Goal: Task Accomplishment & Management: Manage account settings

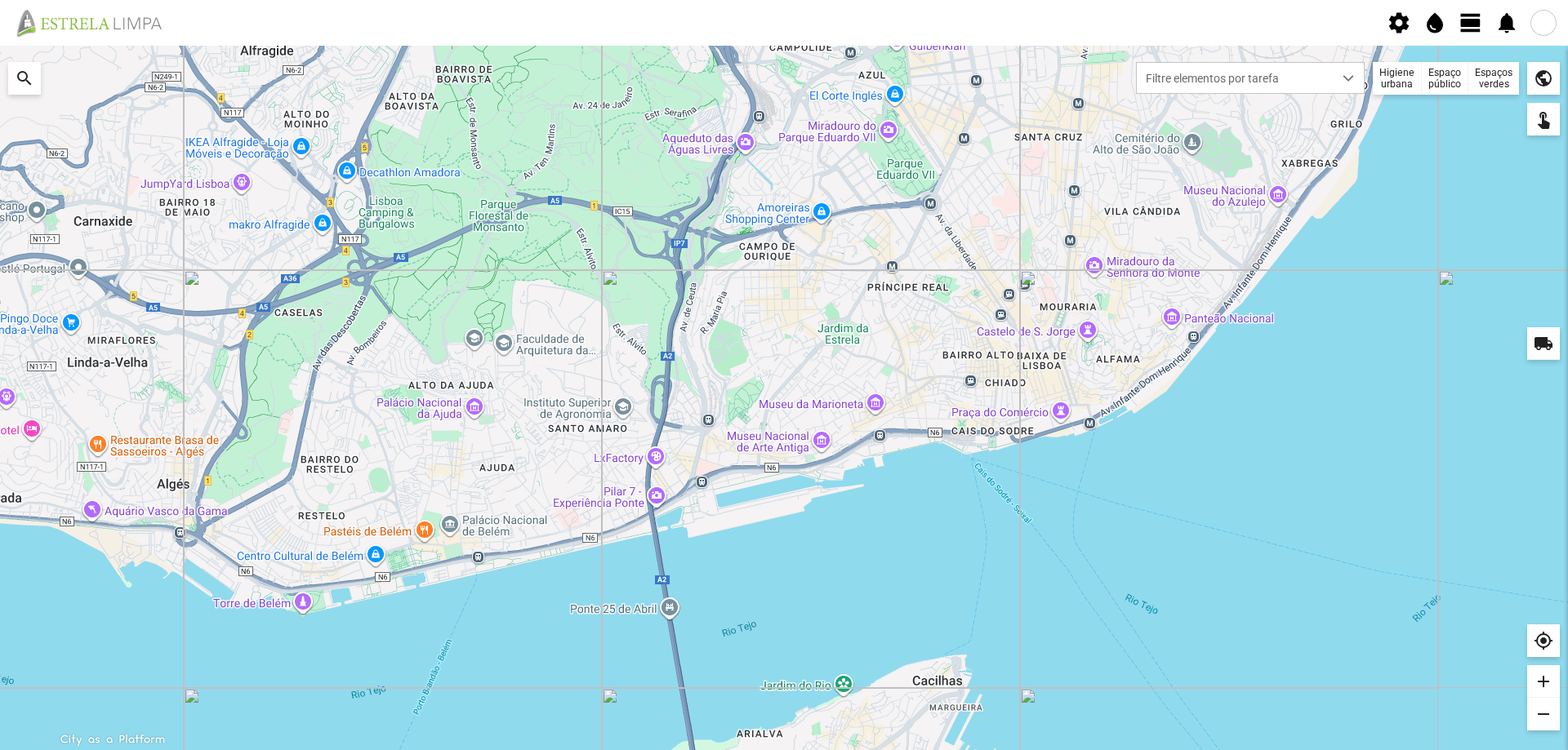
click at [1473, 27] on span "view_day" at bounding box center [1470, 23] width 24 height 24
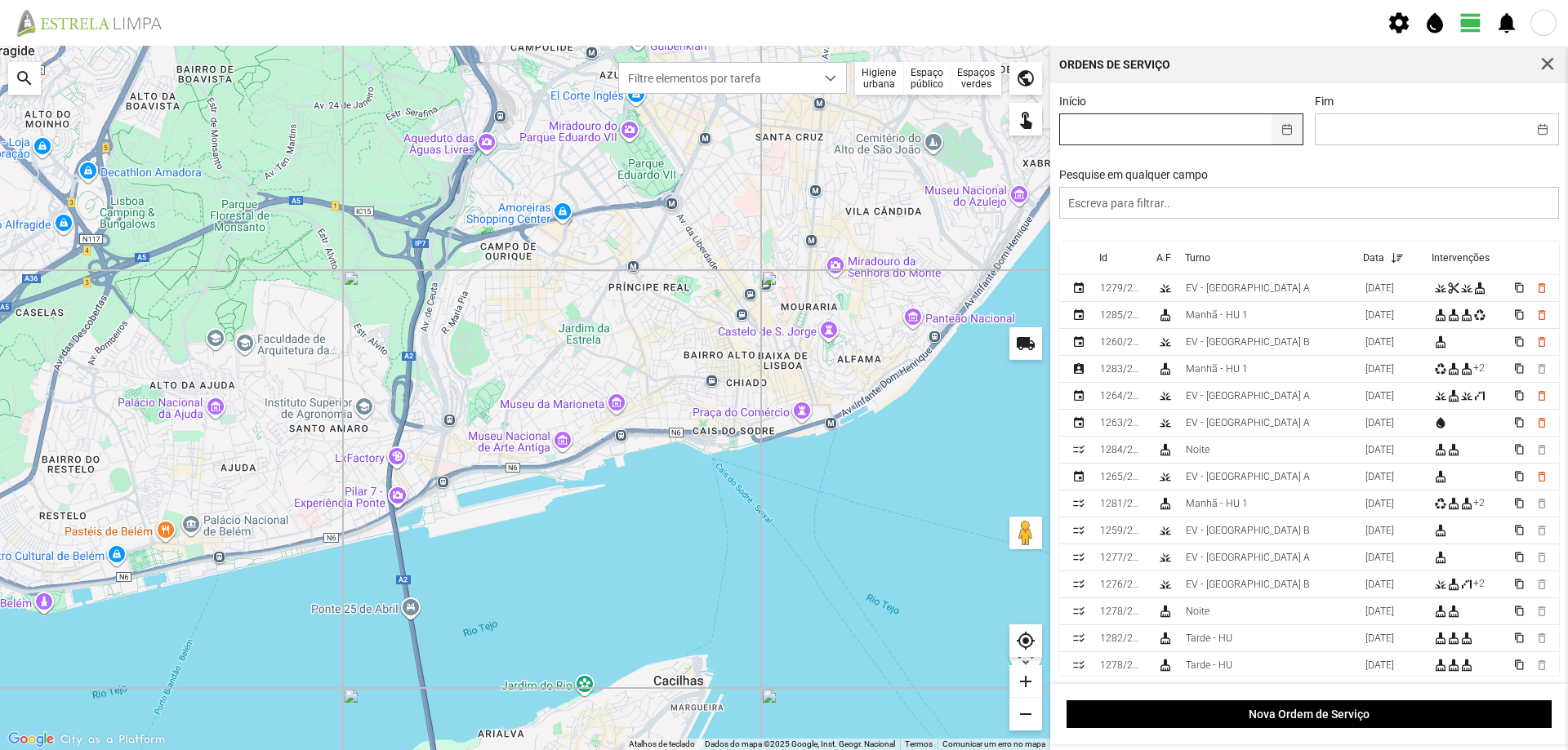
click at [1279, 131] on button "button" at bounding box center [1287, 130] width 32 height 30
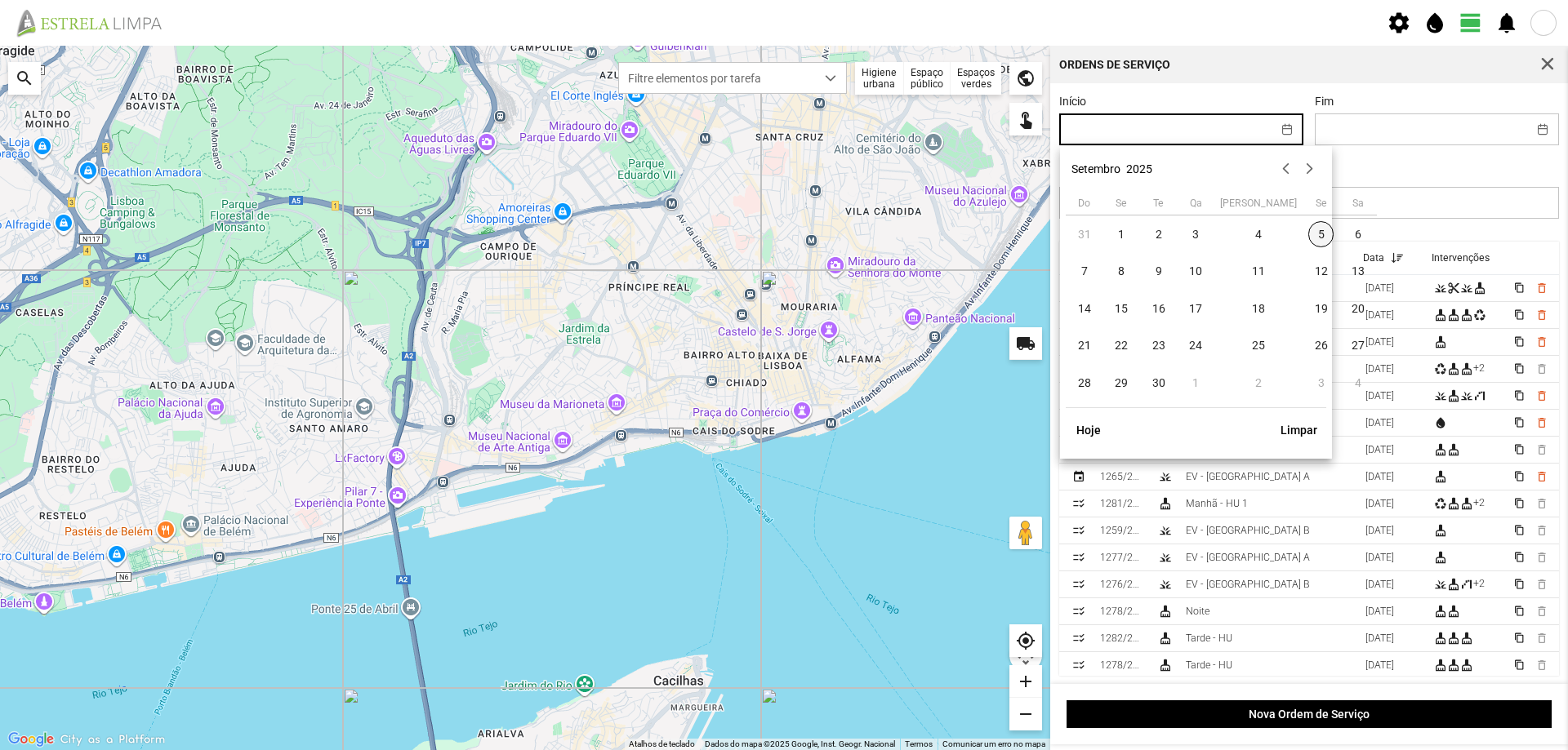
click at [1308, 236] on span "5" at bounding box center [1321, 234] width 26 height 26
type input "[DATE]"
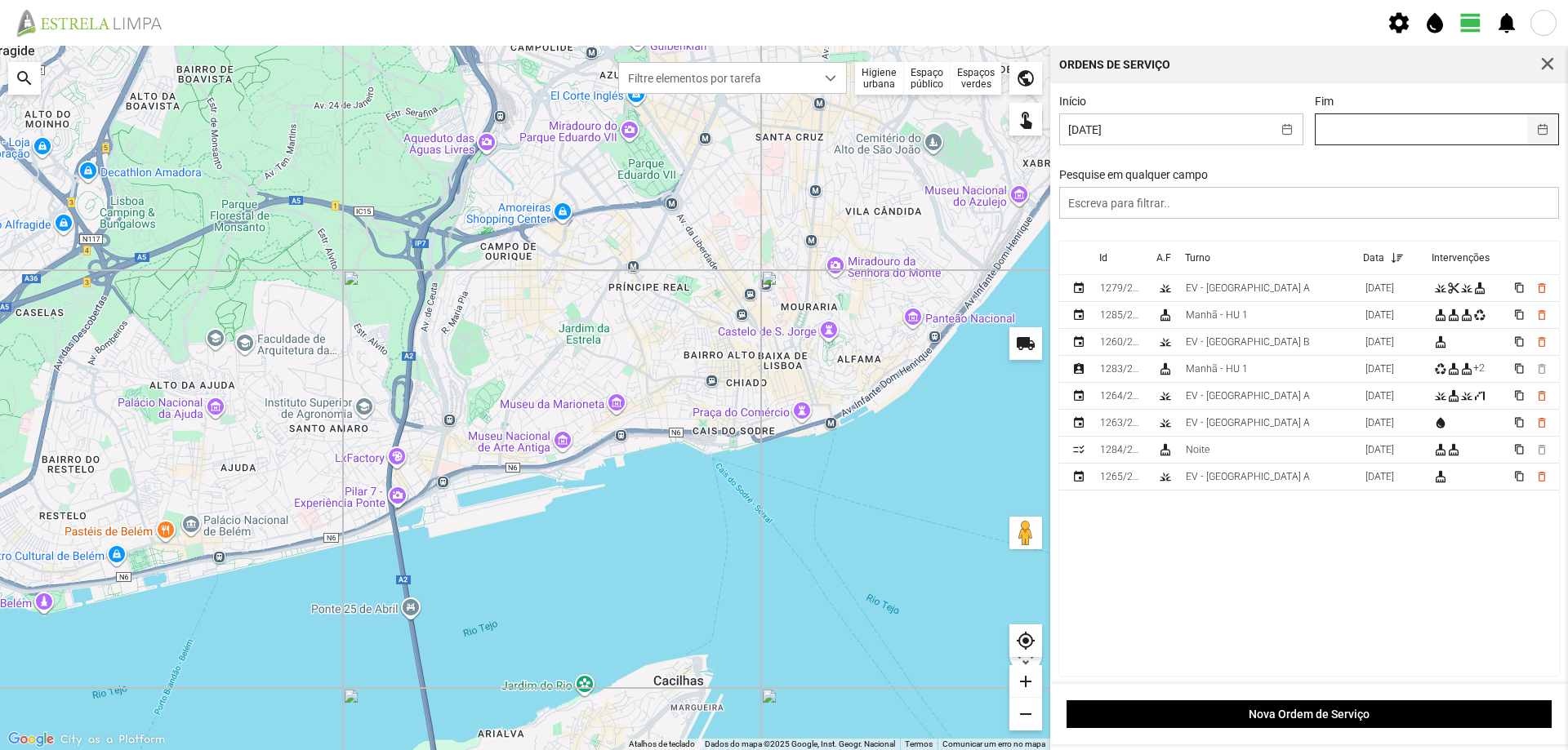
click at [1527, 129] on button "button" at bounding box center [1543, 130] width 32 height 30
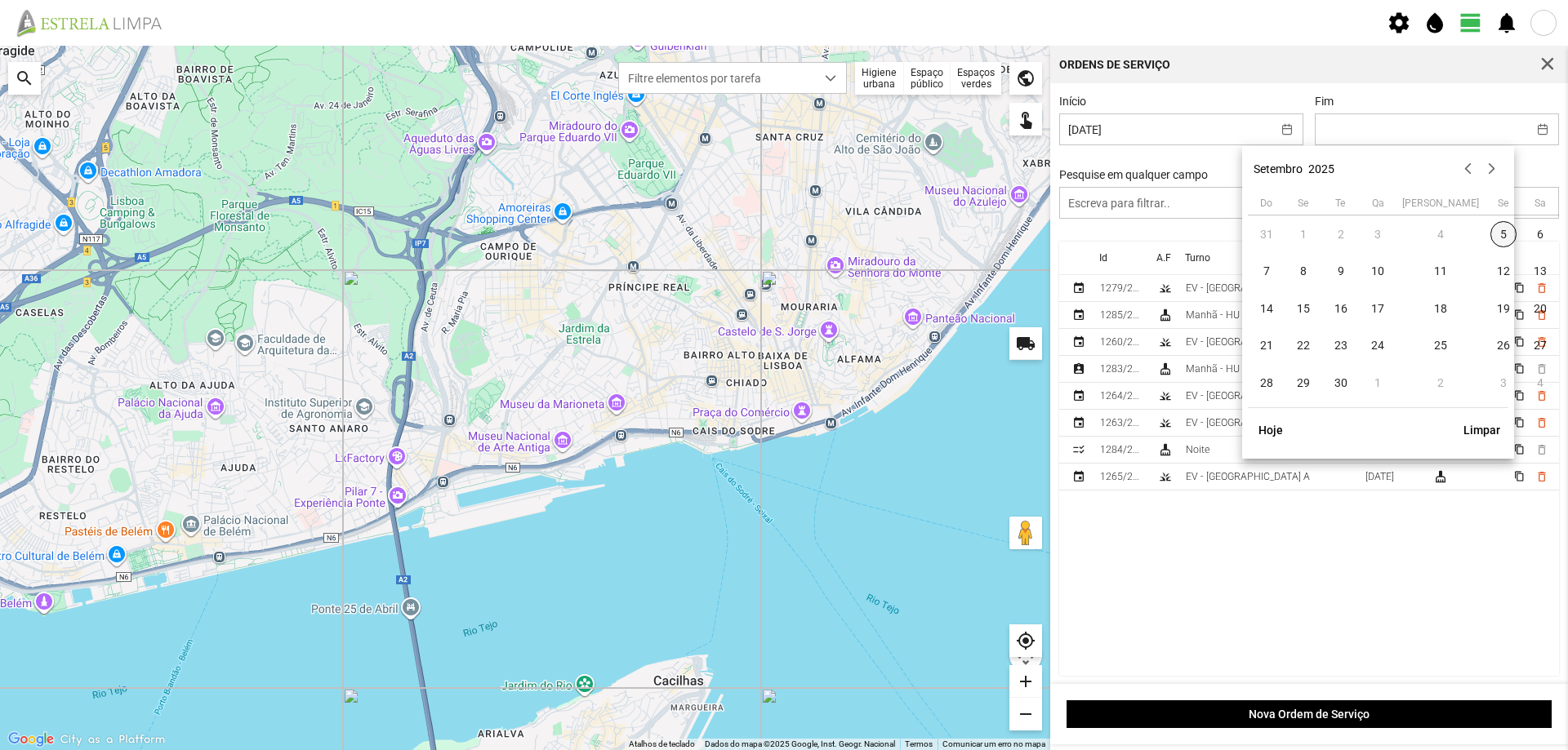
click at [1490, 228] on span "5" at bounding box center [1503, 234] width 26 height 26
type input "[DATE]"
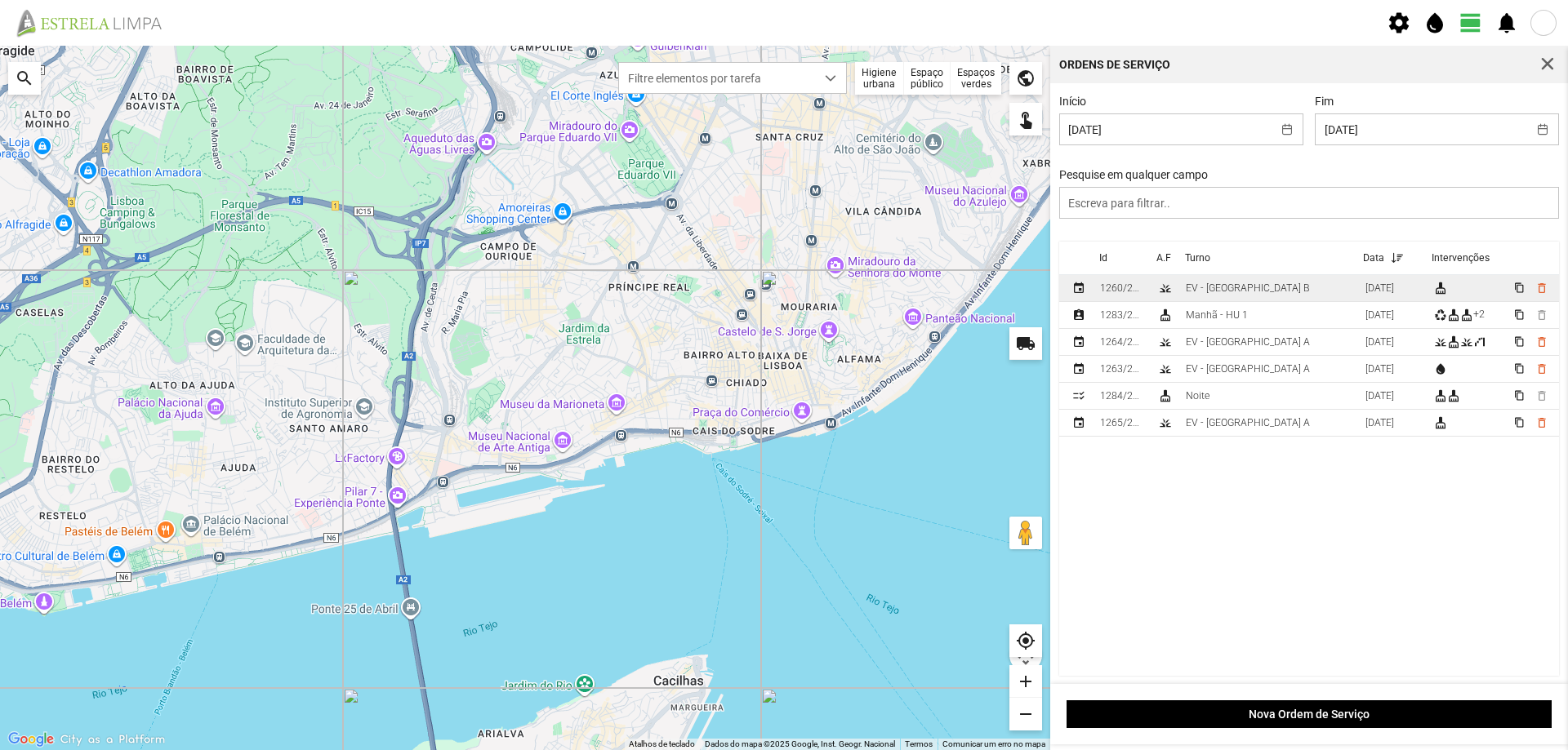
click at [1238, 294] on div "EV - [GEOGRAPHIC_DATA] B" at bounding box center [1248, 288] width 124 height 12
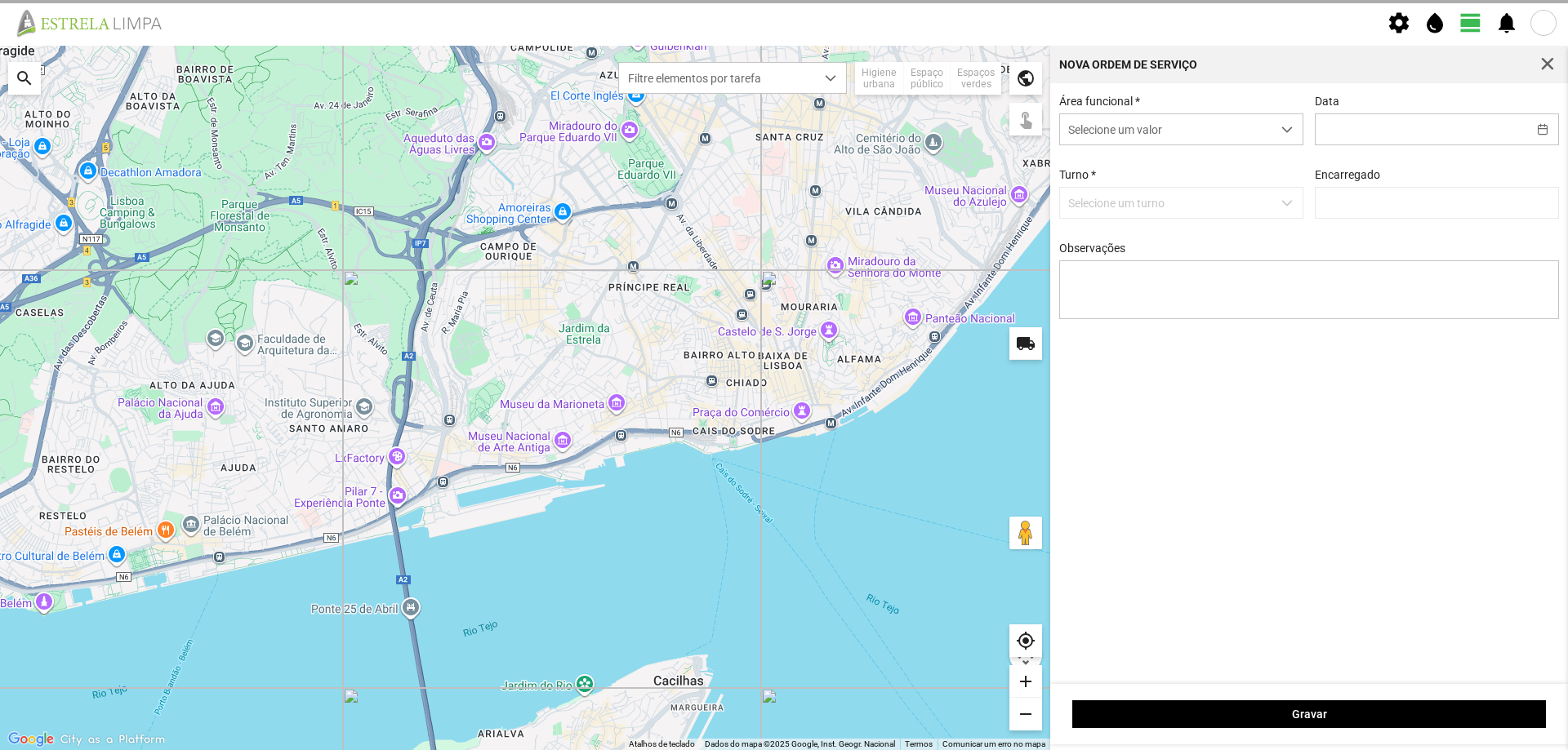
type input "[DATE]"
type textarea "Recolha de papeleiras"
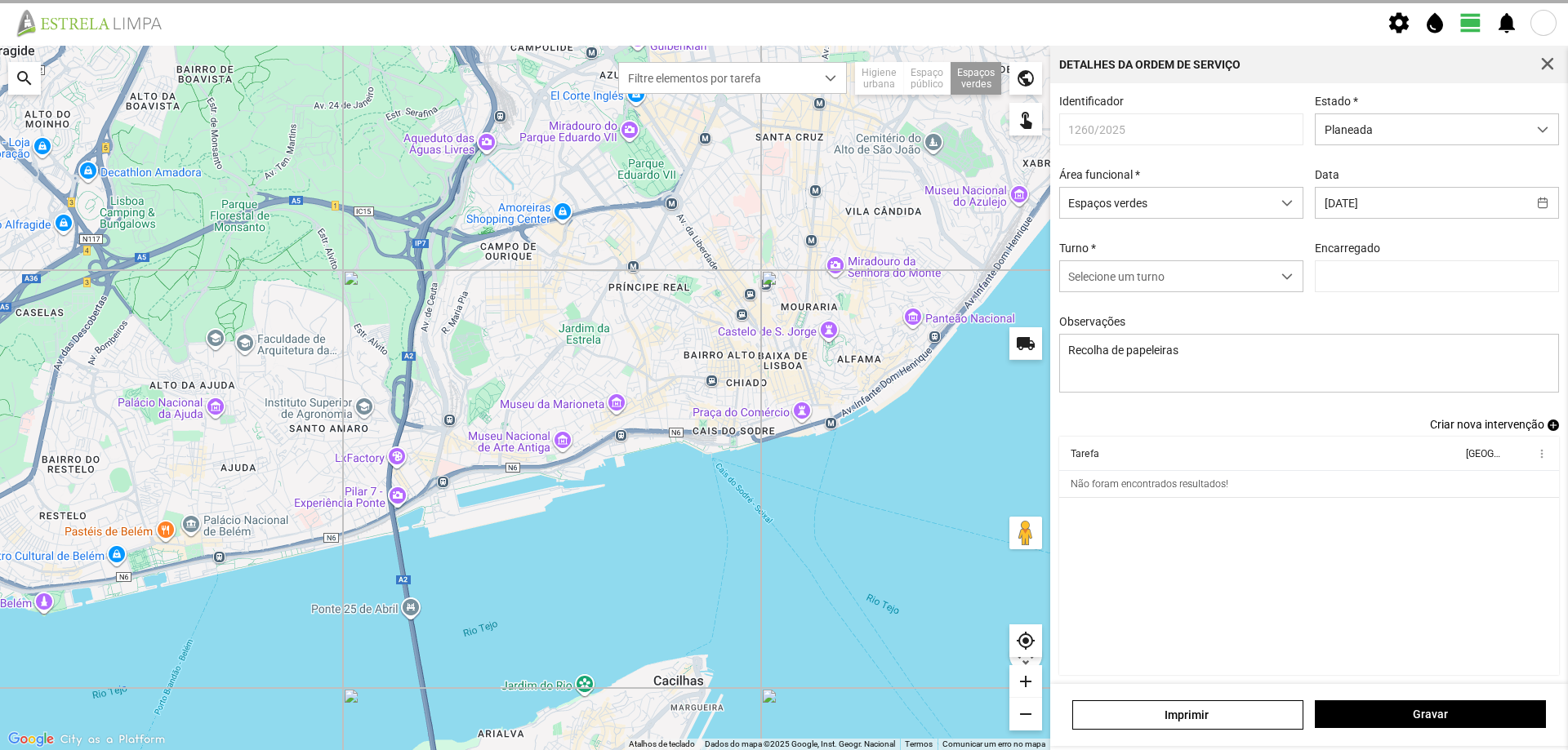
type input "[PERSON_NAME]"
click at [1334, 498] on td "EV - Recolha de papeleiras/Dejetos caninos" at bounding box center [1260, 485] width 403 height 27
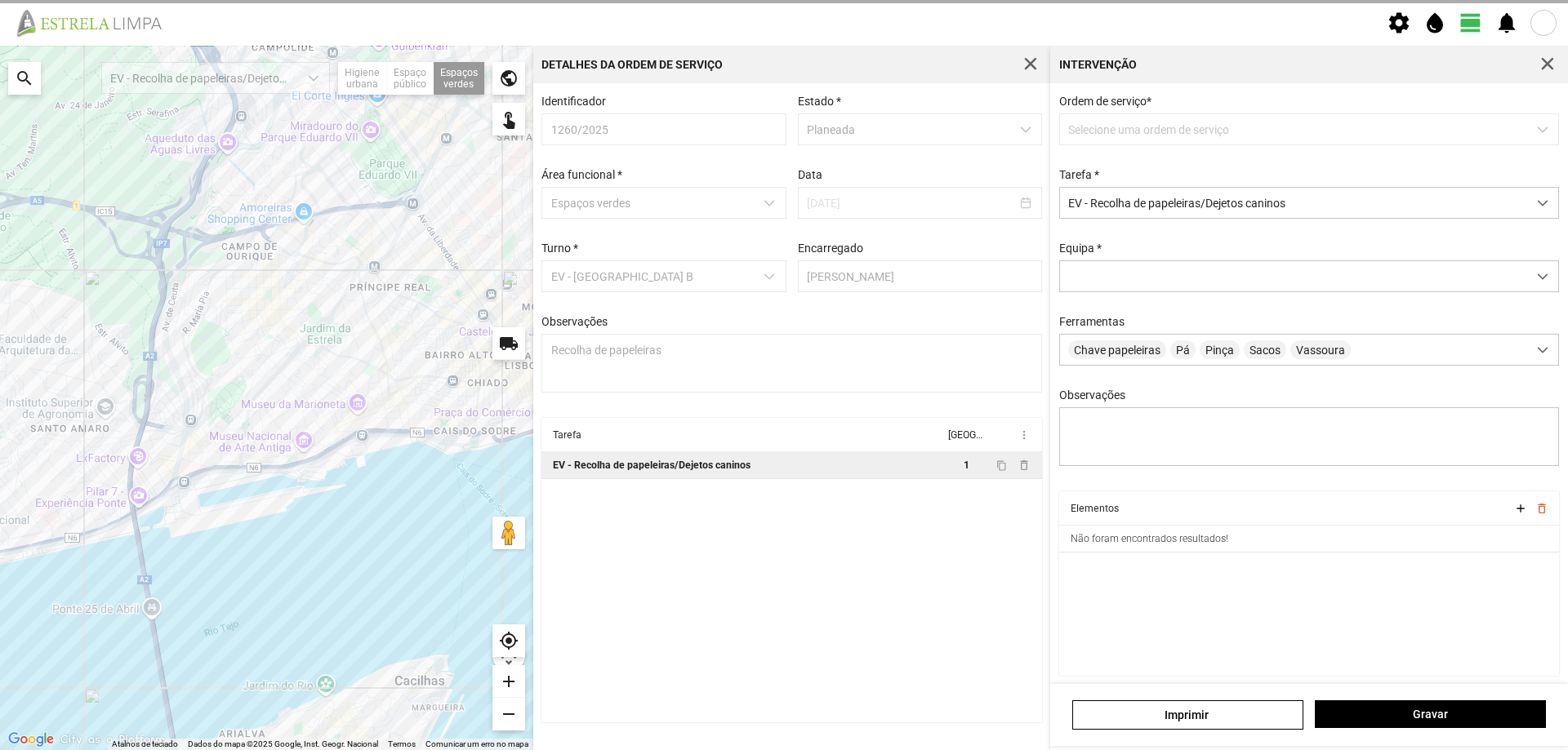
click at [1318, 491] on div "Ordem de serviço * Selecione uma ordem de serviço Tarefa * EV - Recolha de pape…" at bounding box center [1309, 292] width 512 height 397
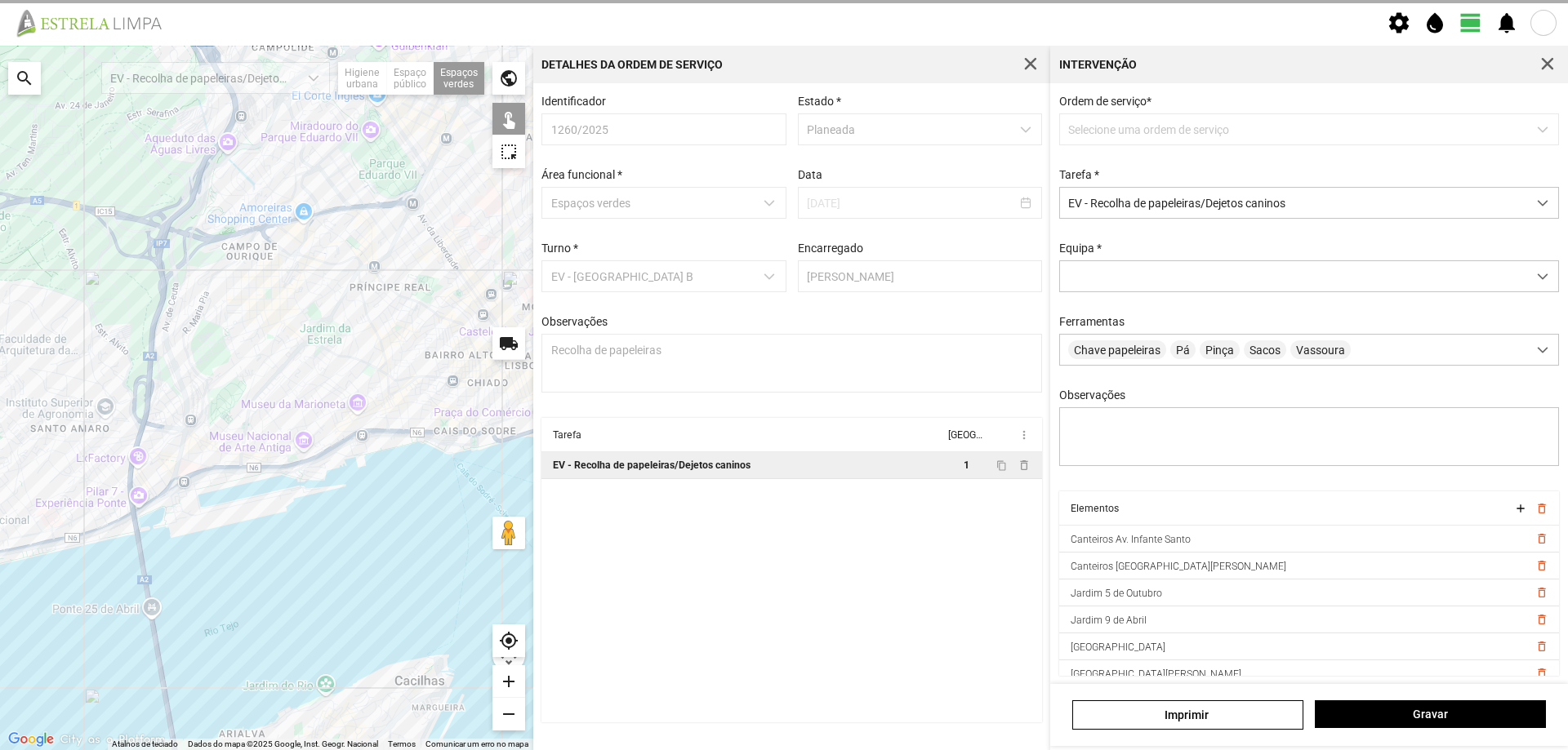
click at [1318, 491] on div "Ordem de serviço * Selecione uma ordem de serviço Tarefa * EV - Recolha de pape…" at bounding box center [1309, 292] width 512 height 397
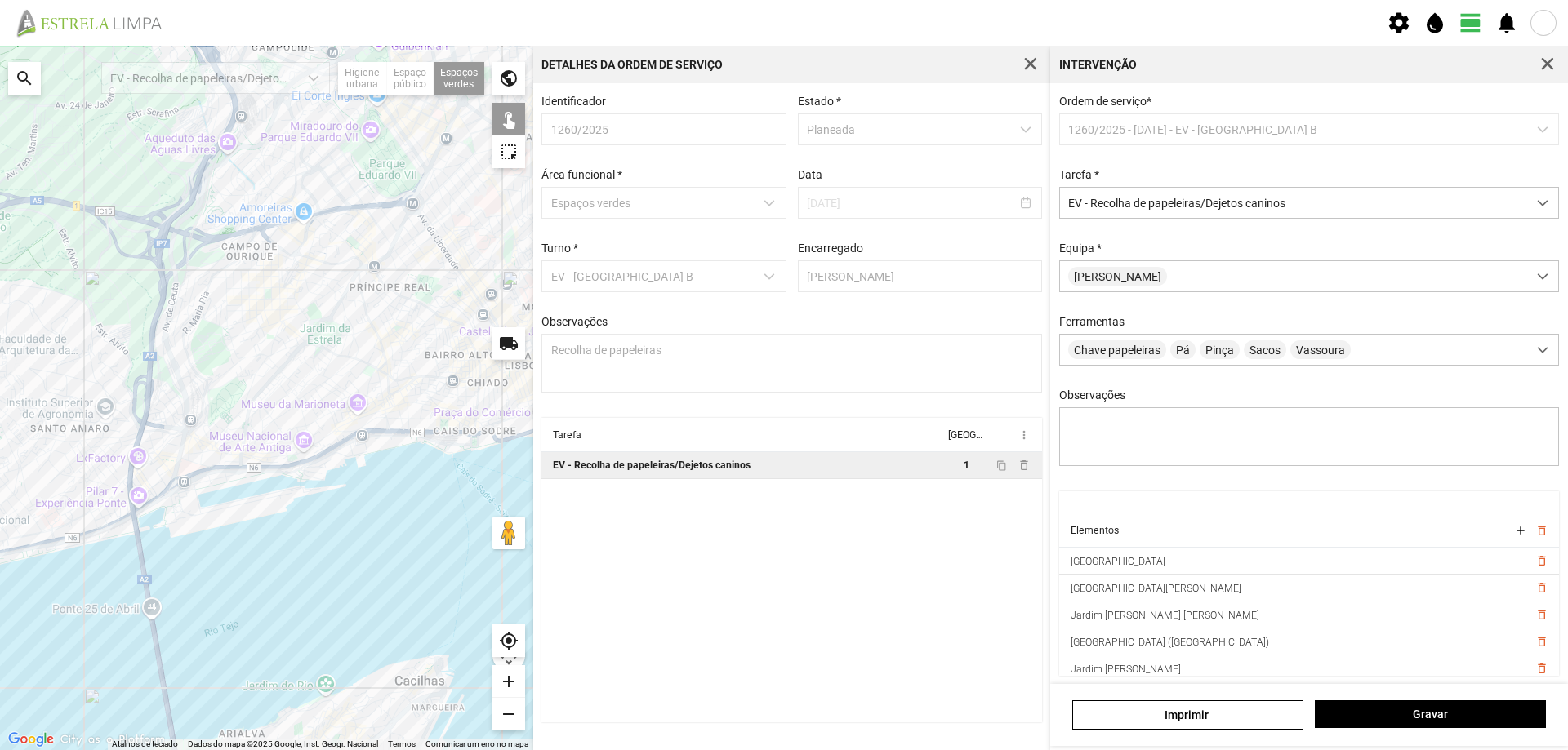
scroll to position [163, 0]
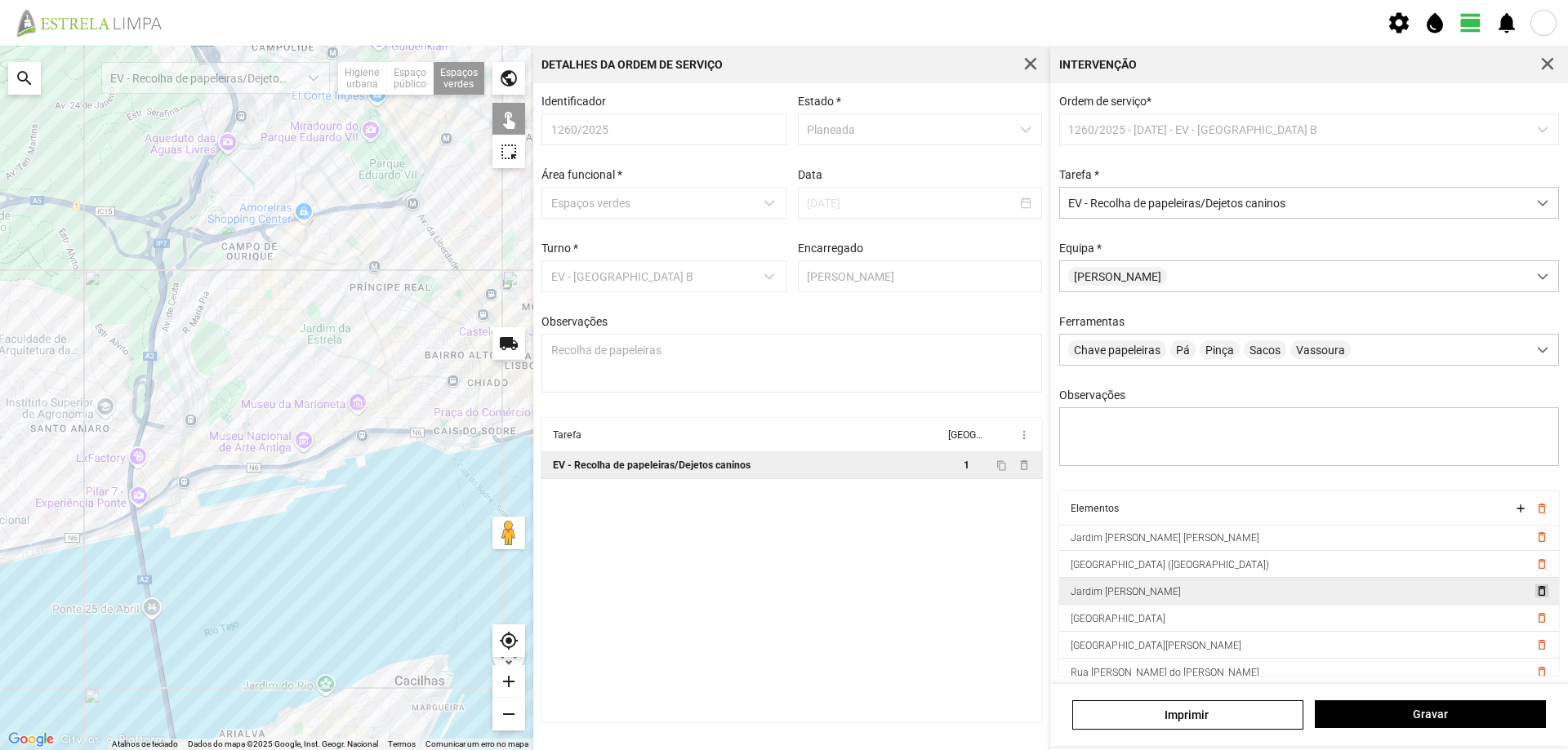
click at [1534, 596] on span "delete_outline" at bounding box center [1540, 591] width 13 height 13
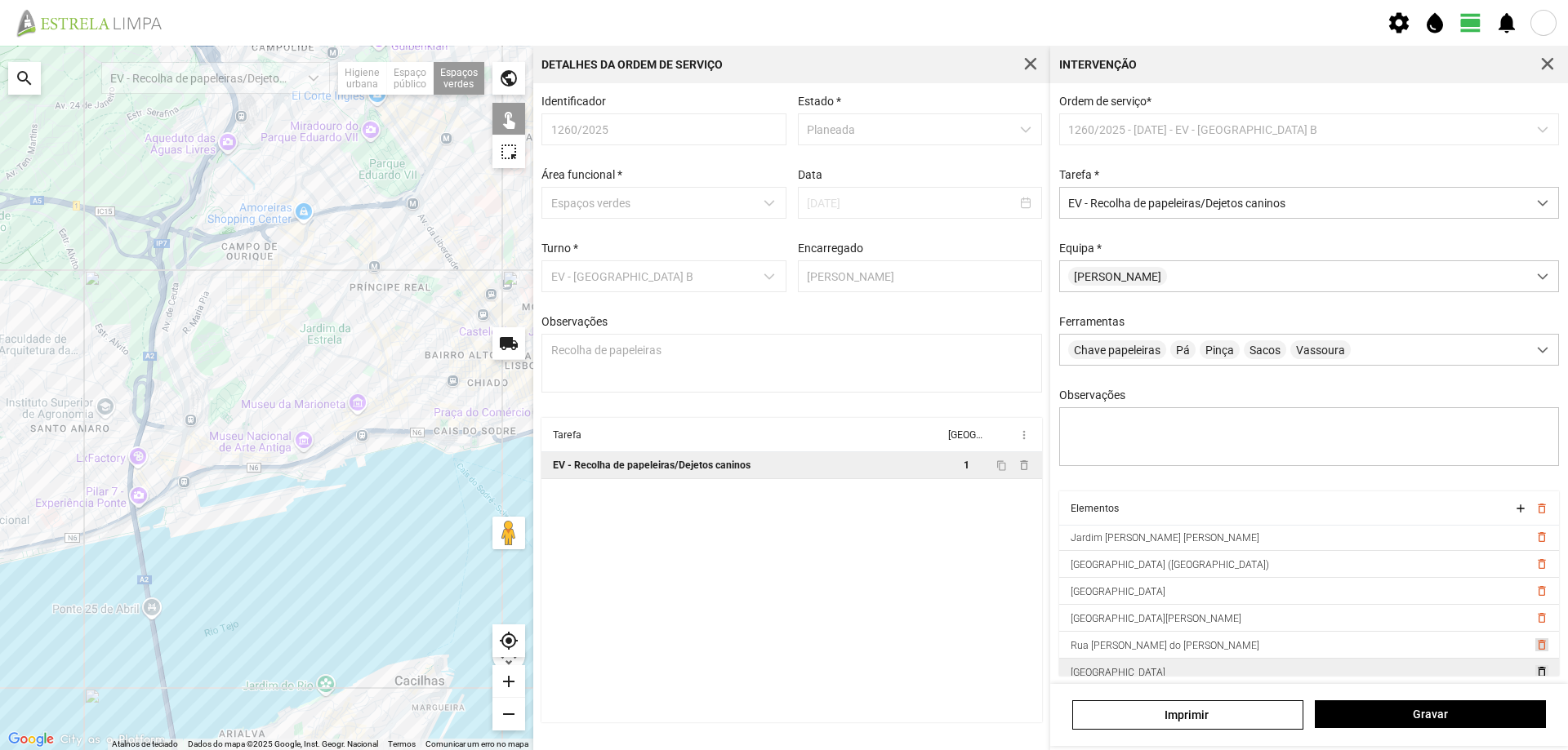
click at [1534, 651] on span "delete_outline" at bounding box center [1540, 645] width 13 height 13
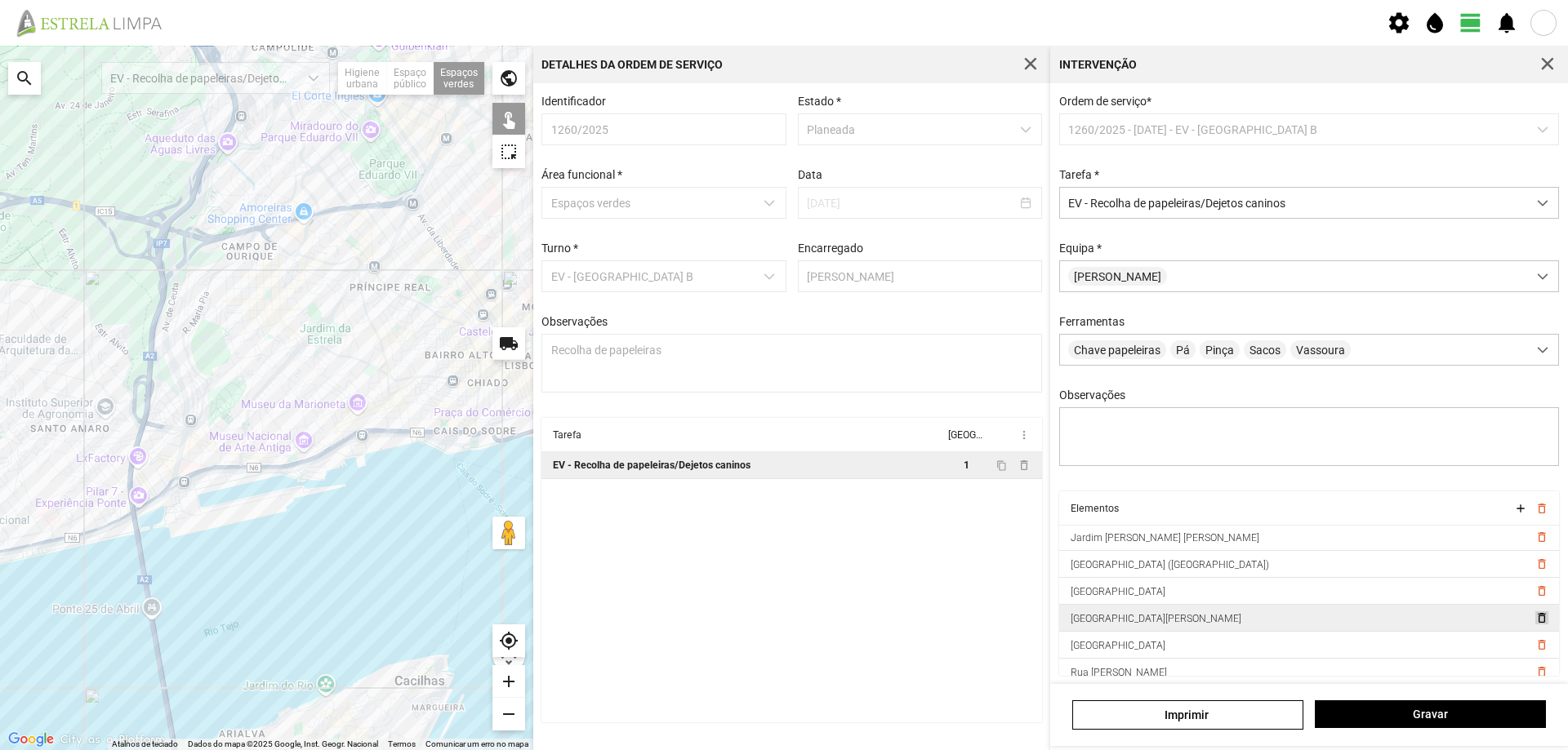
click at [1534, 624] on span "delete_outline" at bounding box center [1540, 618] width 13 height 13
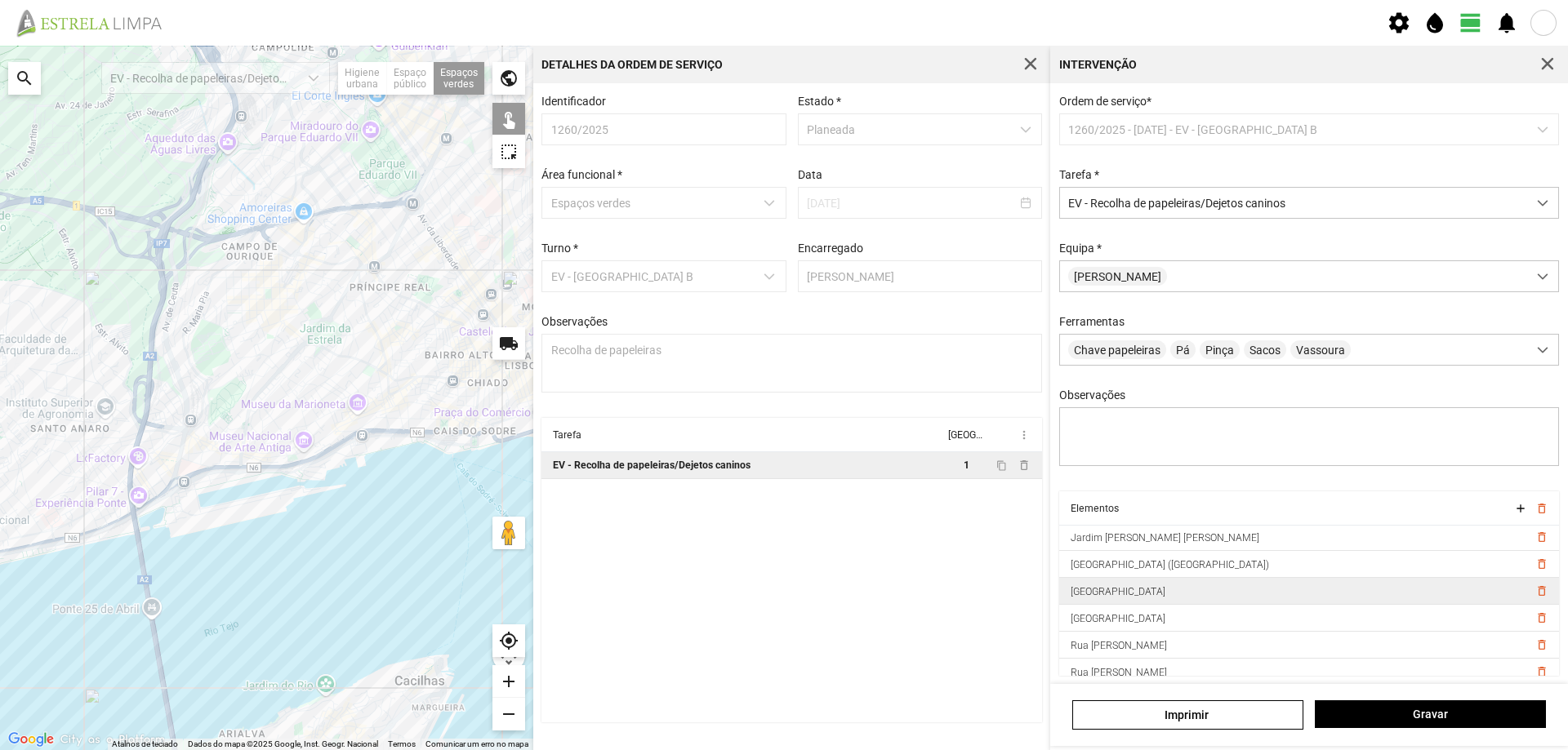
scroll to position [0, 0]
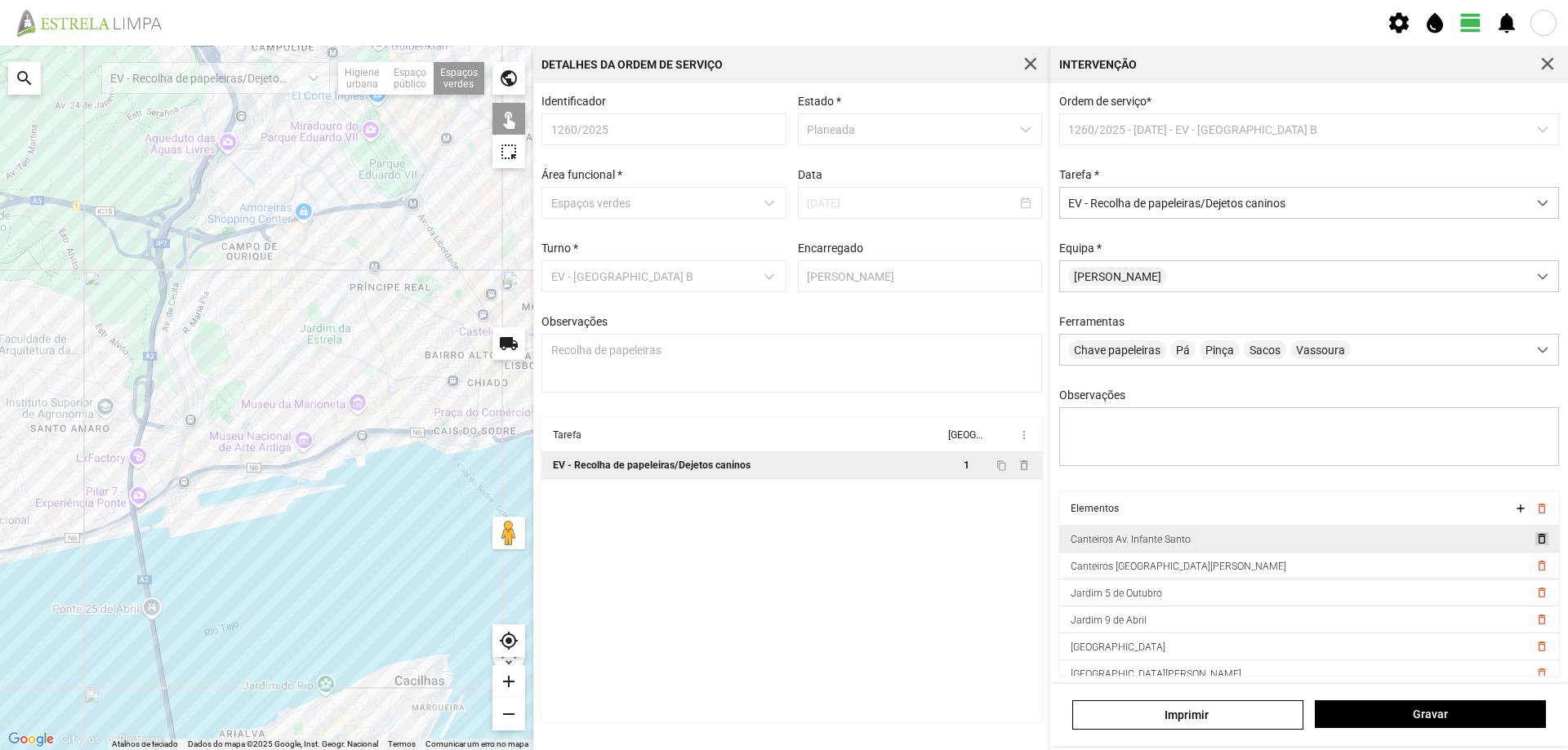
click at [1534, 545] on span "delete_outline" at bounding box center [1540, 538] width 13 height 13
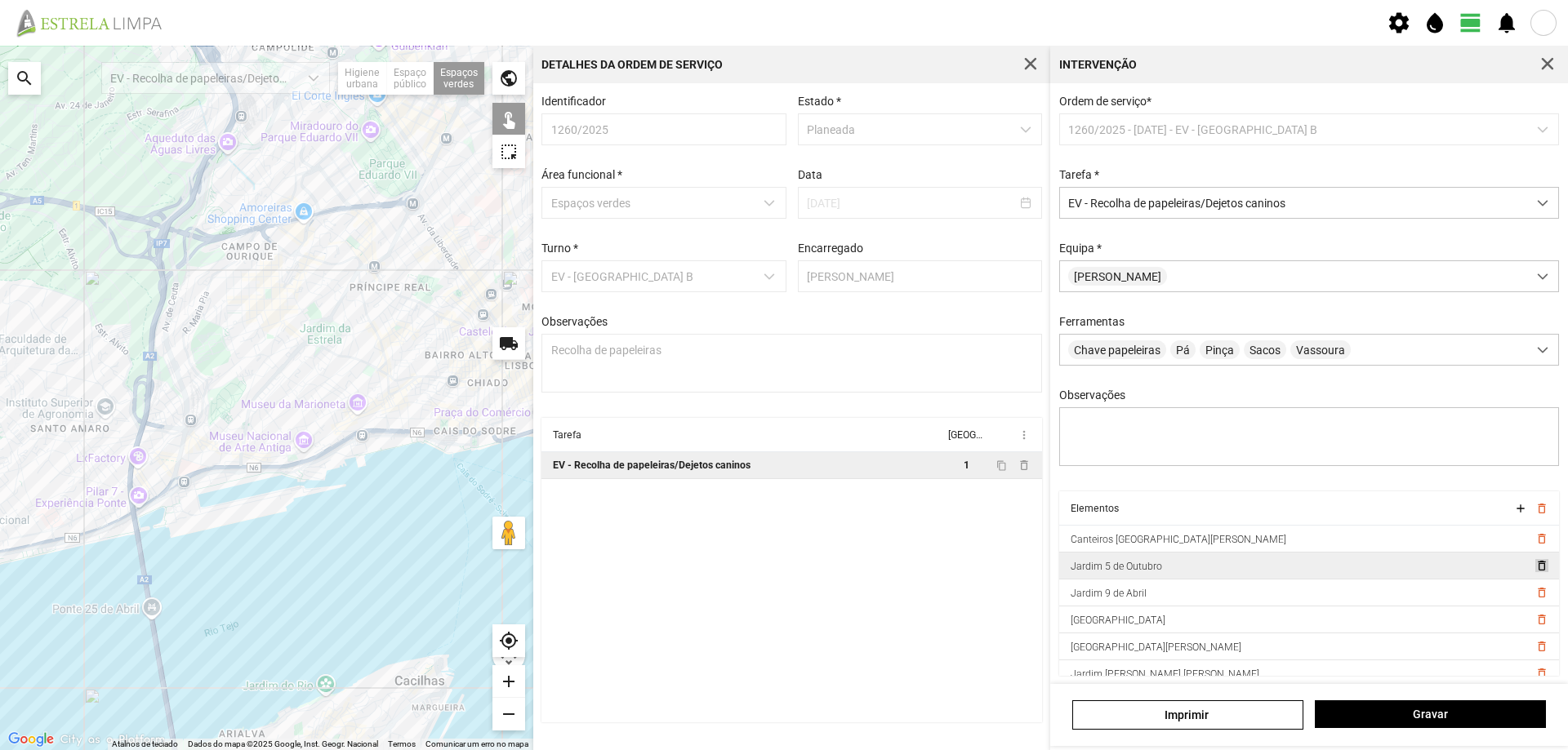
click at [1534, 572] on span "delete_outline" at bounding box center [1540, 565] width 13 height 13
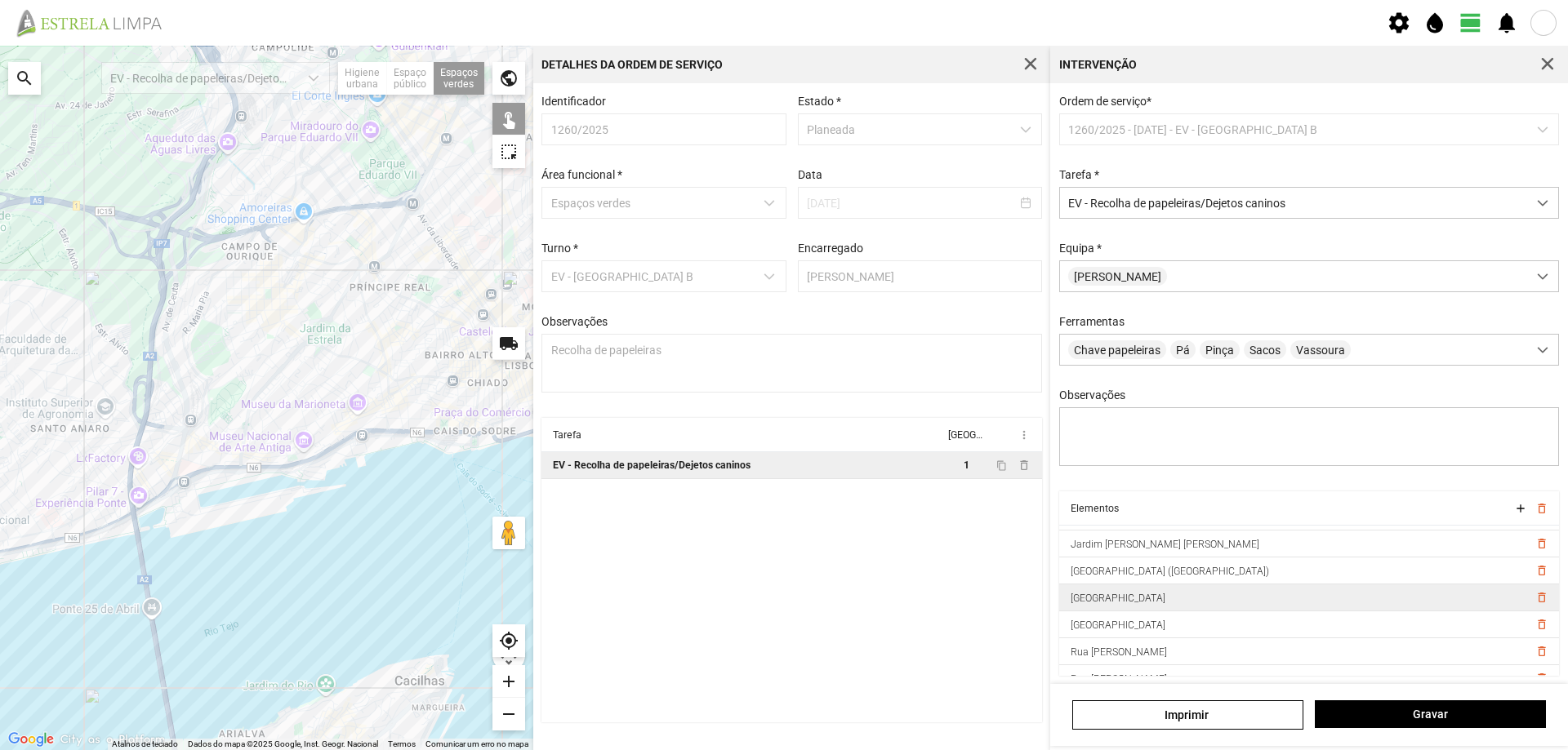
scroll to position [119, 0]
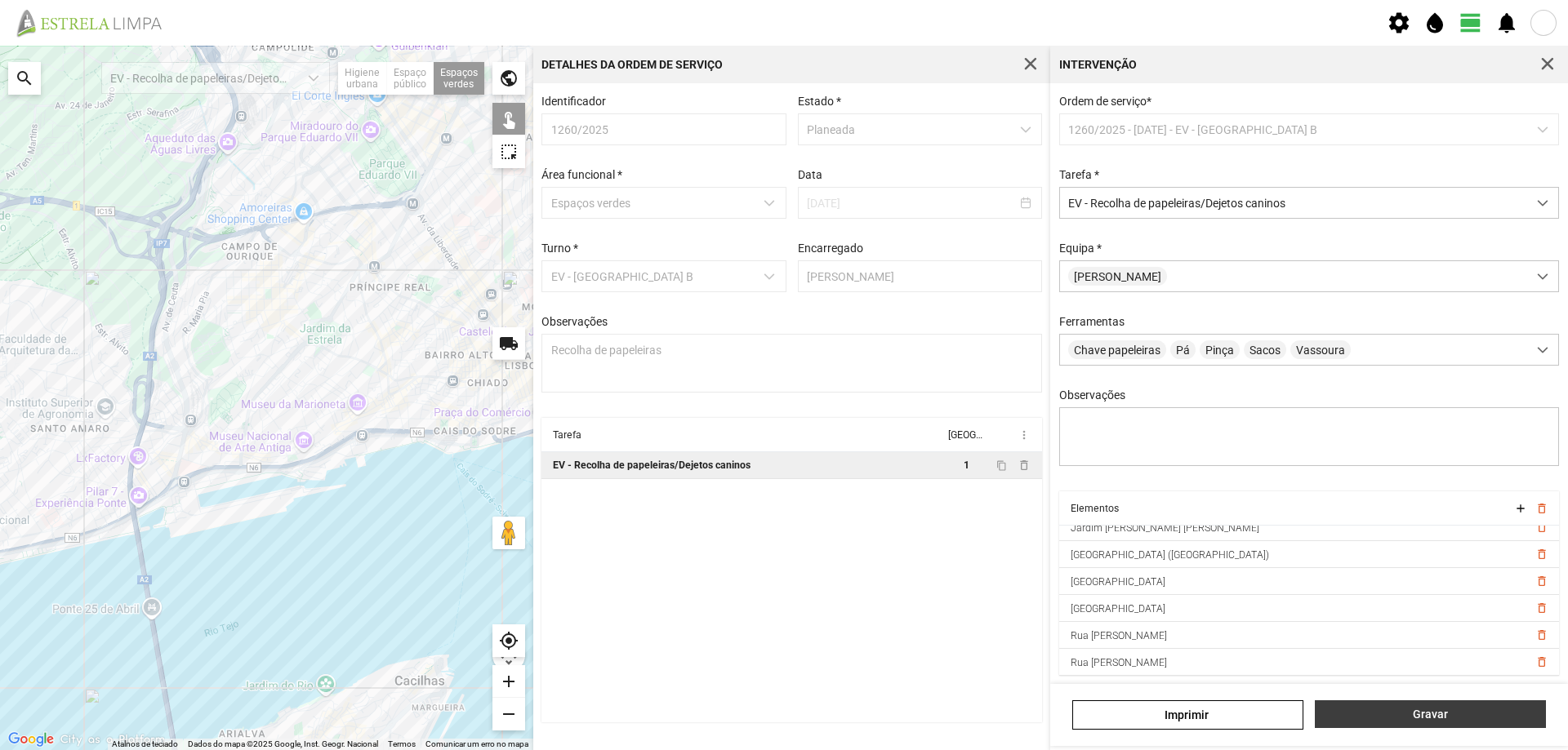
click at [1440, 710] on span "Gravar" at bounding box center [1431, 714] width 214 height 13
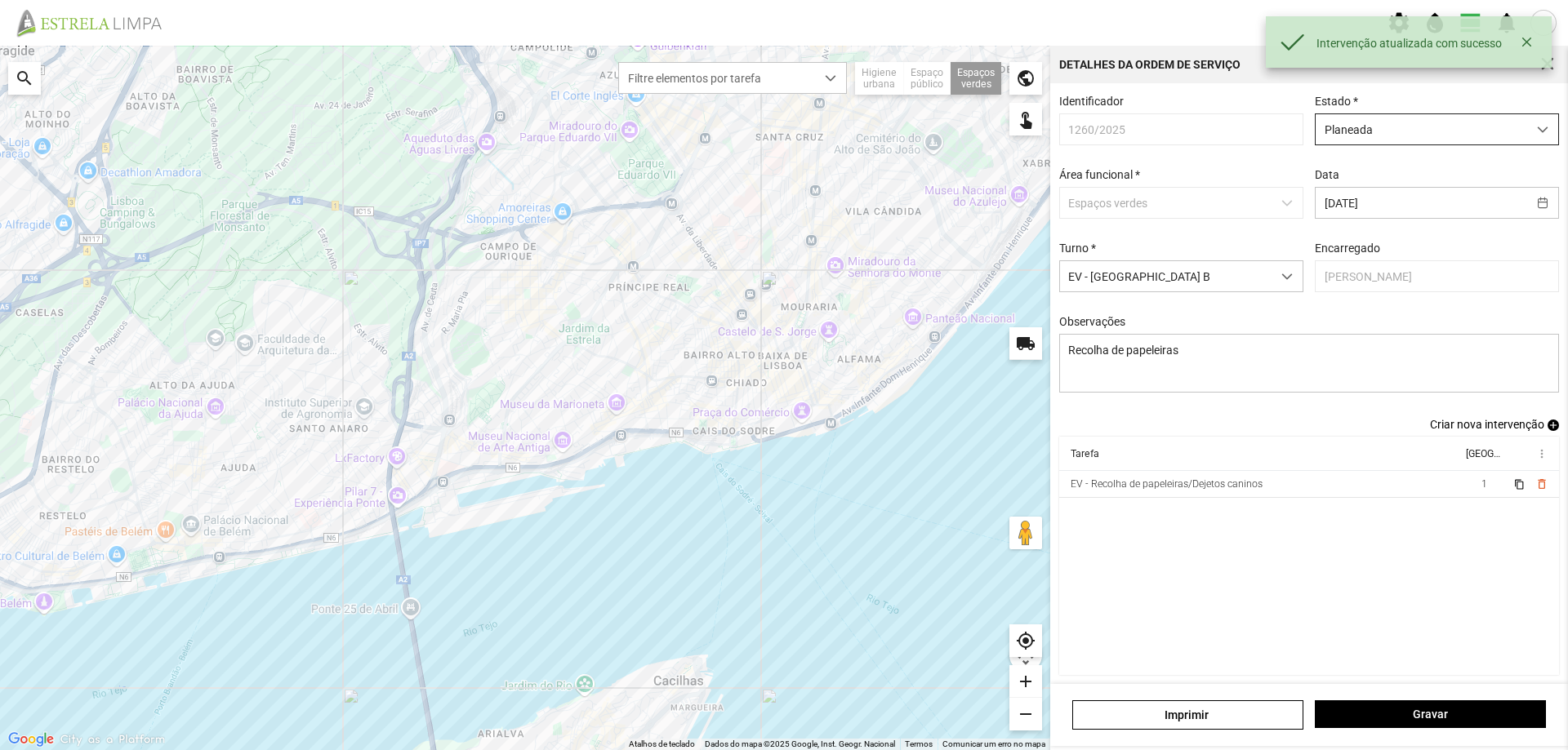
click at [1390, 132] on span "Planeada" at bounding box center [1421, 130] width 212 height 30
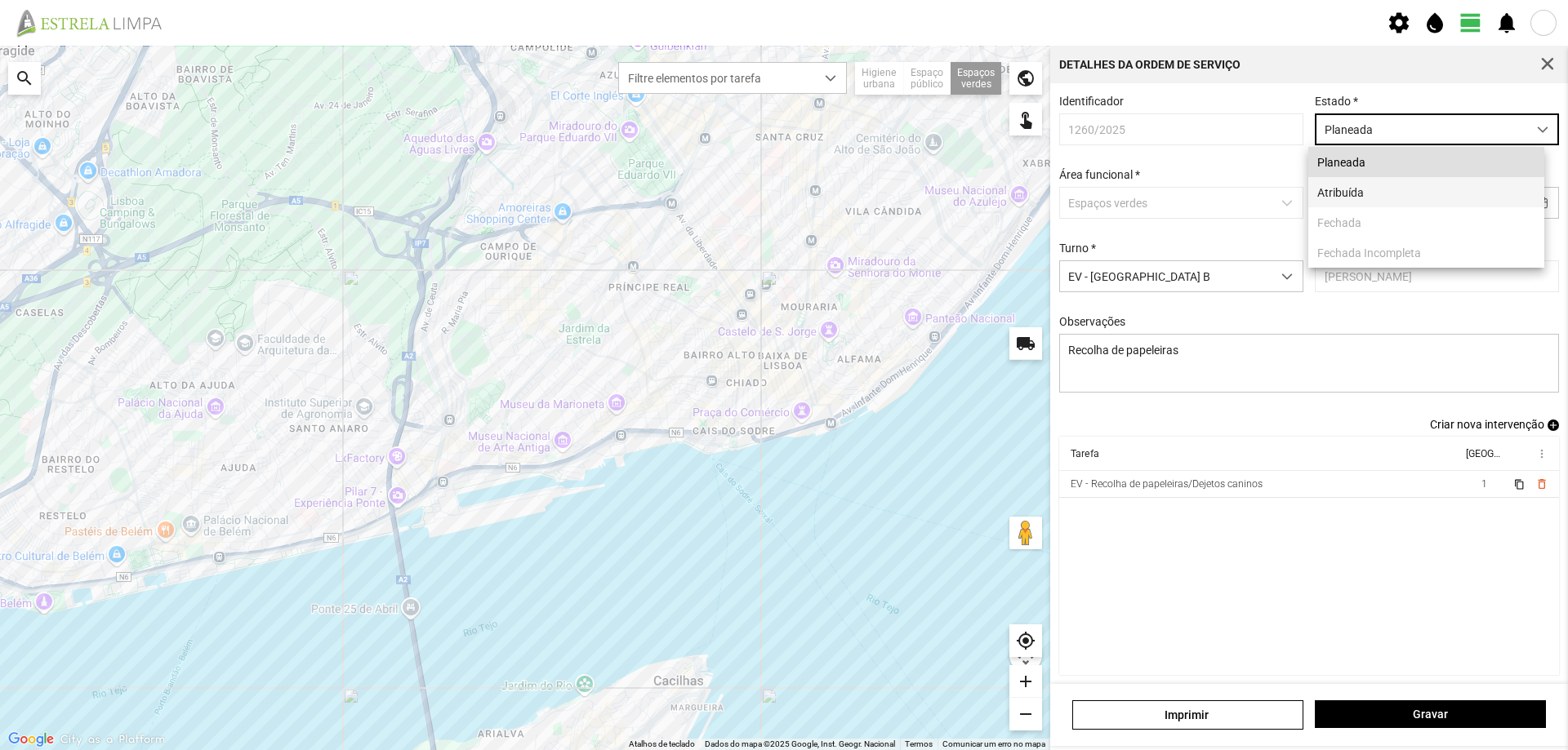
click at [1354, 190] on li "Atribuída" at bounding box center [1426, 192] width 236 height 30
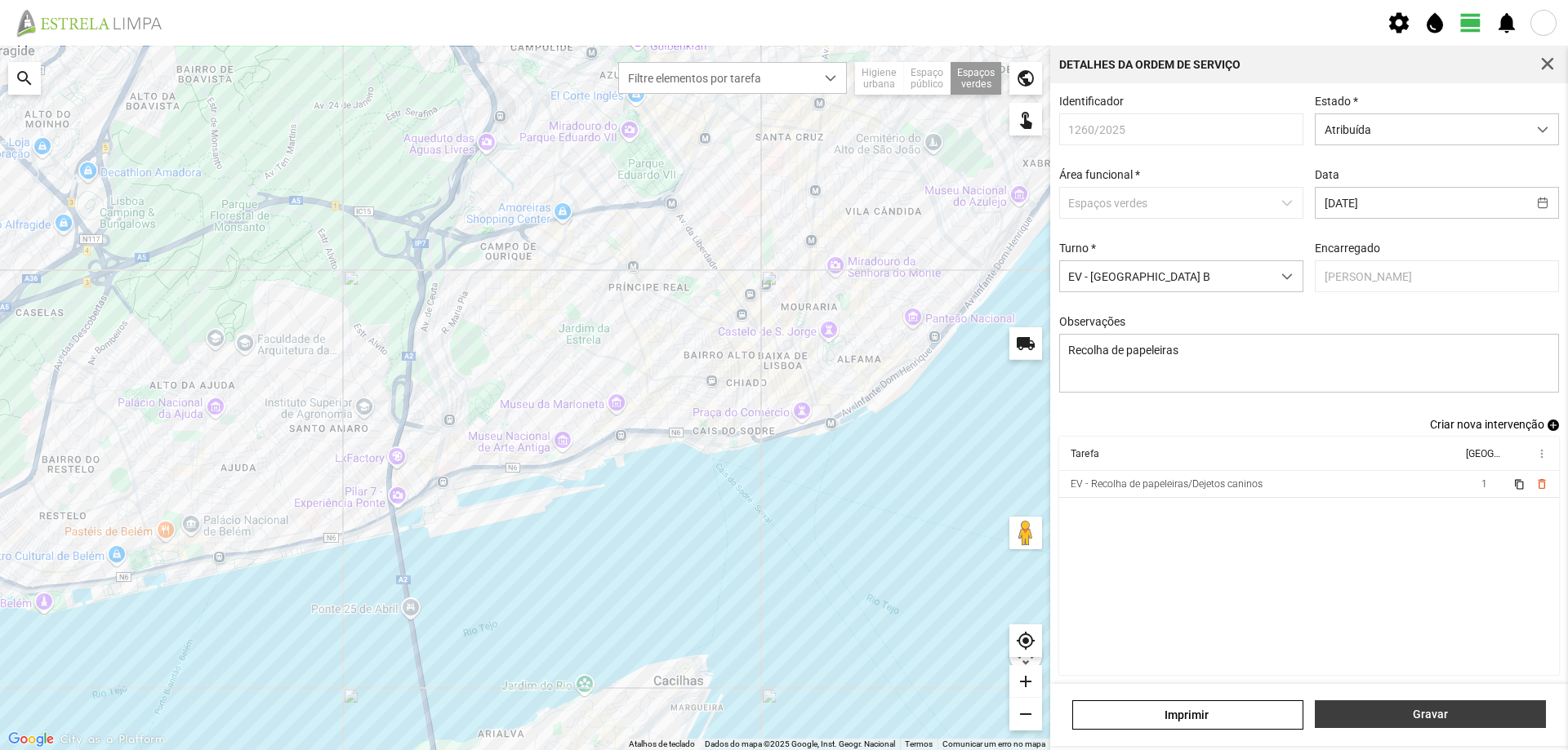
click at [1436, 710] on span "Gravar" at bounding box center [1431, 714] width 214 height 13
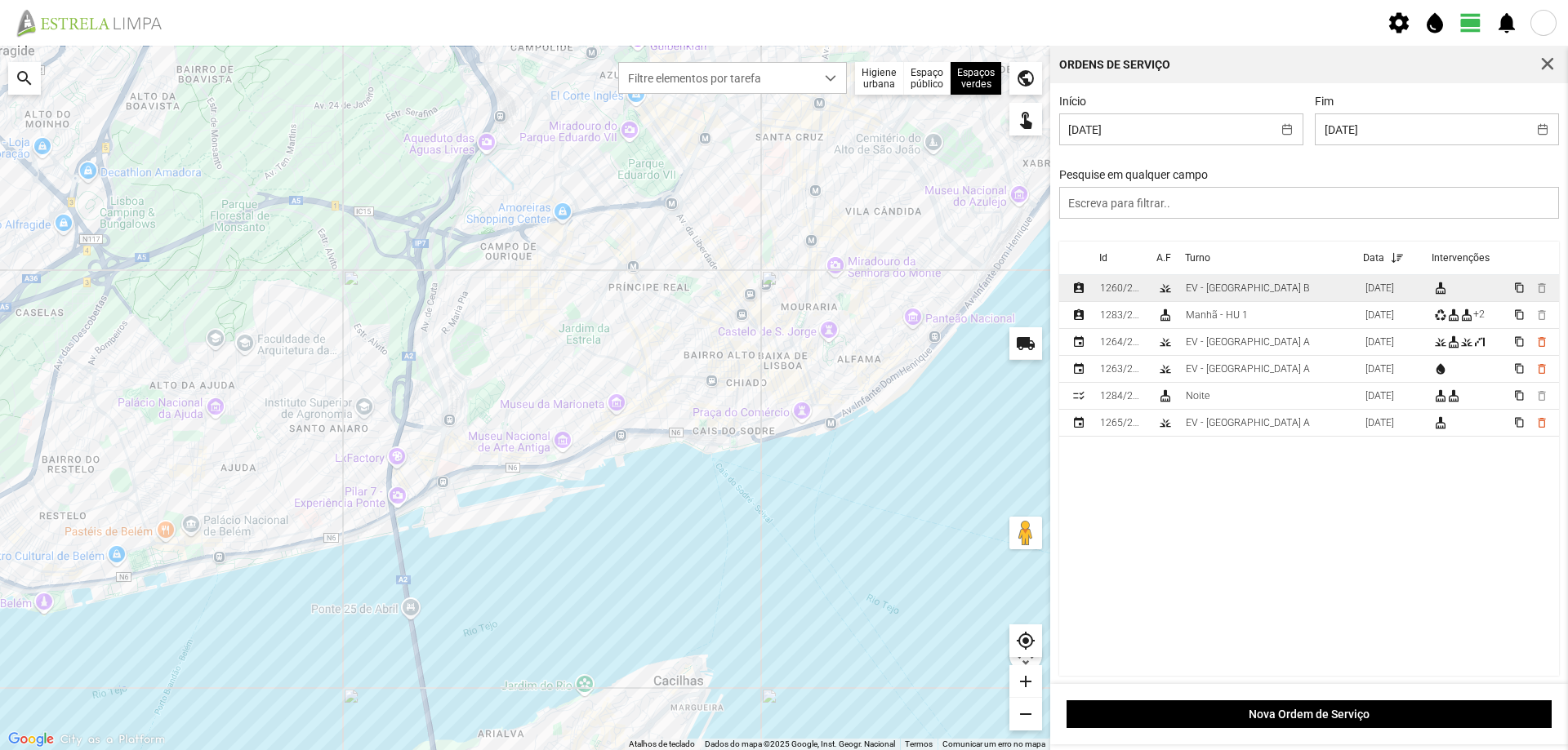
click at [1258, 287] on td "EV - [GEOGRAPHIC_DATA] B" at bounding box center [1269, 288] width 180 height 27
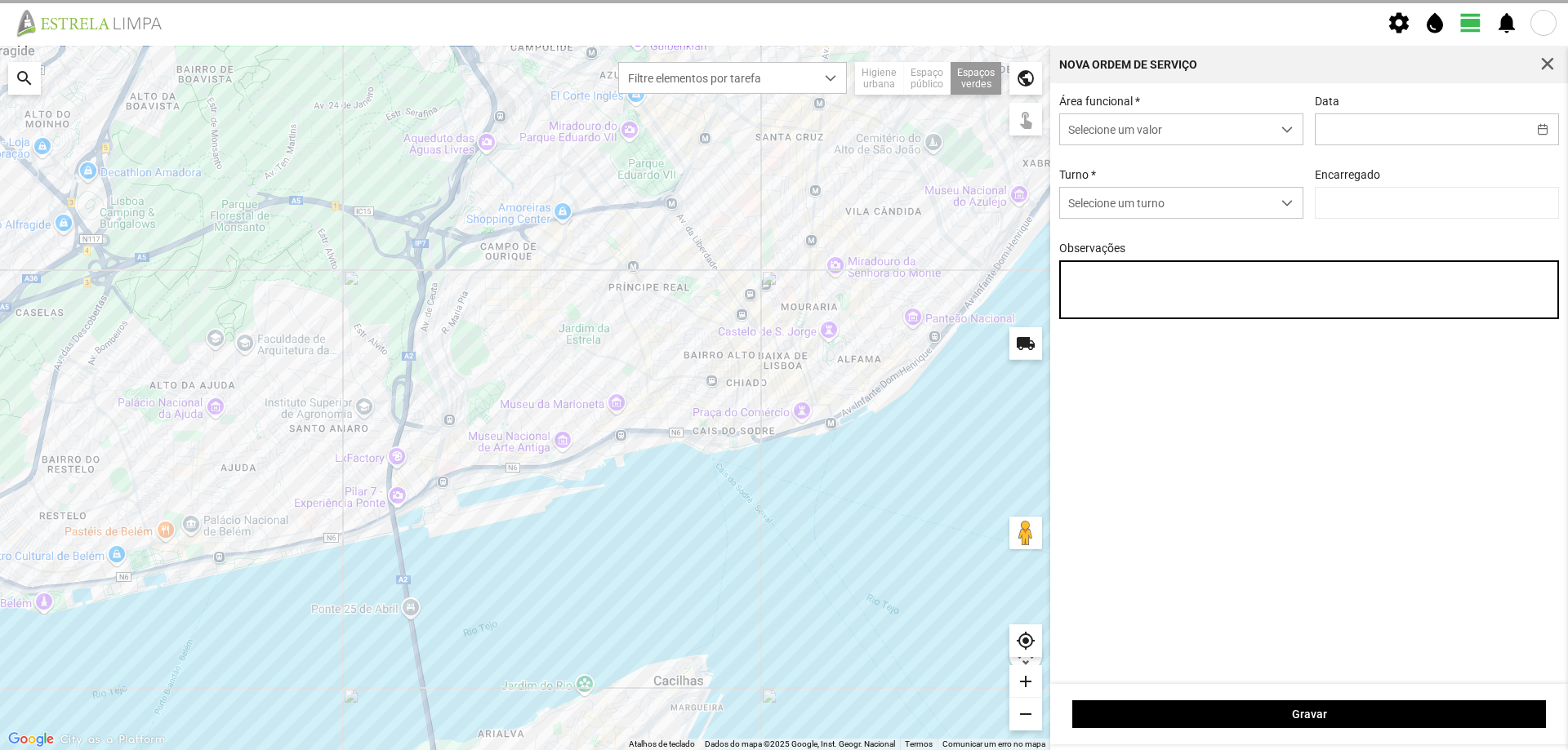
click at [1258, 287] on textarea "Observações" at bounding box center [1309, 290] width 501 height 59
type input "[DATE]"
type textarea "Recolha de papeleiras"
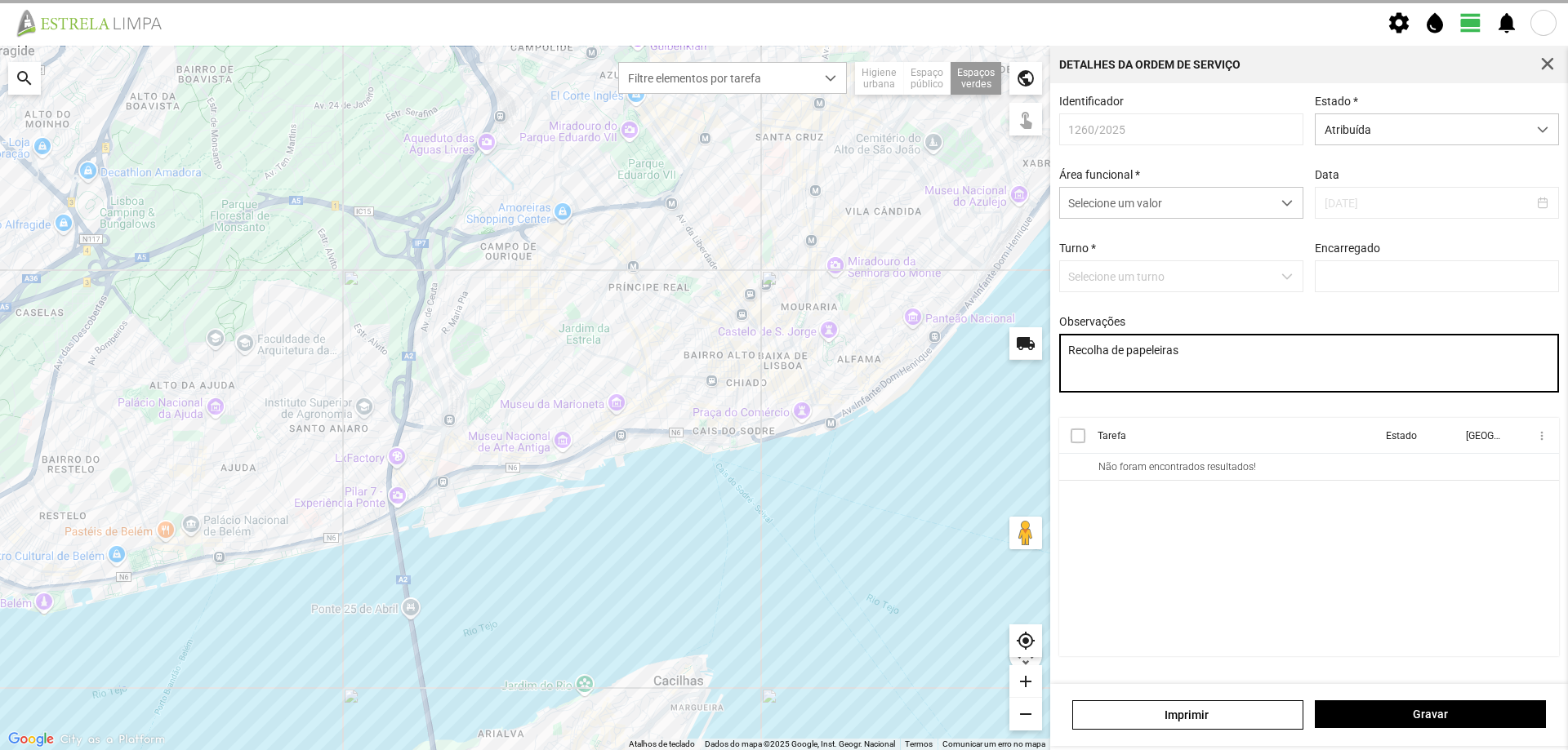
type input "[PERSON_NAME]"
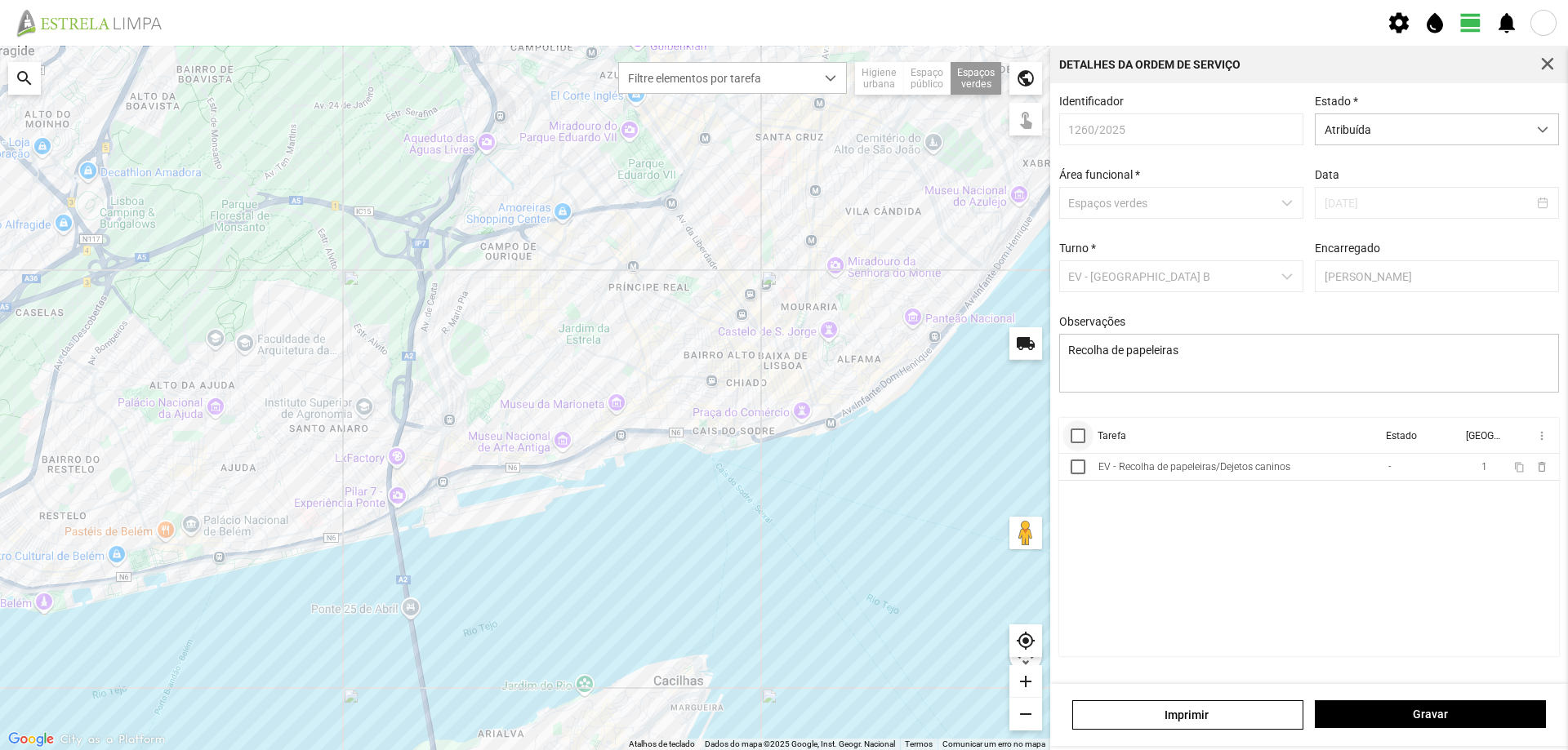
click at [1082, 441] on div at bounding box center [1077, 436] width 14 height 14
click at [1538, 442] on span "more_vert" at bounding box center [1540, 436] width 13 height 13
click at [1447, 467] on span "Marcar como Concluída" at bounding box center [1454, 469] width 121 height 12
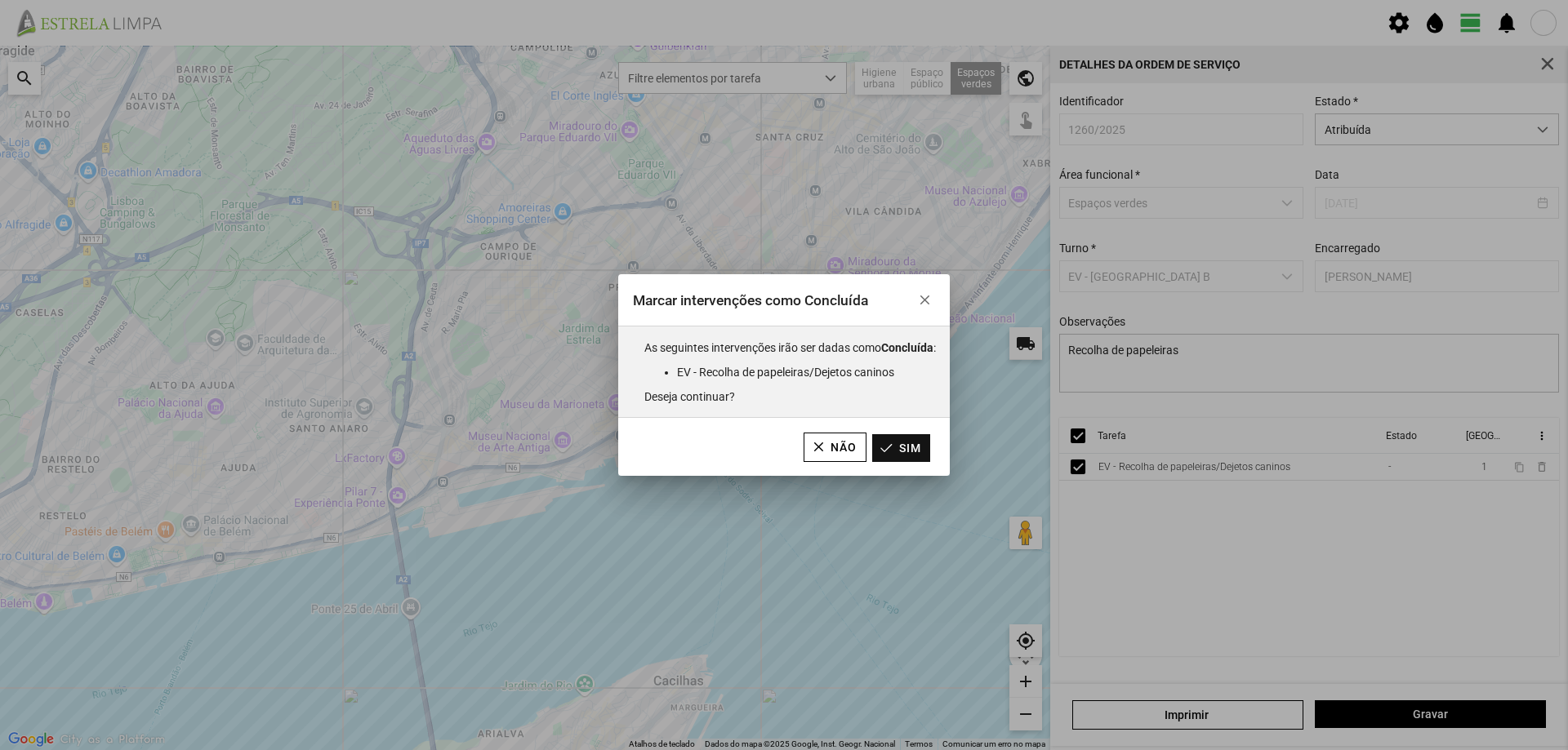
click at [916, 446] on button "Sim" at bounding box center [901, 447] width 58 height 28
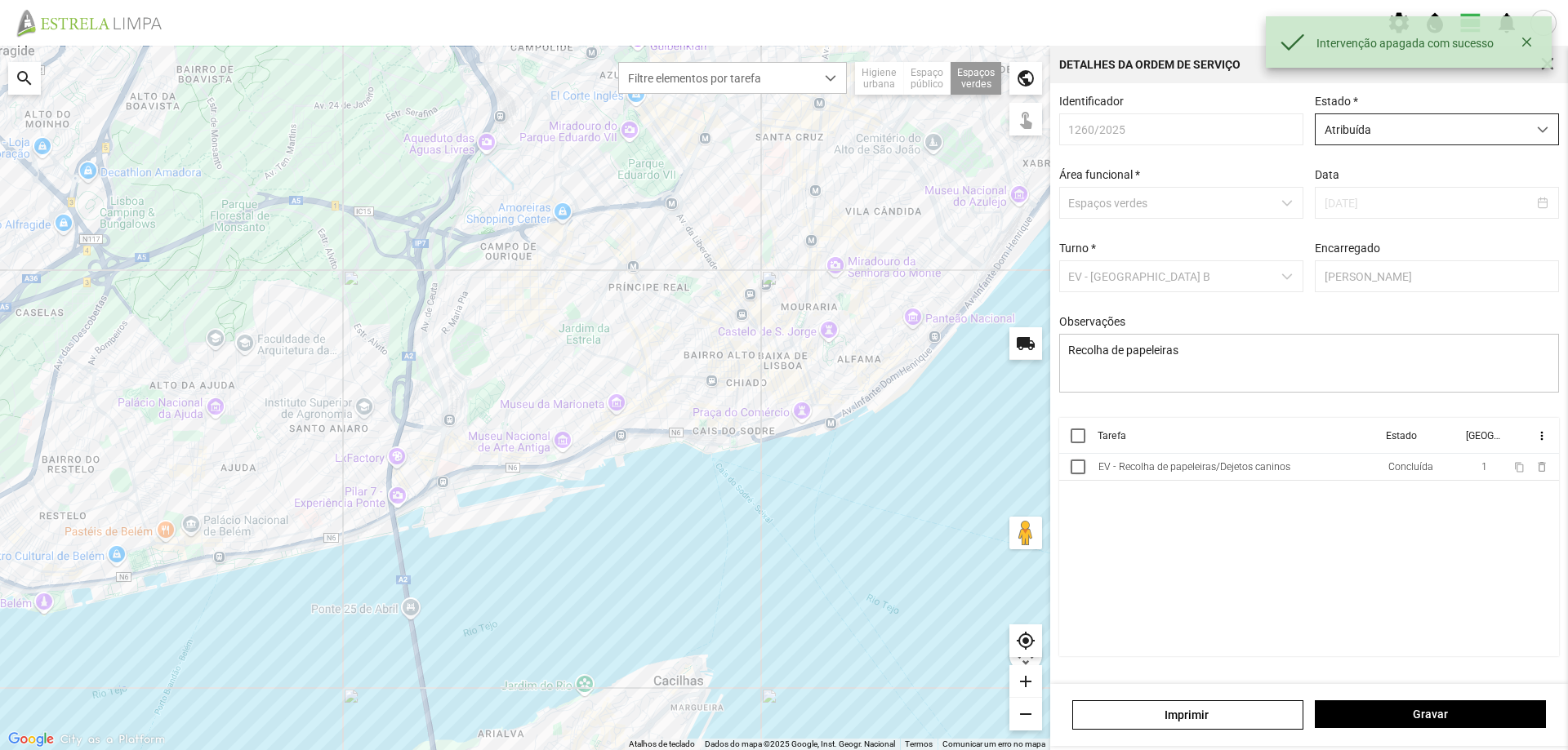
click at [1525, 138] on span "Atribuída" at bounding box center [1421, 130] width 212 height 30
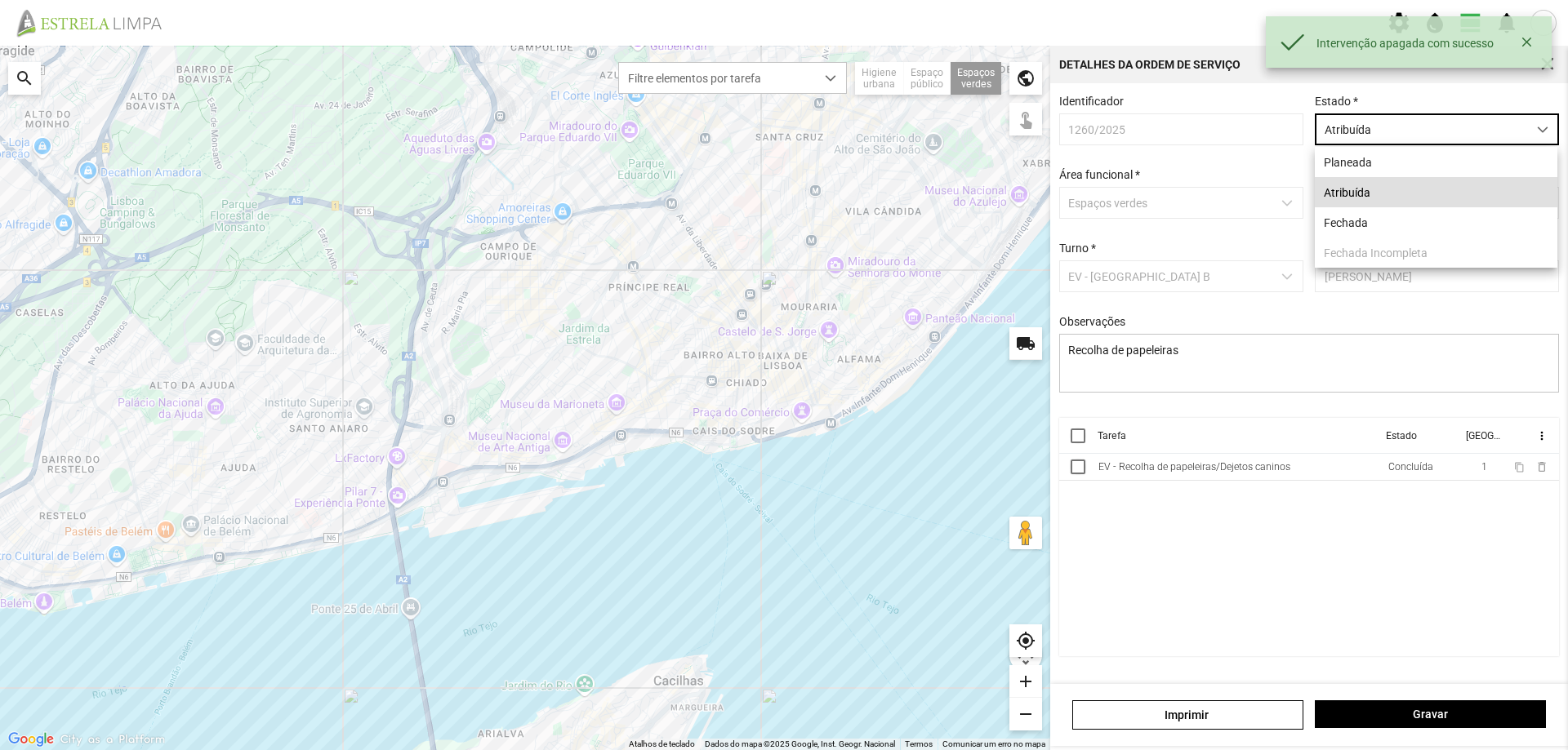
scroll to position [9, 72]
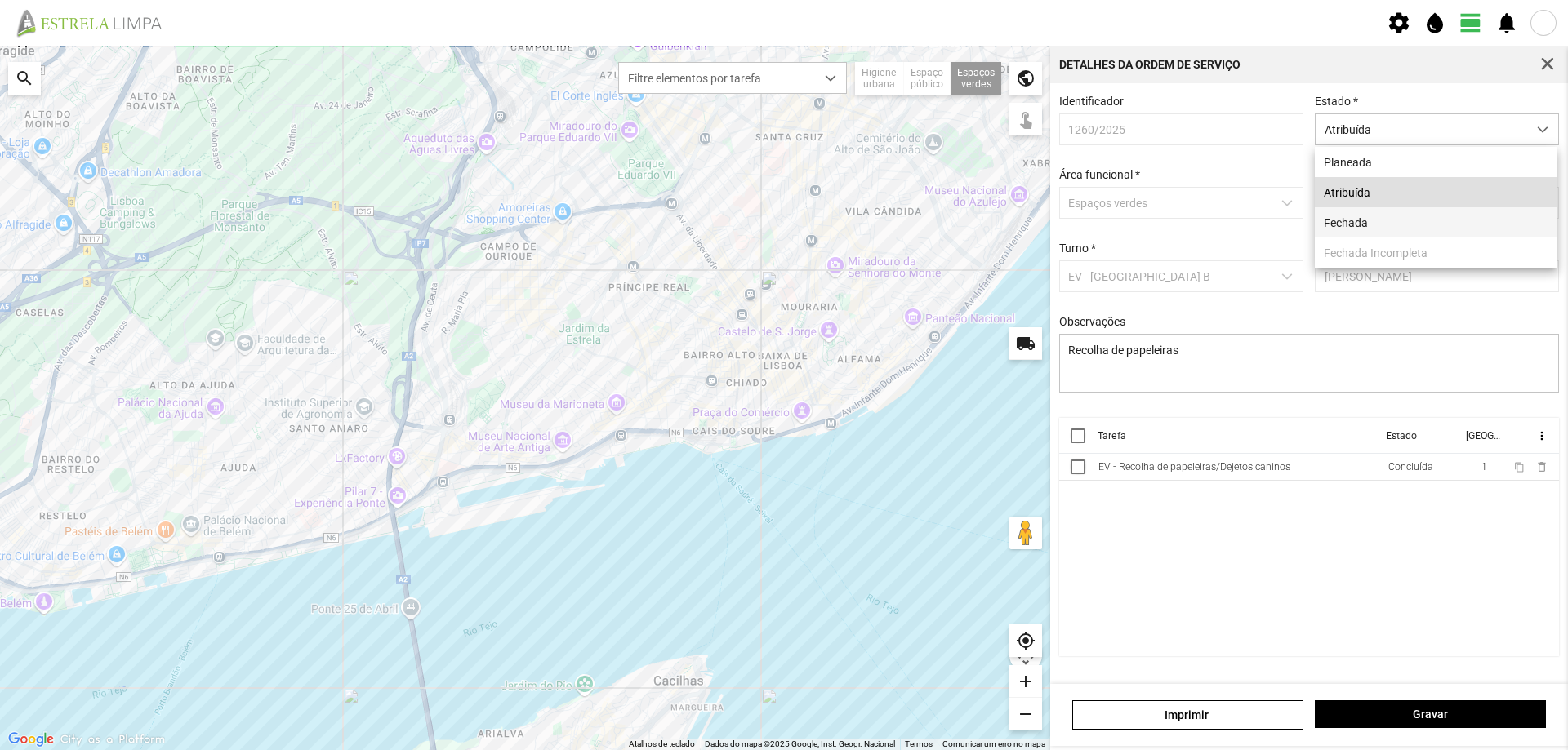
click at [1392, 225] on li "Fechada" at bounding box center [1436, 222] width 243 height 30
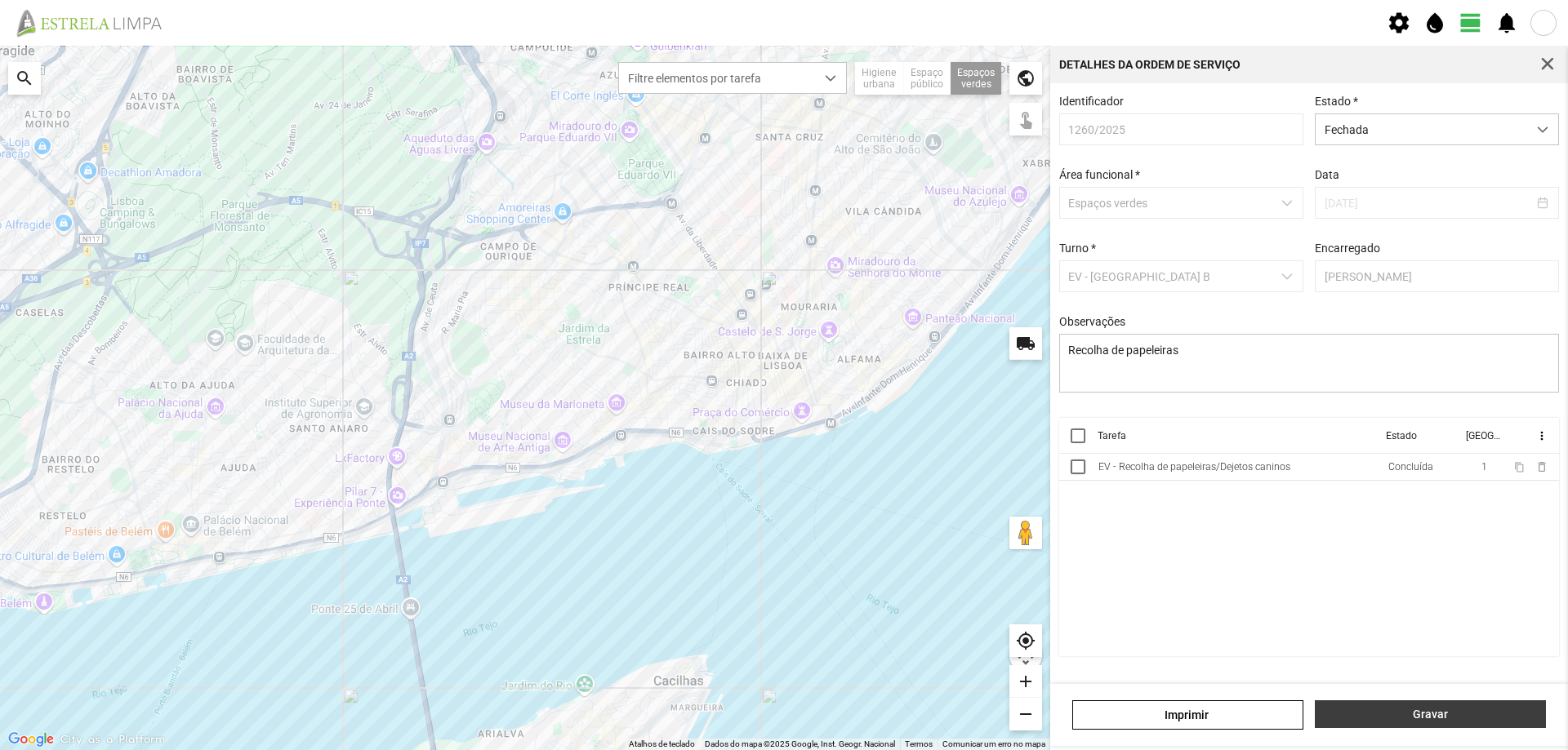
click at [1451, 709] on span "Gravar" at bounding box center [1431, 714] width 214 height 13
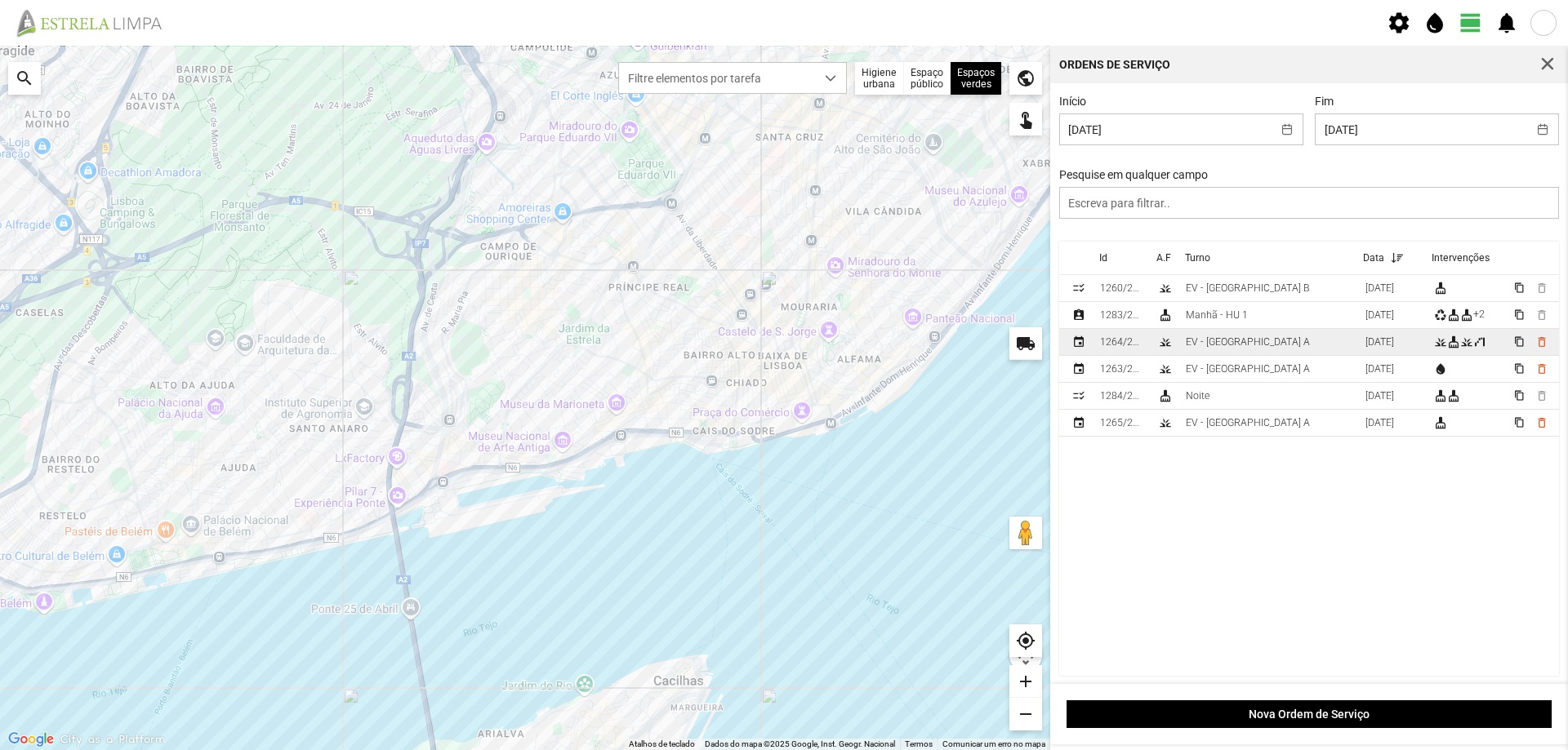
click at [1232, 344] on div "EV - [GEOGRAPHIC_DATA] A" at bounding box center [1248, 342] width 124 height 12
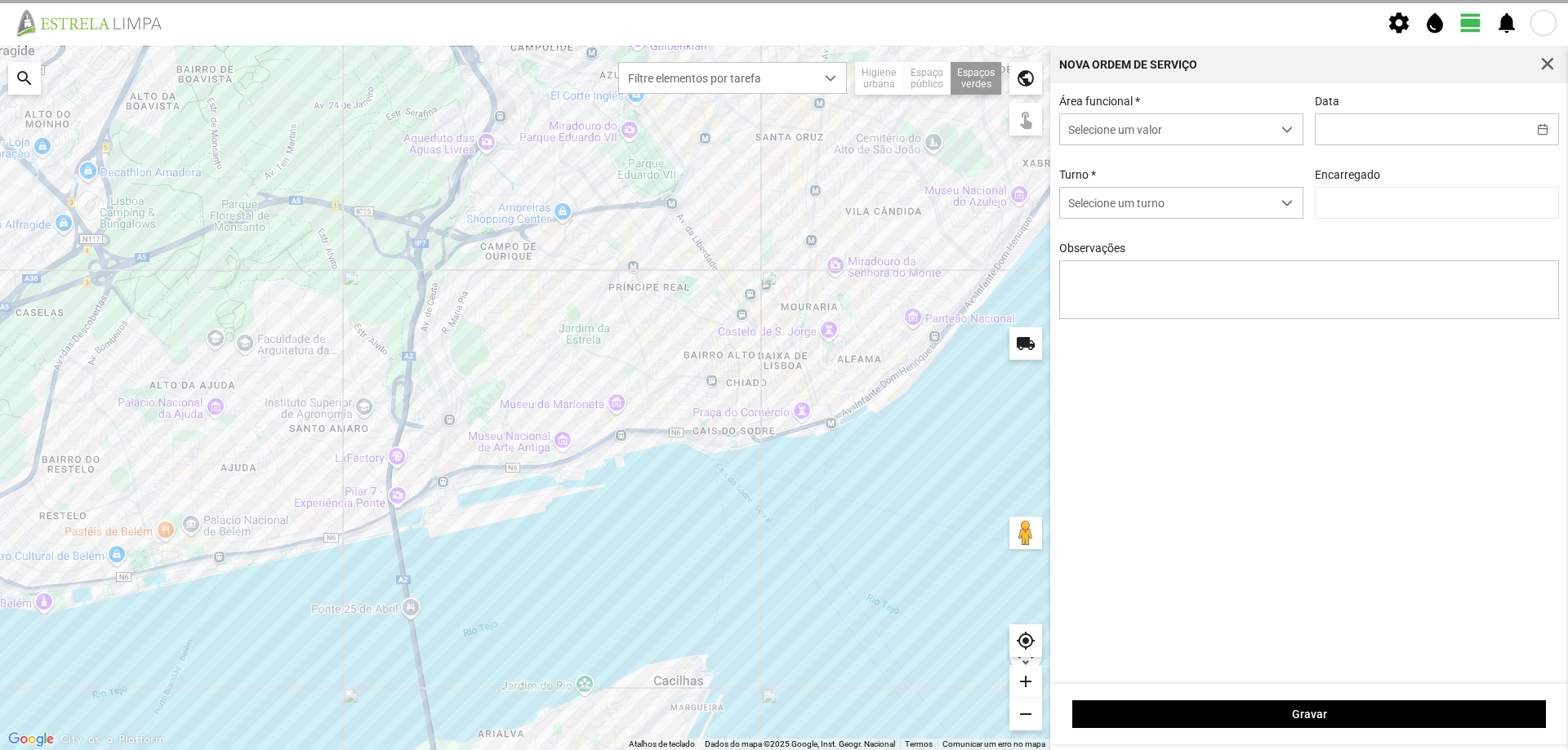
type input "[DATE]"
type textarea "[PERSON_NAME]"
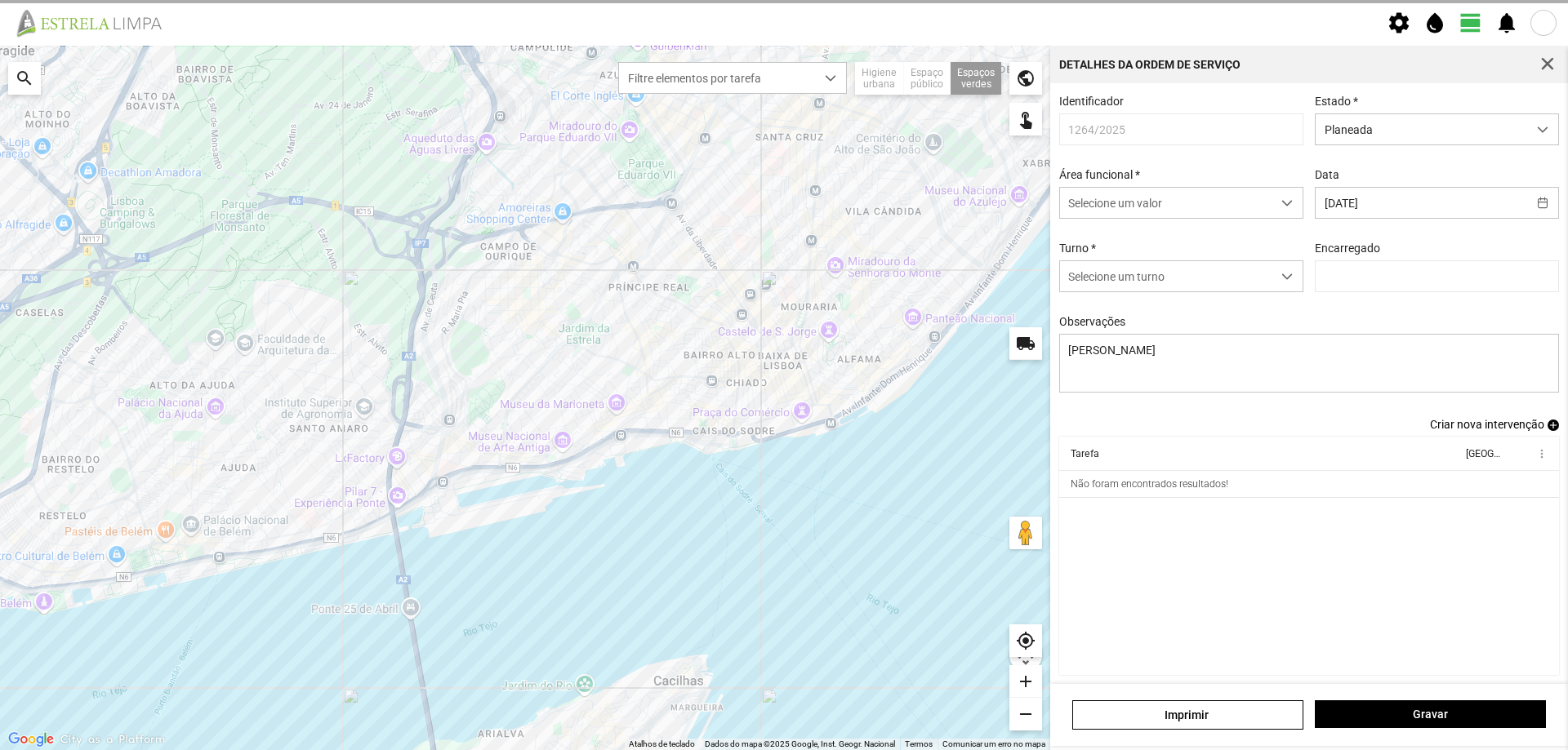
type input "[PERSON_NAME]"
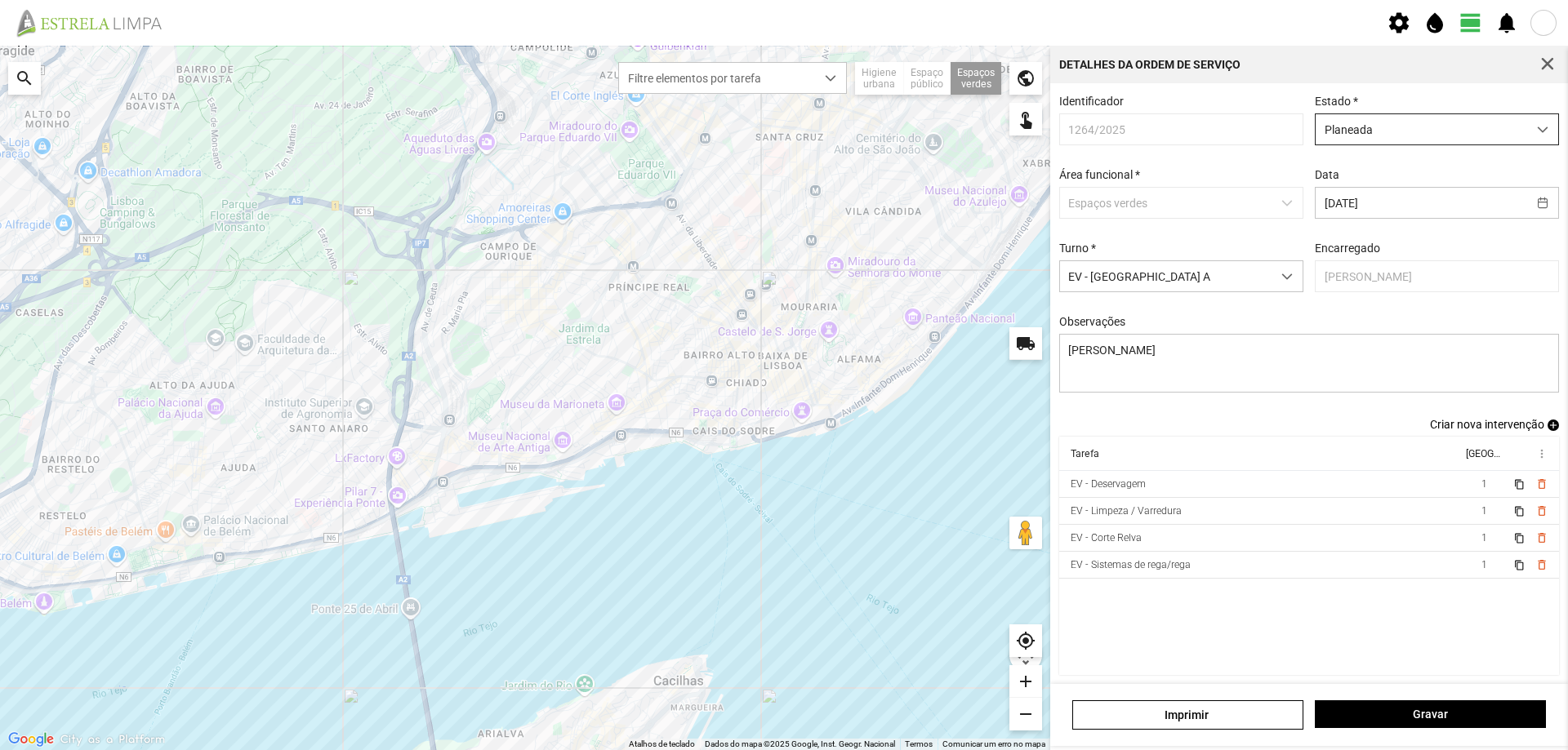
click at [1471, 129] on span "Planeada" at bounding box center [1421, 130] width 212 height 30
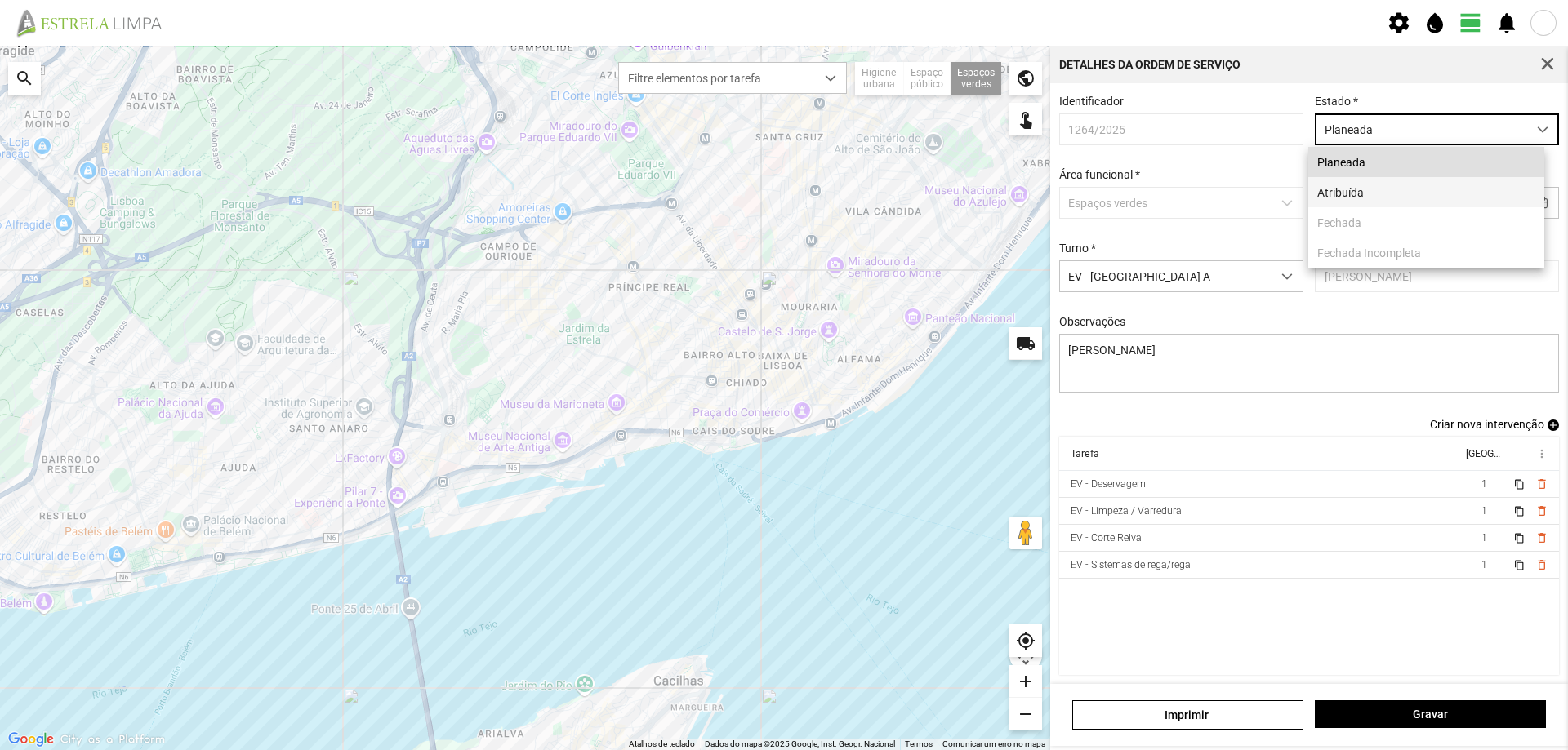
click at [1410, 198] on li "Atribuída" at bounding box center [1426, 192] width 236 height 30
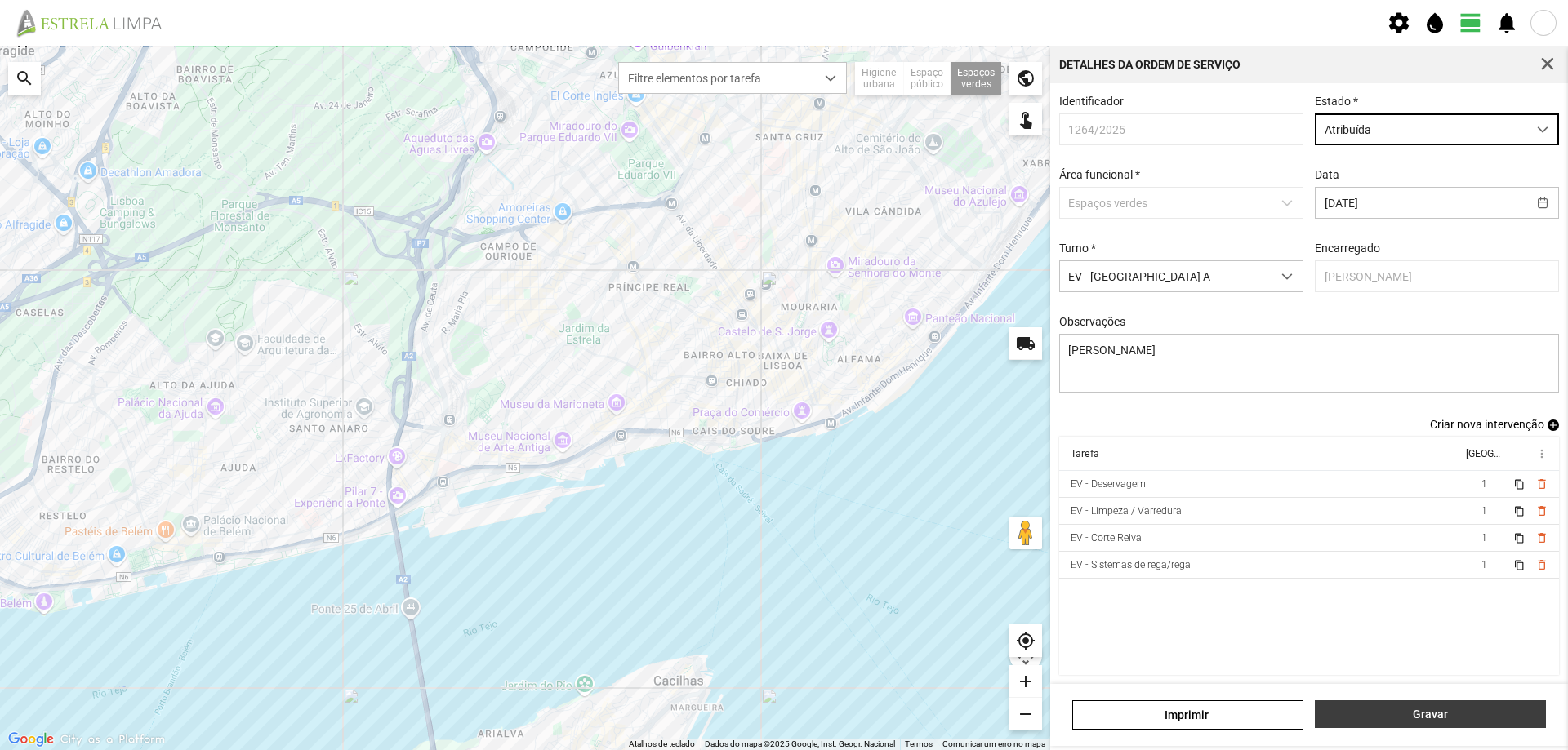
click at [1434, 715] on span "Gravar" at bounding box center [1431, 714] width 214 height 13
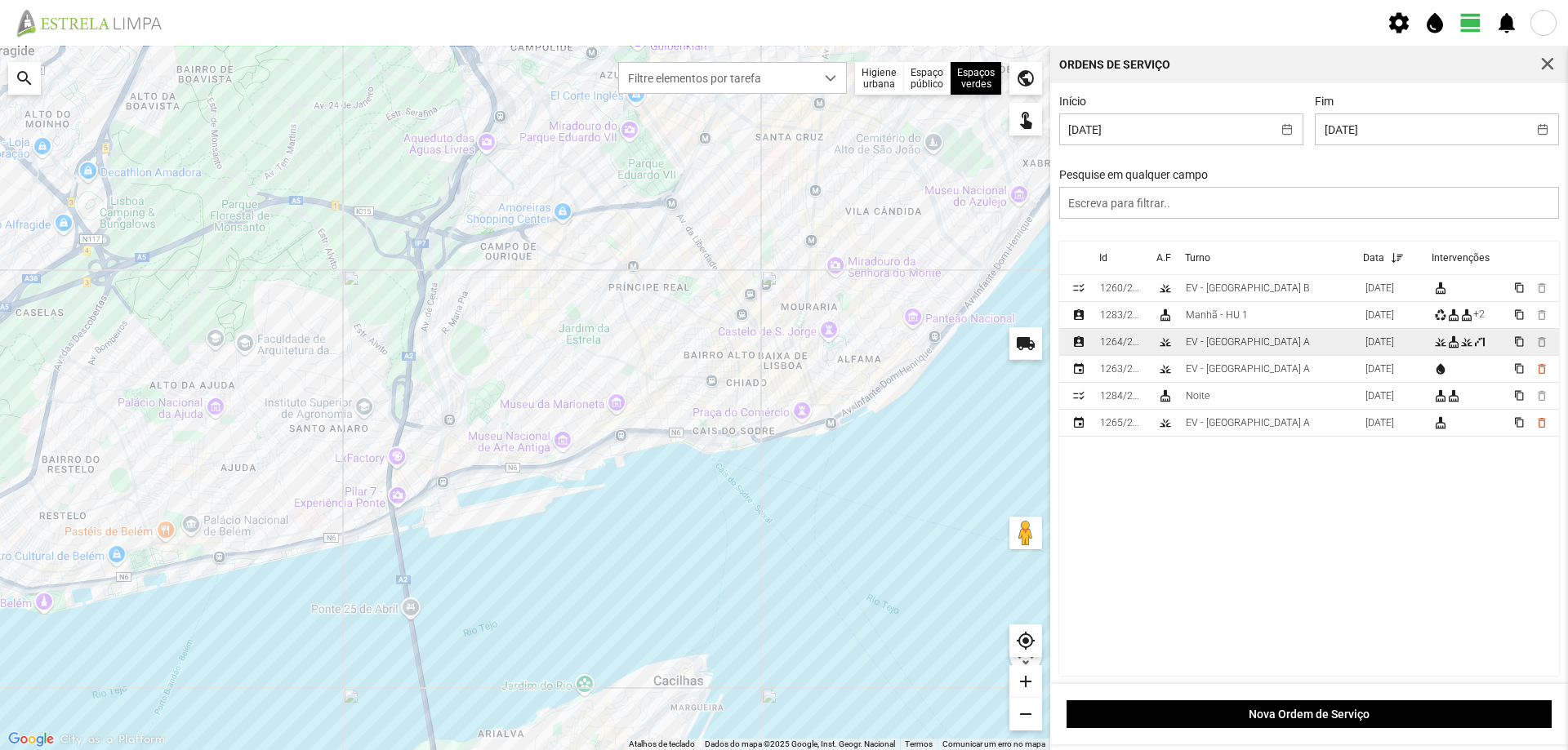
click at [1277, 345] on td "EV - [GEOGRAPHIC_DATA] A" at bounding box center [1269, 342] width 180 height 27
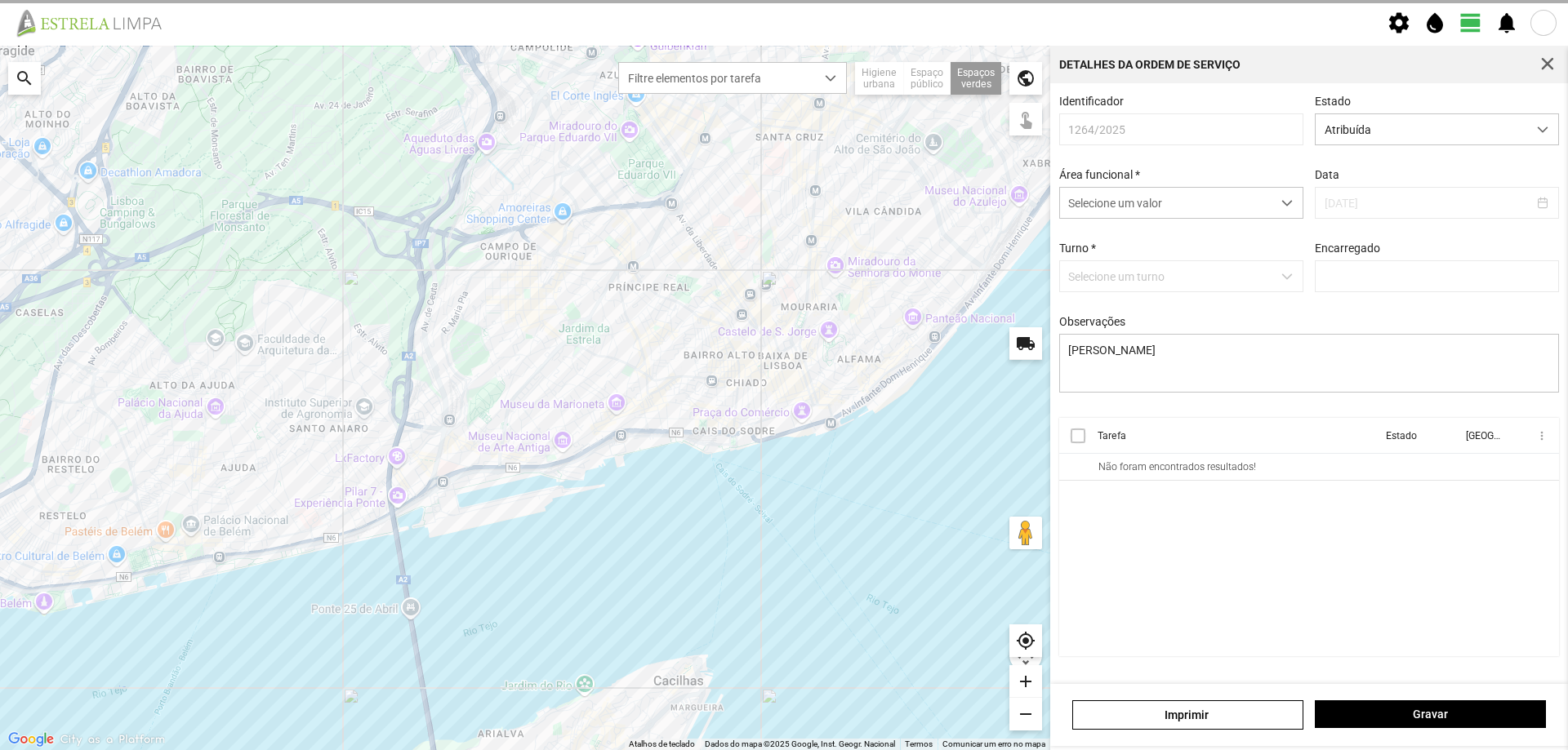
type input "[PERSON_NAME]"
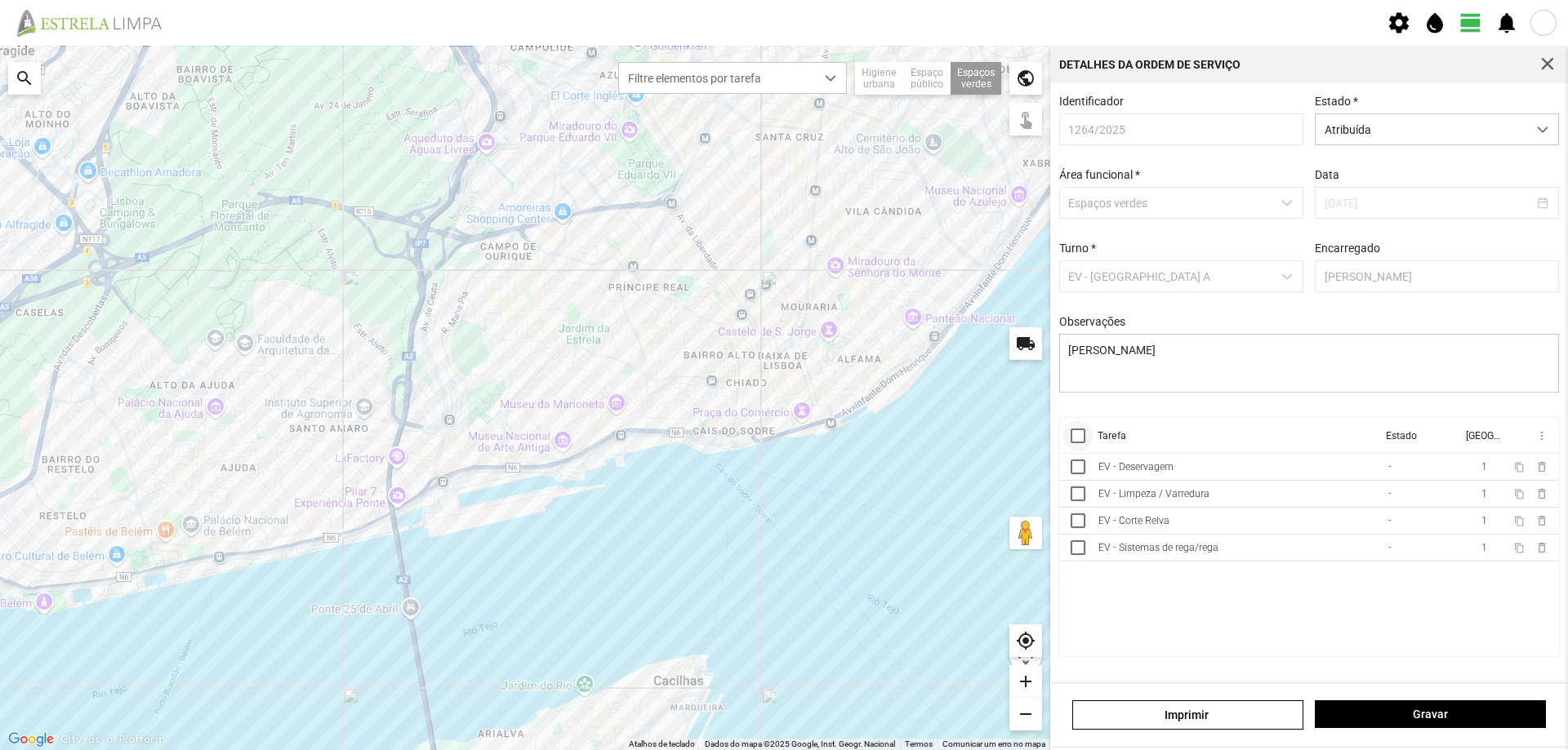
click at [1080, 438] on div at bounding box center [1077, 436] width 14 height 14
click at [1544, 442] on span "more_vert" at bounding box center [1540, 436] width 13 height 13
click at [1484, 466] on span "Marcar como Concluída" at bounding box center [1454, 469] width 121 height 12
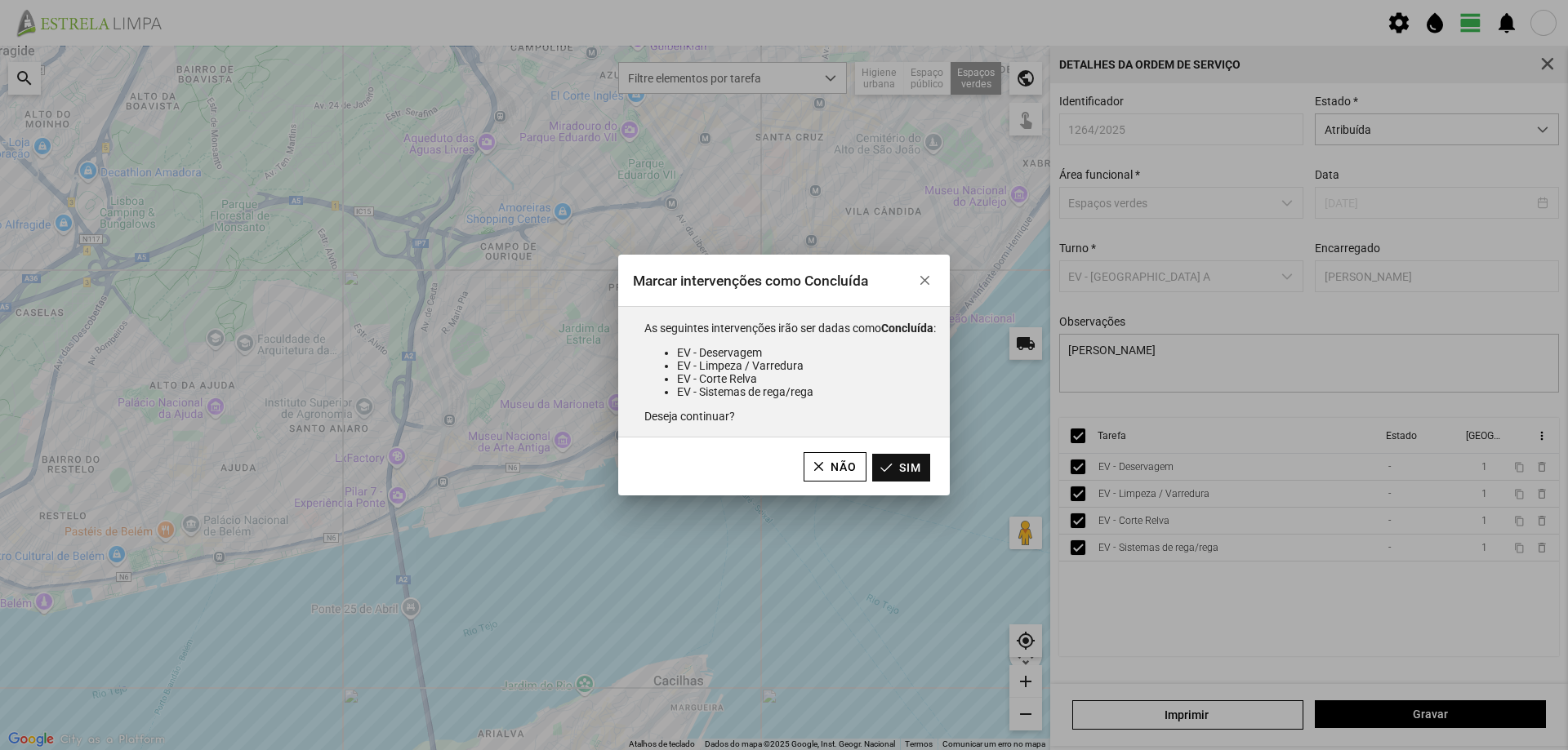
click at [918, 472] on button "Sim" at bounding box center [901, 468] width 58 height 28
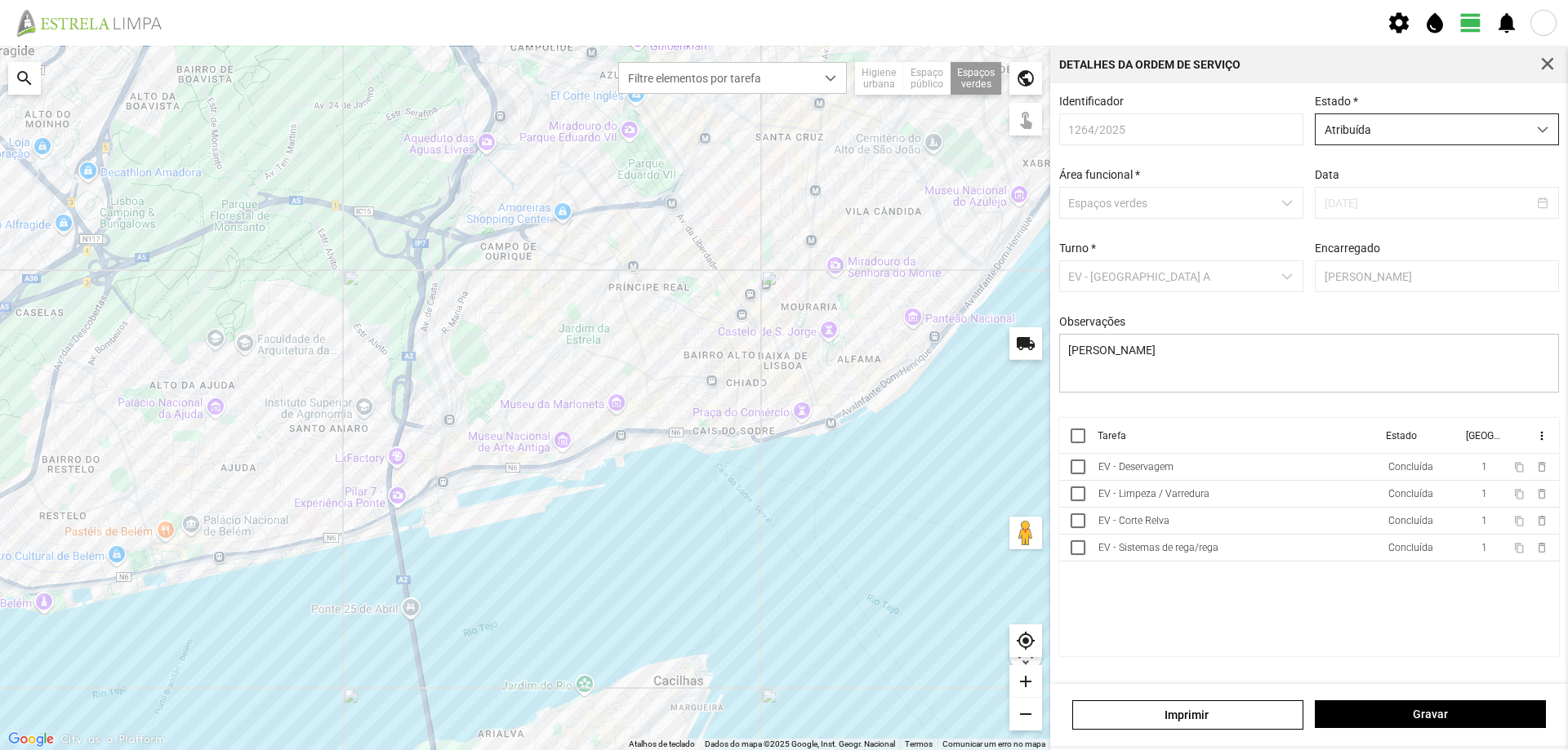
click at [1449, 137] on span "Atribuída" at bounding box center [1421, 130] width 212 height 30
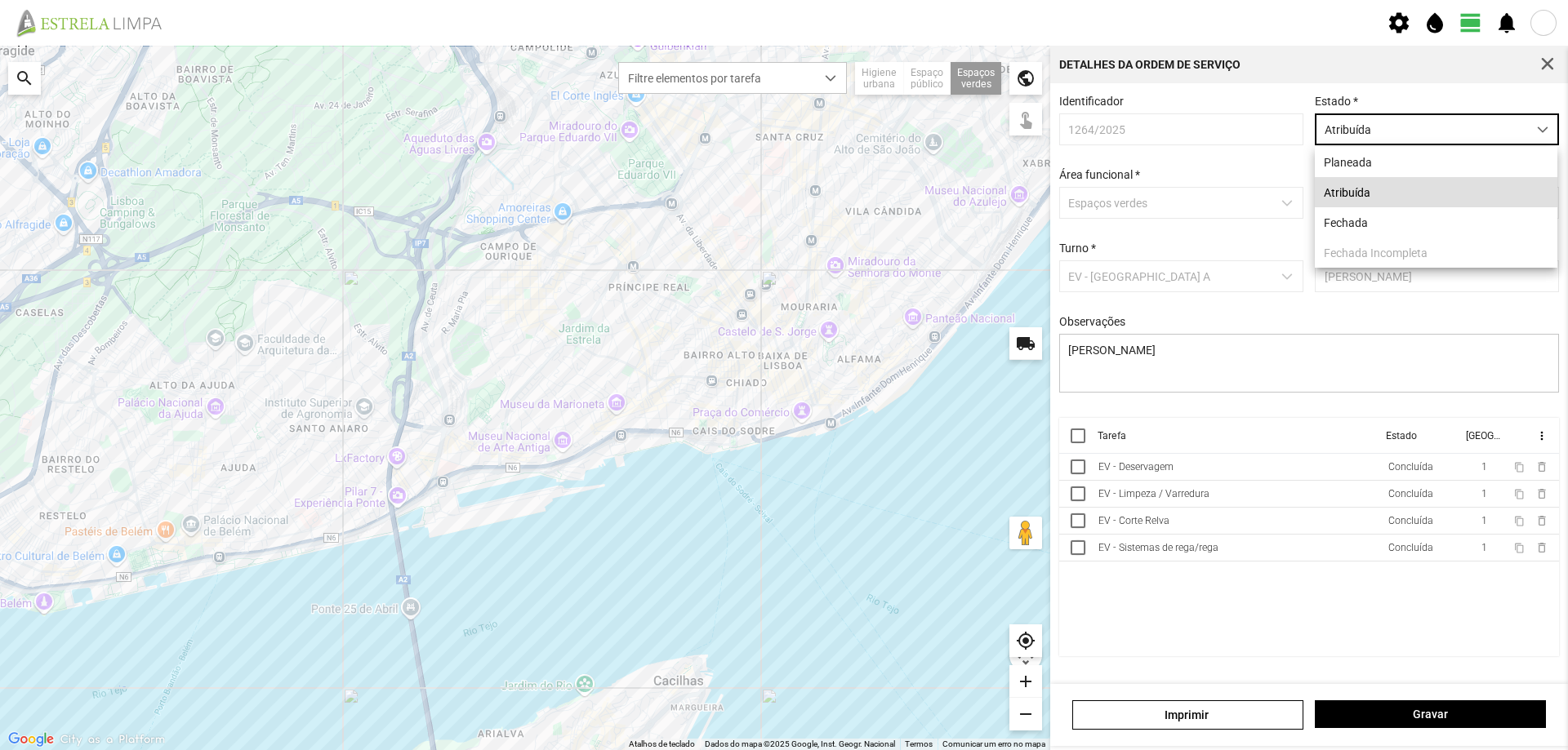
scroll to position [9, 72]
click at [1383, 220] on li "Fechada" at bounding box center [1436, 222] width 243 height 30
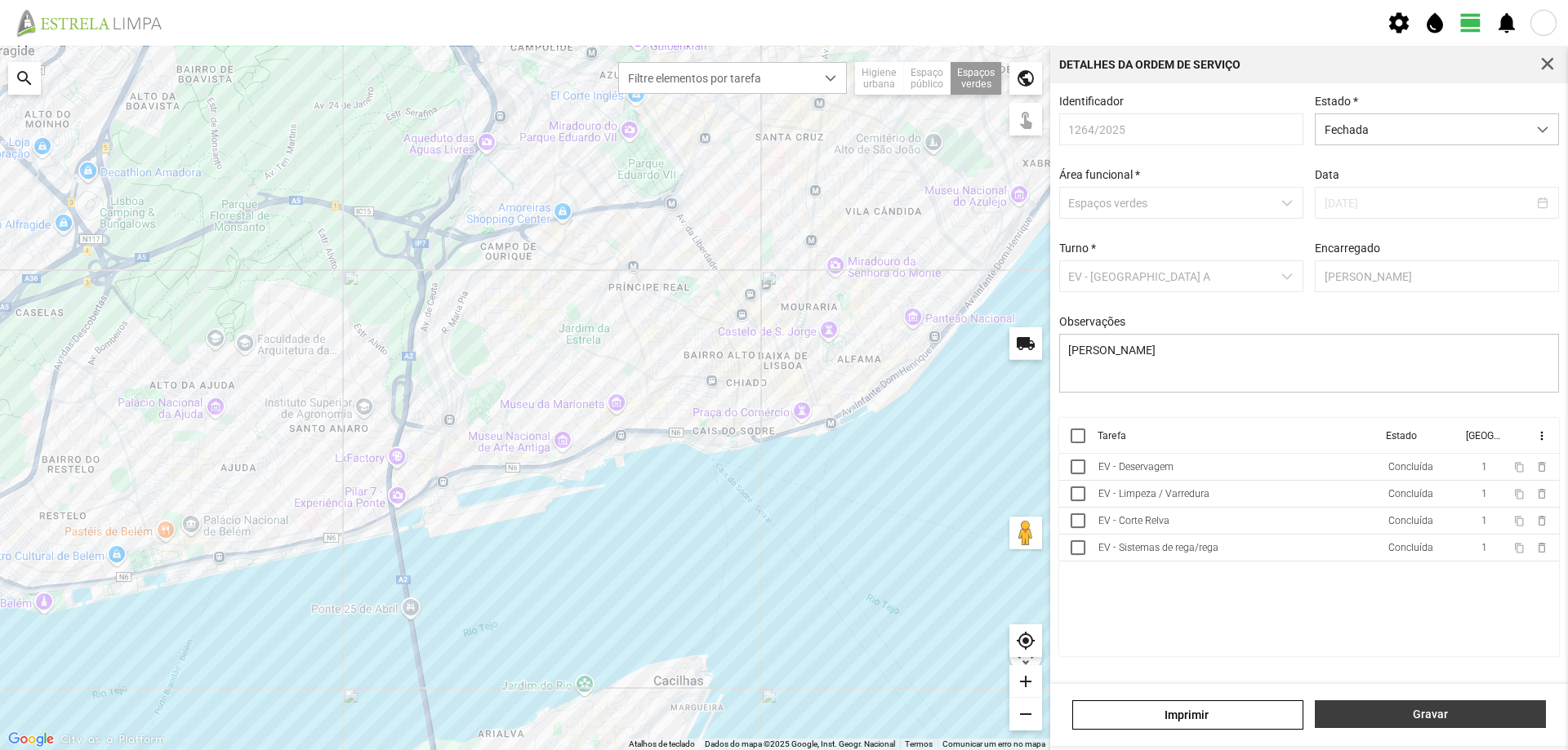
click at [1407, 710] on span "Gravar" at bounding box center [1431, 714] width 214 height 13
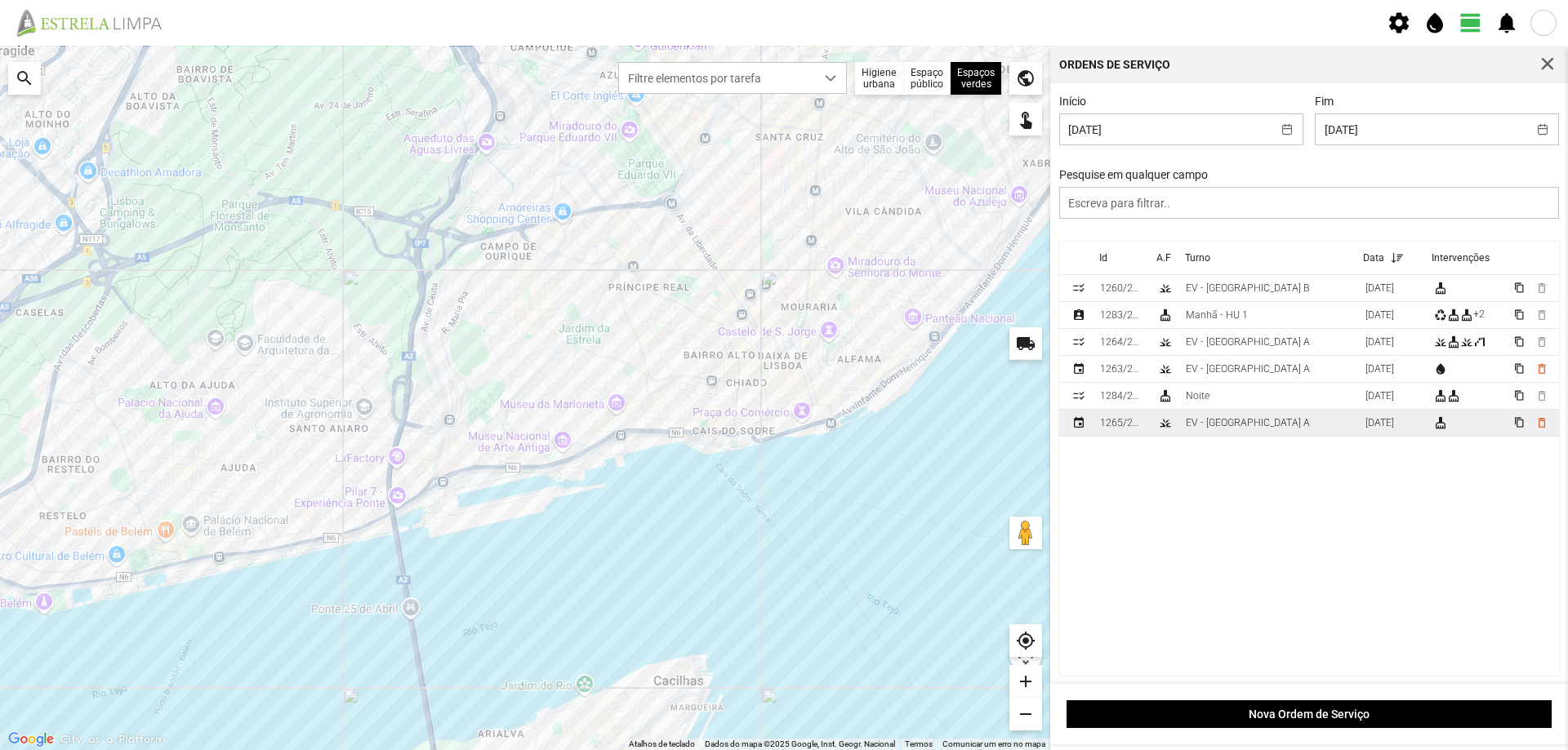
click at [1258, 426] on td "EV - [GEOGRAPHIC_DATA] A" at bounding box center [1269, 423] width 180 height 27
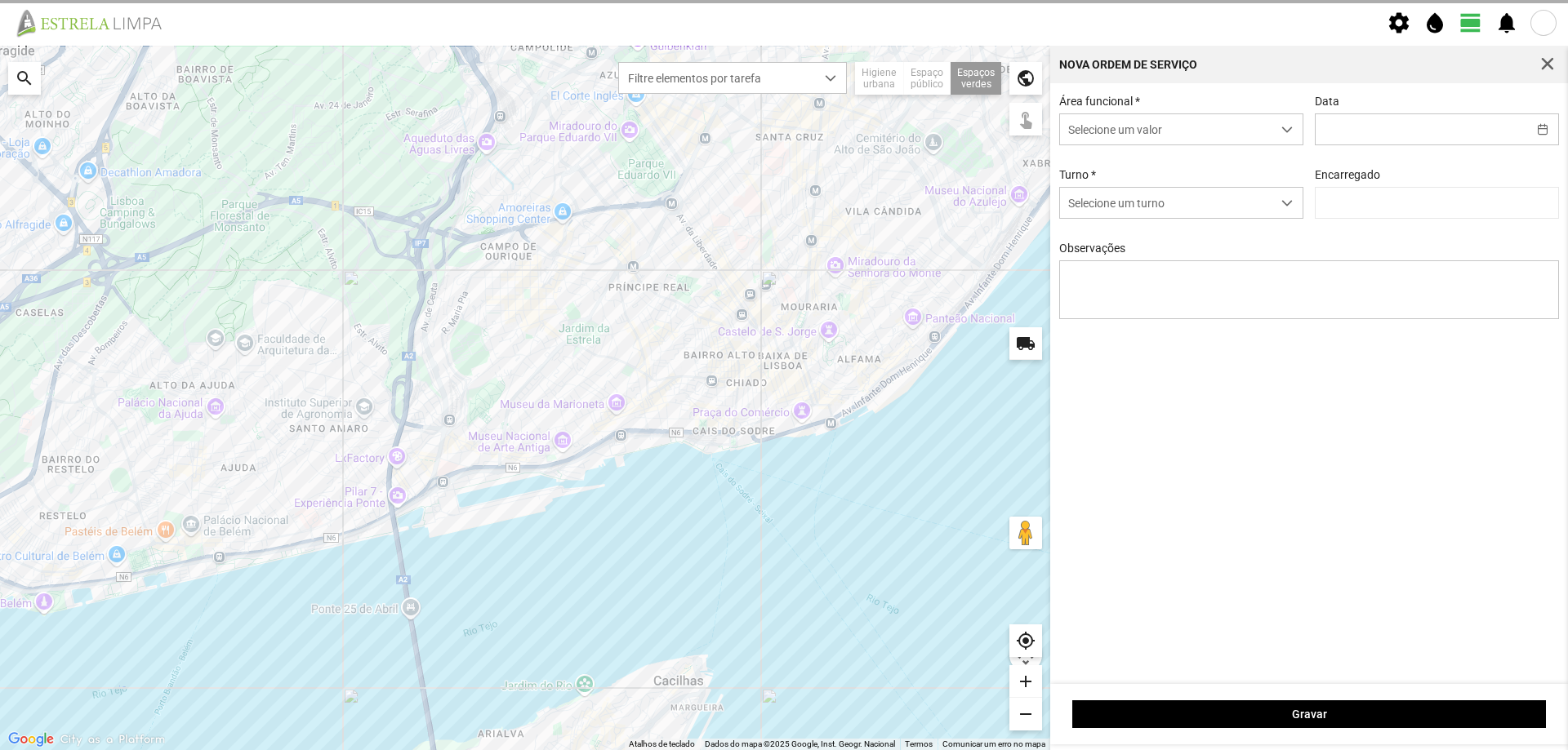
type input "[DATE]"
type input "[PERSON_NAME]"
type textarea "[PERSON_NAME]"
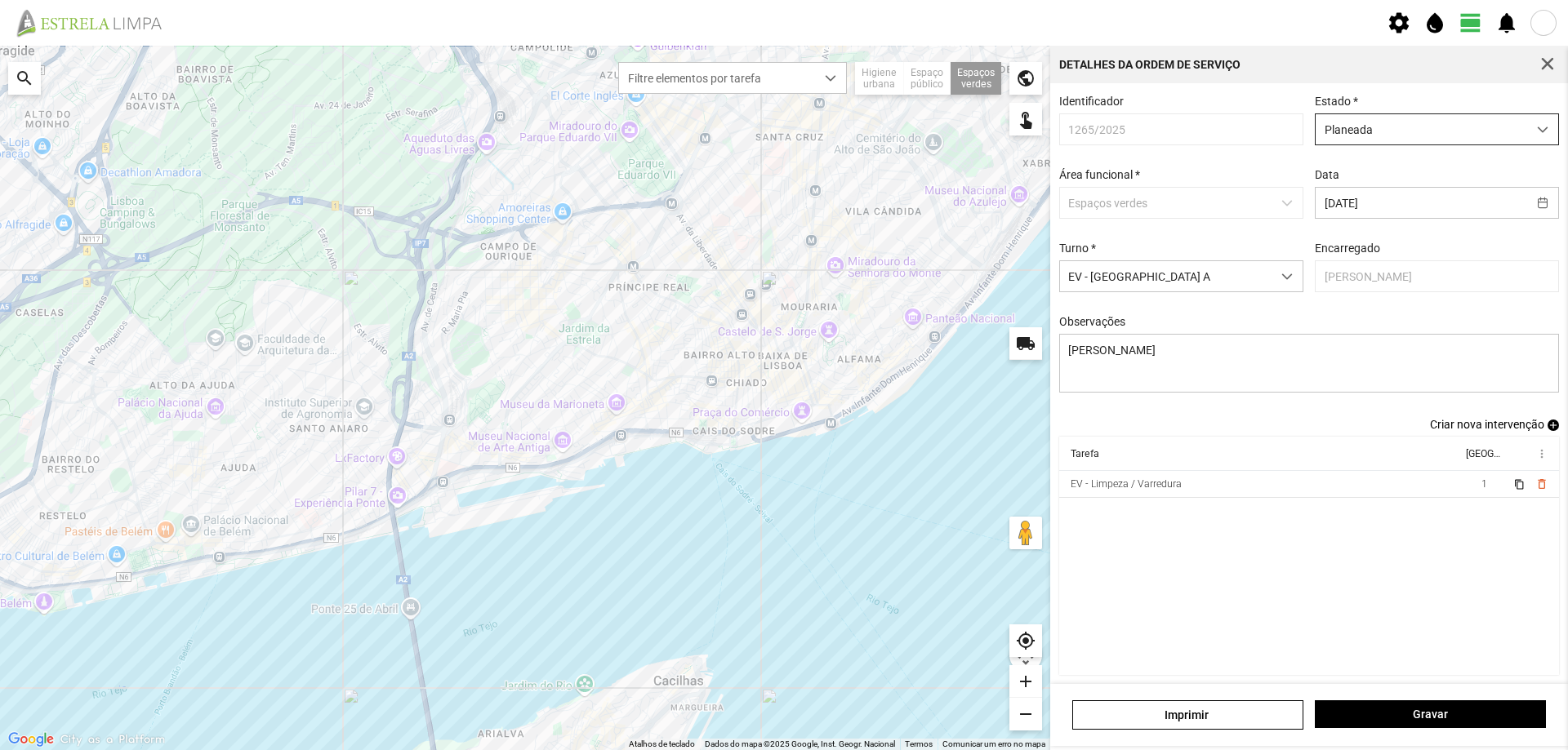
click at [1443, 130] on span "Planeada" at bounding box center [1421, 130] width 212 height 30
click at [1383, 200] on li "Atribuída" at bounding box center [1426, 192] width 236 height 30
click at [1412, 713] on span "Gravar" at bounding box center [1431, 714] width 214 height 13
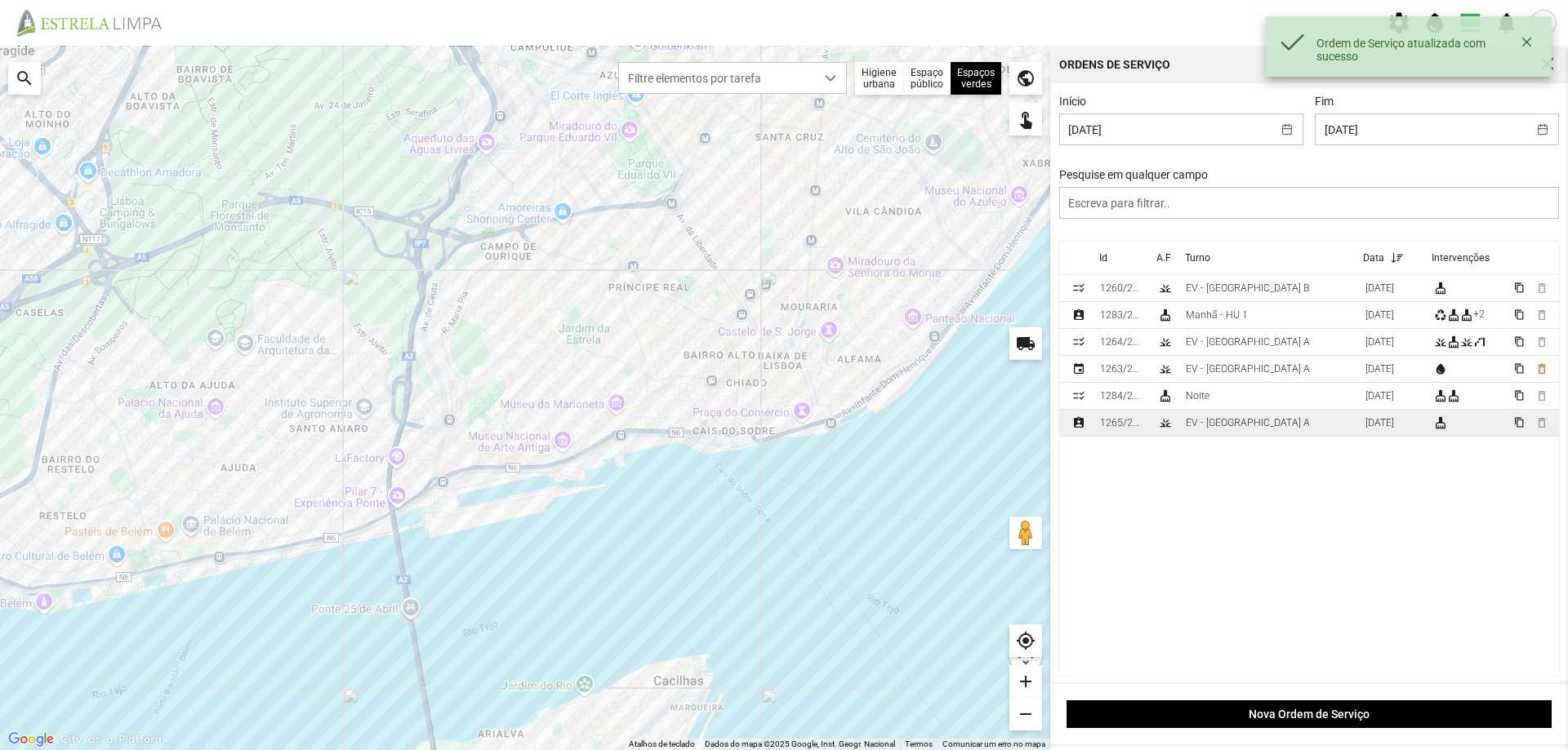
click at [1243, 429] on div "EV - [GEOGRAPHIC_DATA] A" at bounding box center [1248, 423] width 124 height 12
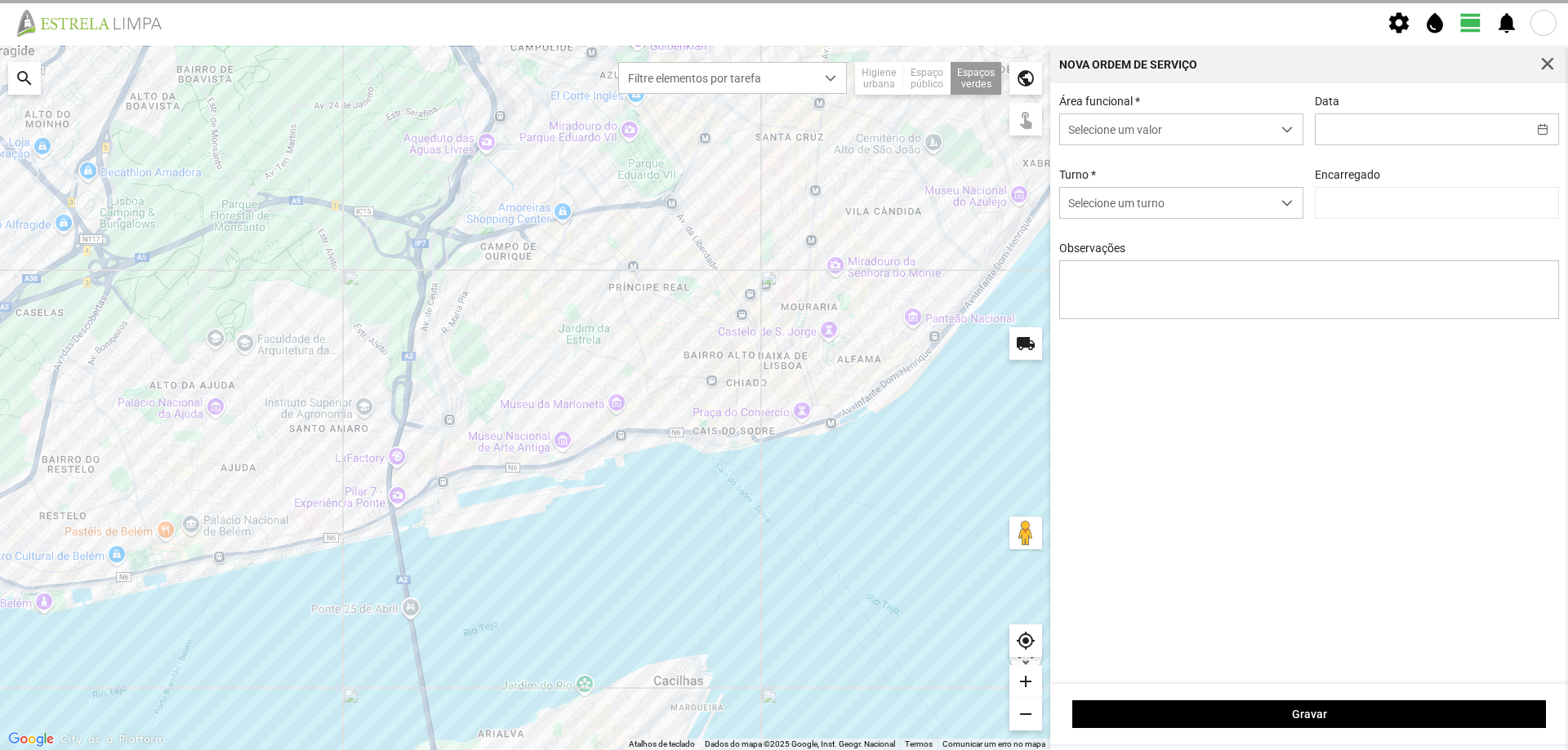
type input "[DATE]"
type textarea "[PERSON_NAME]"
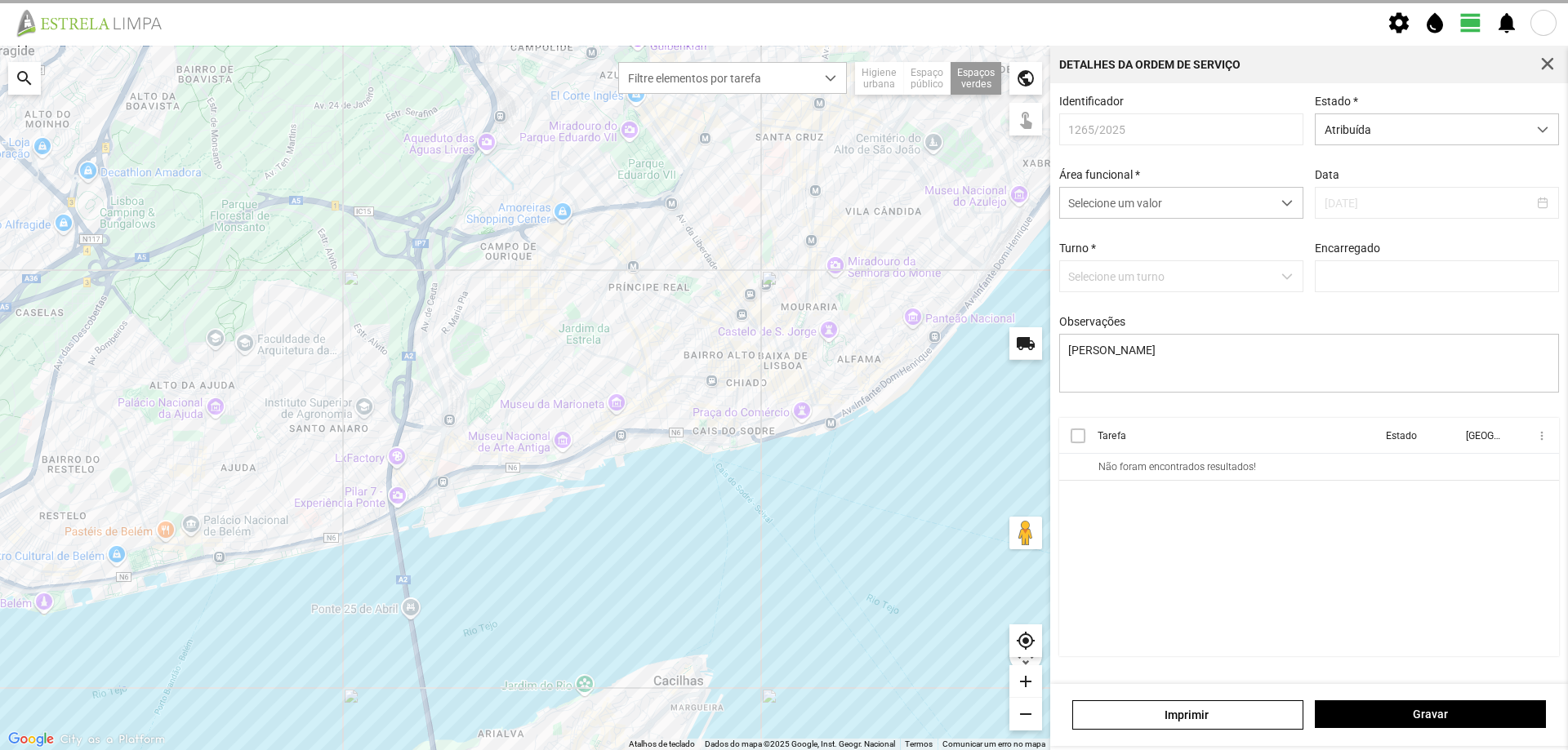
type input "[PERSON_NAME]"
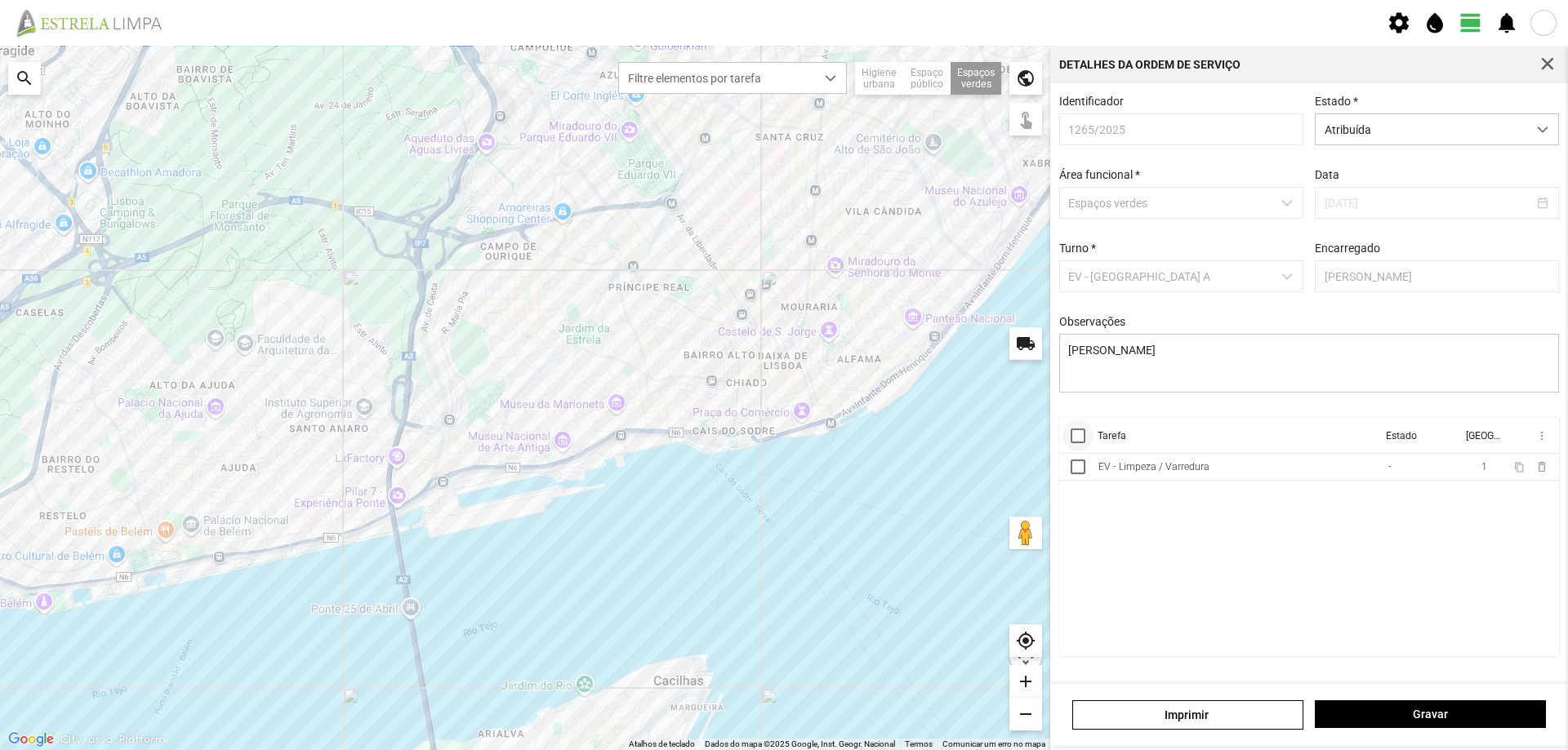
click at [1084, 442] on div at bounding box center [1077, 436] width 14 height 14
click at [1541, 438] on span "more_vert" at bounding box center [1540, 436] width 13 height 13
click at [1476, 467] on span "Marcar como Concluída" at bounding box center [1454, 469] width 121 height 12
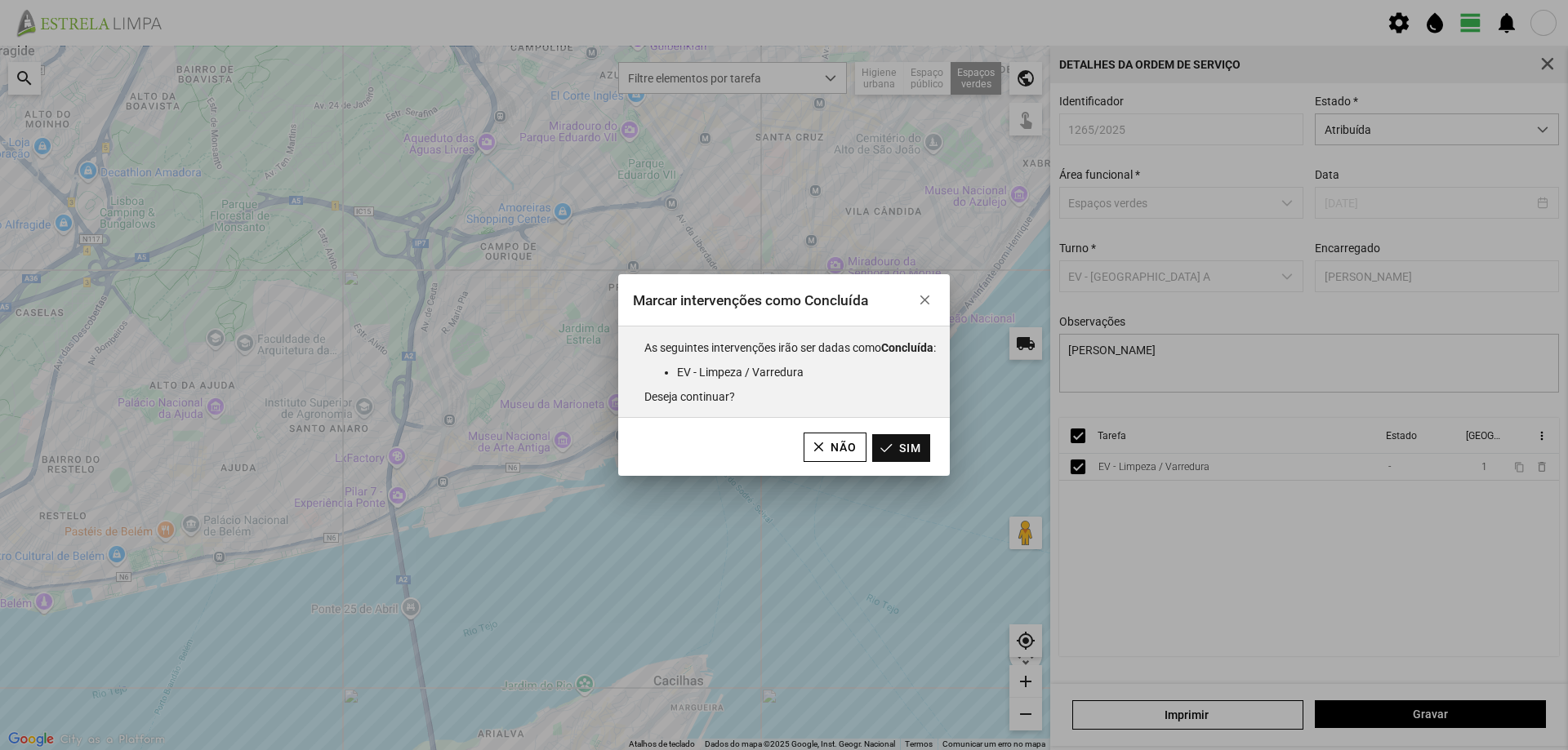
click at [910, 453] on button "Sim" at bounding box center [901, 447] width 58 height 28
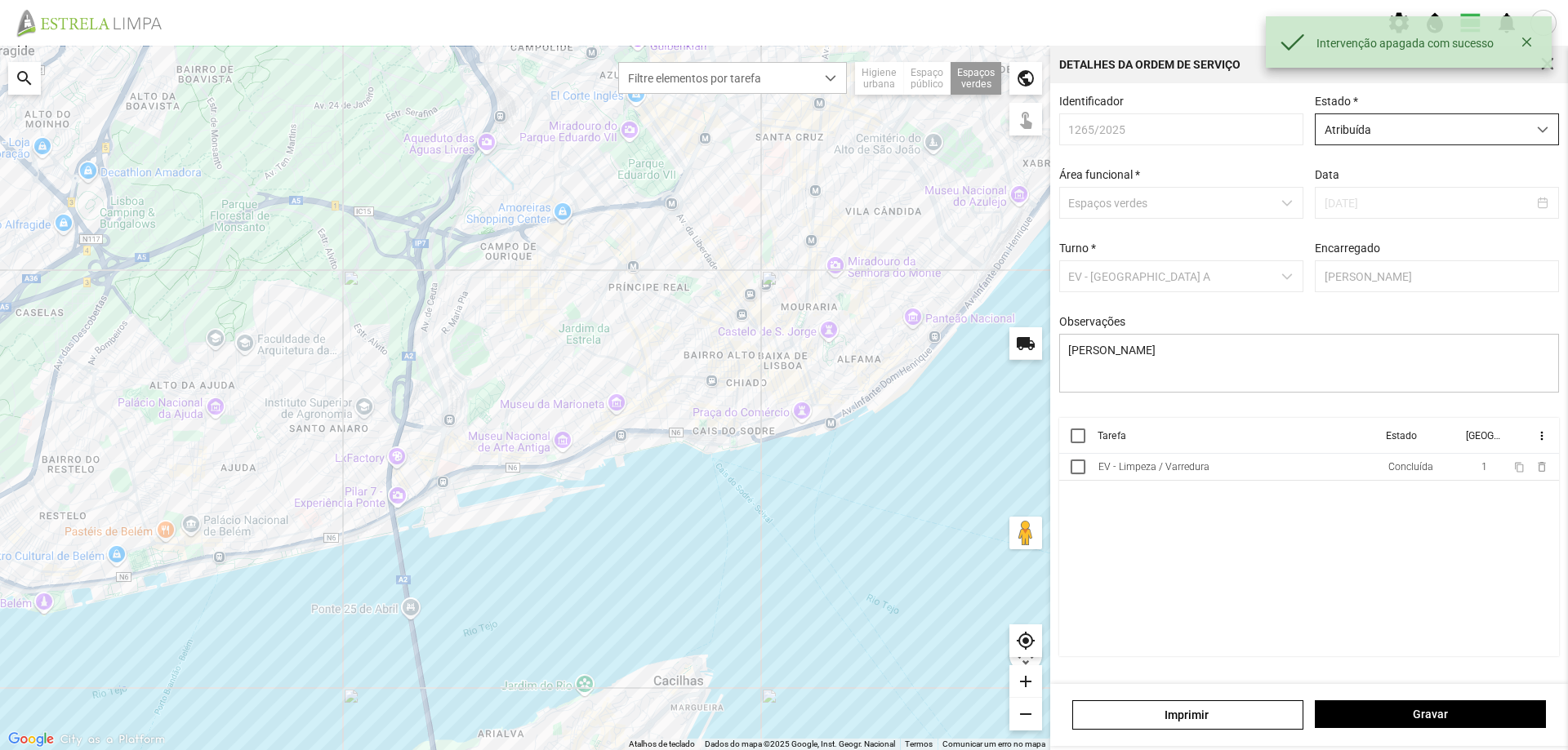
click at [1458, 131] on span "Atribuída" at bounding box center [1421, 130] width 212 height 30
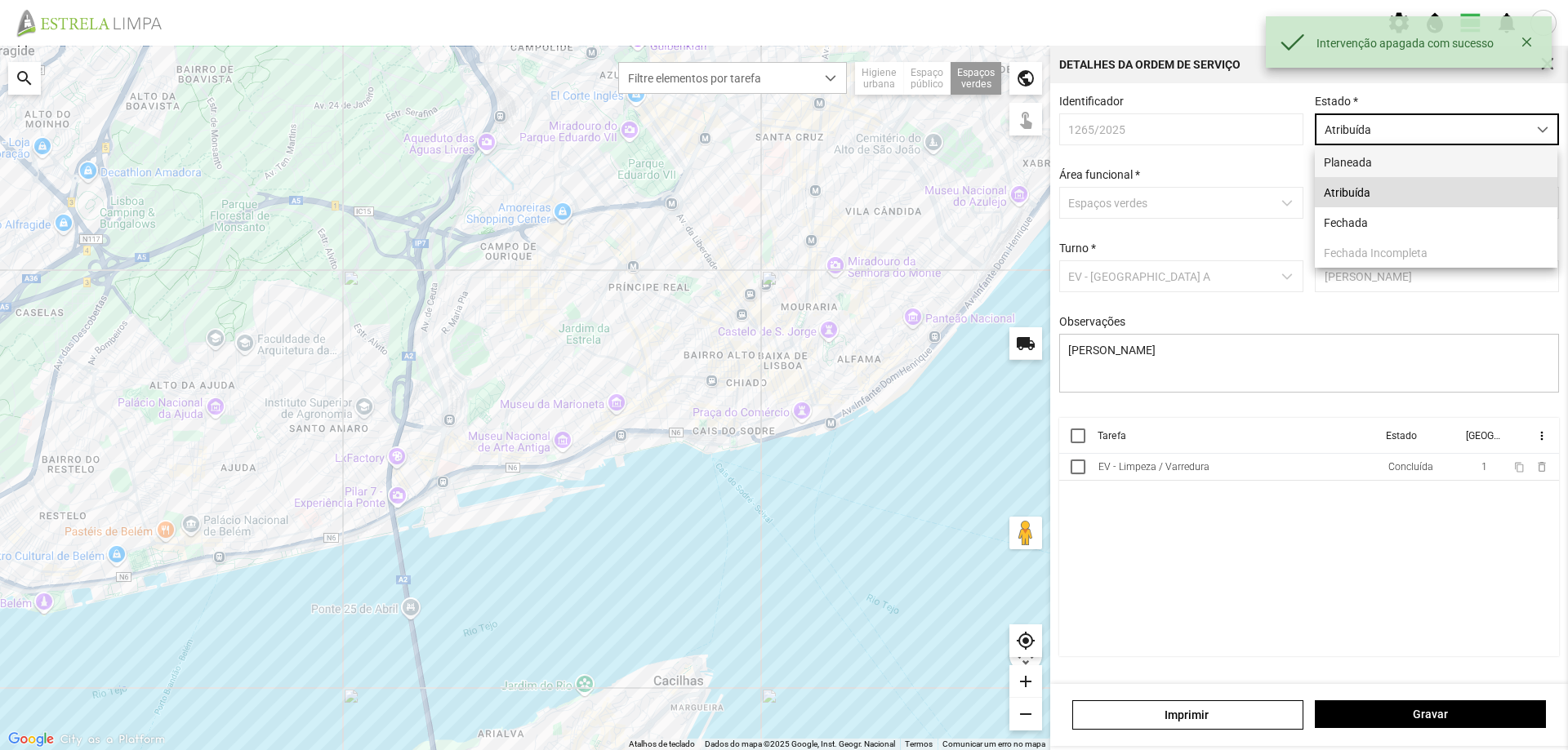
scroll to position [9, 72]
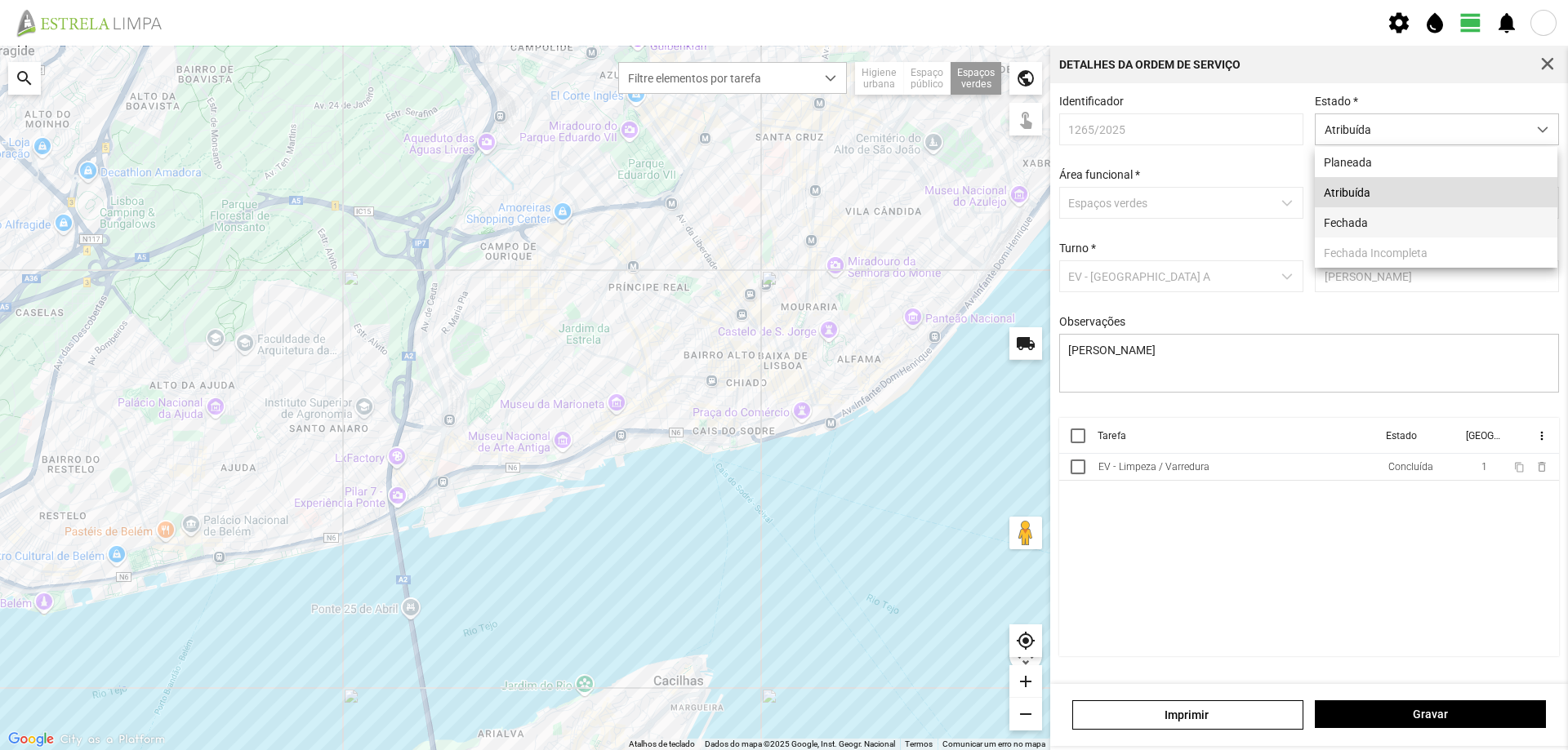
click at [1404, 220] on li "Fechada" at bounding box center [1436, 222] width 243 height 30
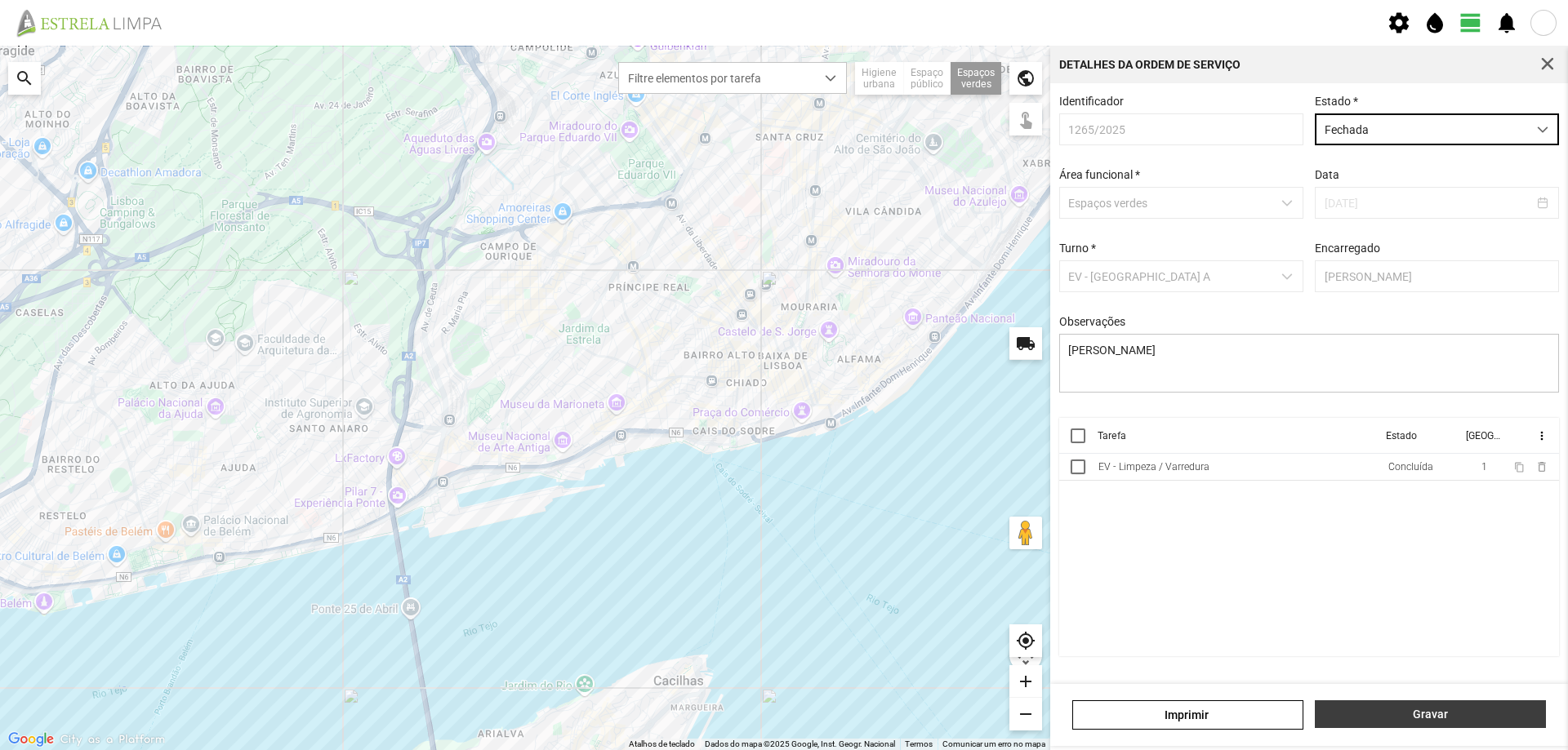
click at [1422, 717] on span "Gravar" at bounding box center [1431, 714] width 214 height 13
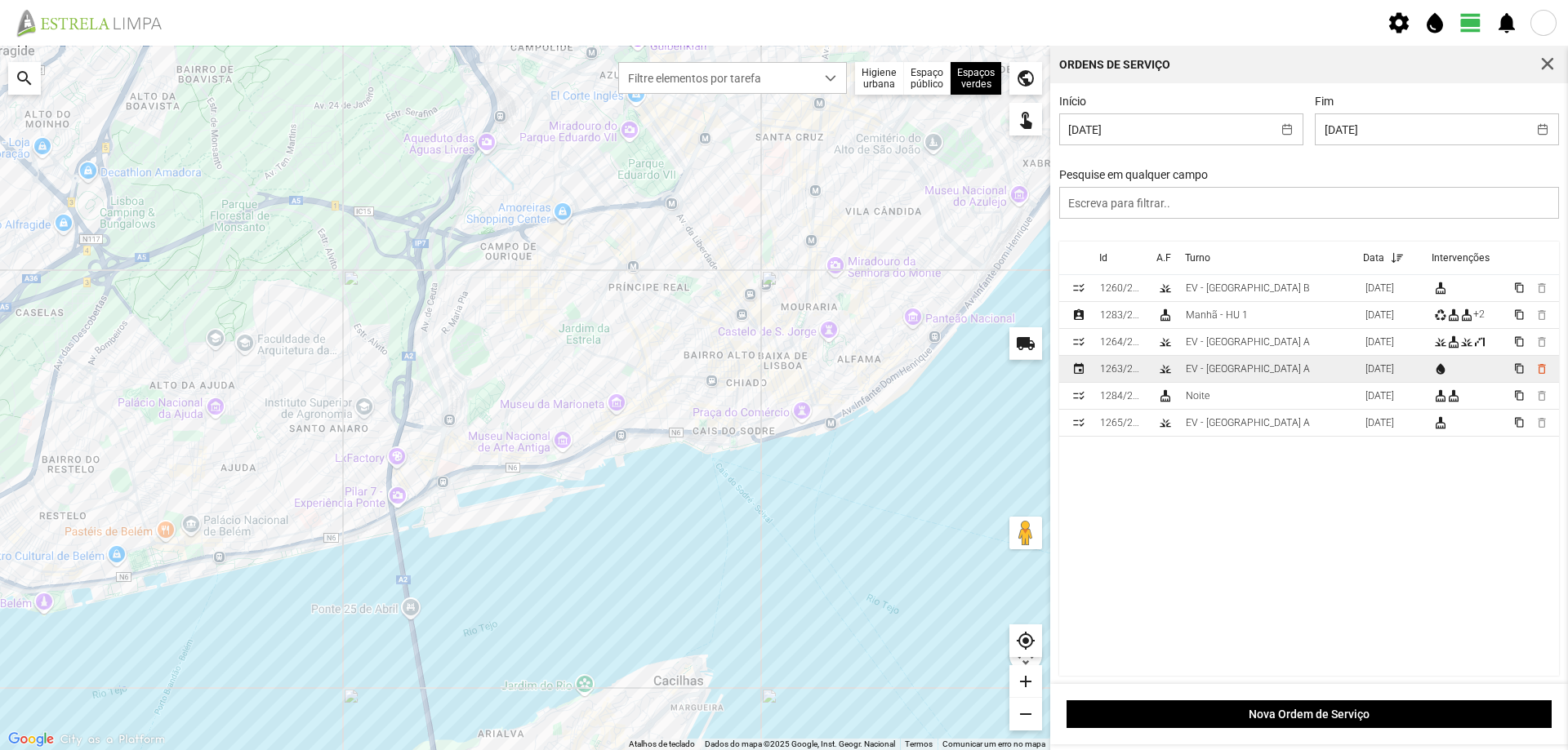
click at [1254, 371] on td "EV - [GEOGRAPHIC_DATA] A" at bounding box center [1269, 369] width 180 height 27
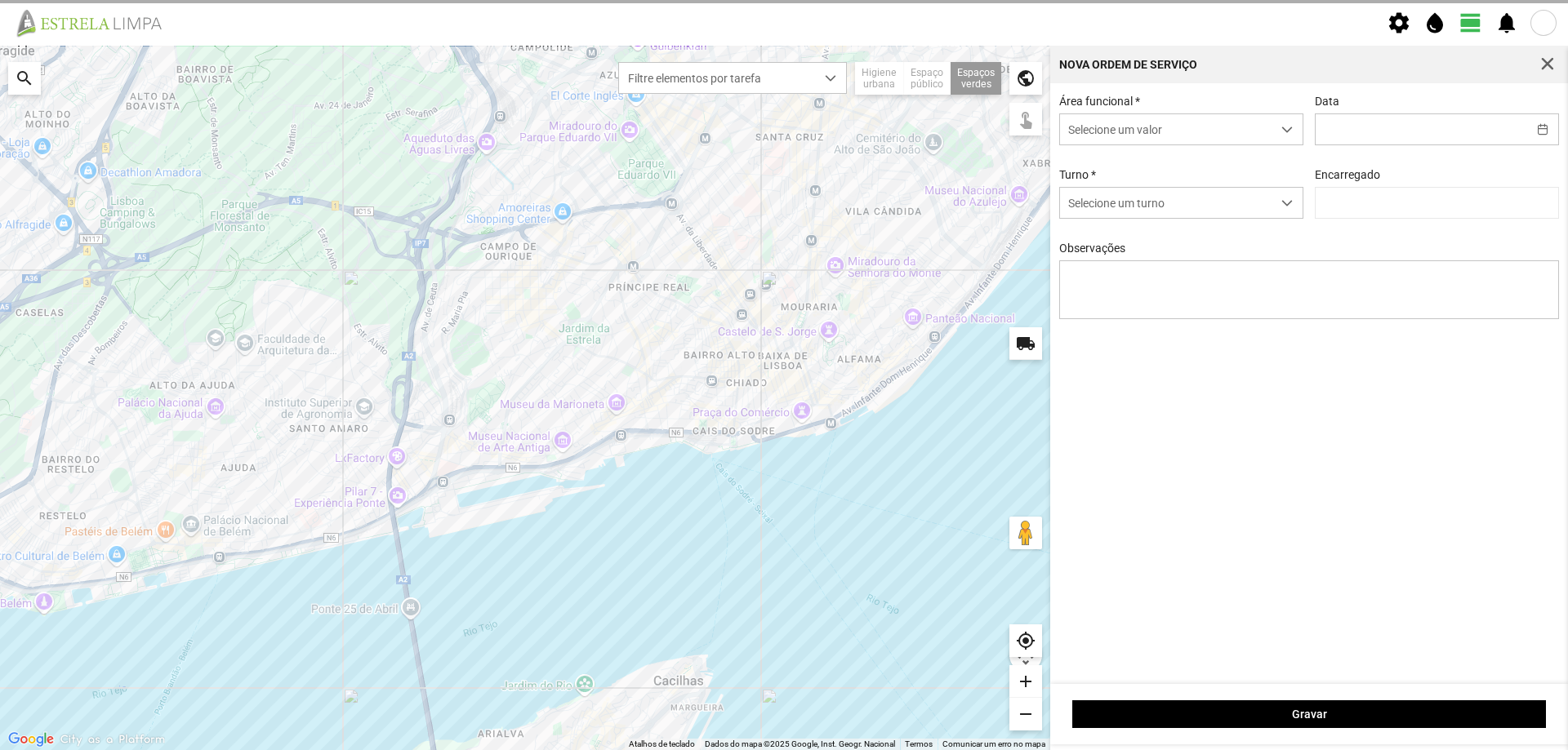
type input "[DATE]"
type textarea "Sede e Viveiro e Av. [PERSON_NAME] (escalónias e lantanas)"
type input "[PERSON_NAME]"
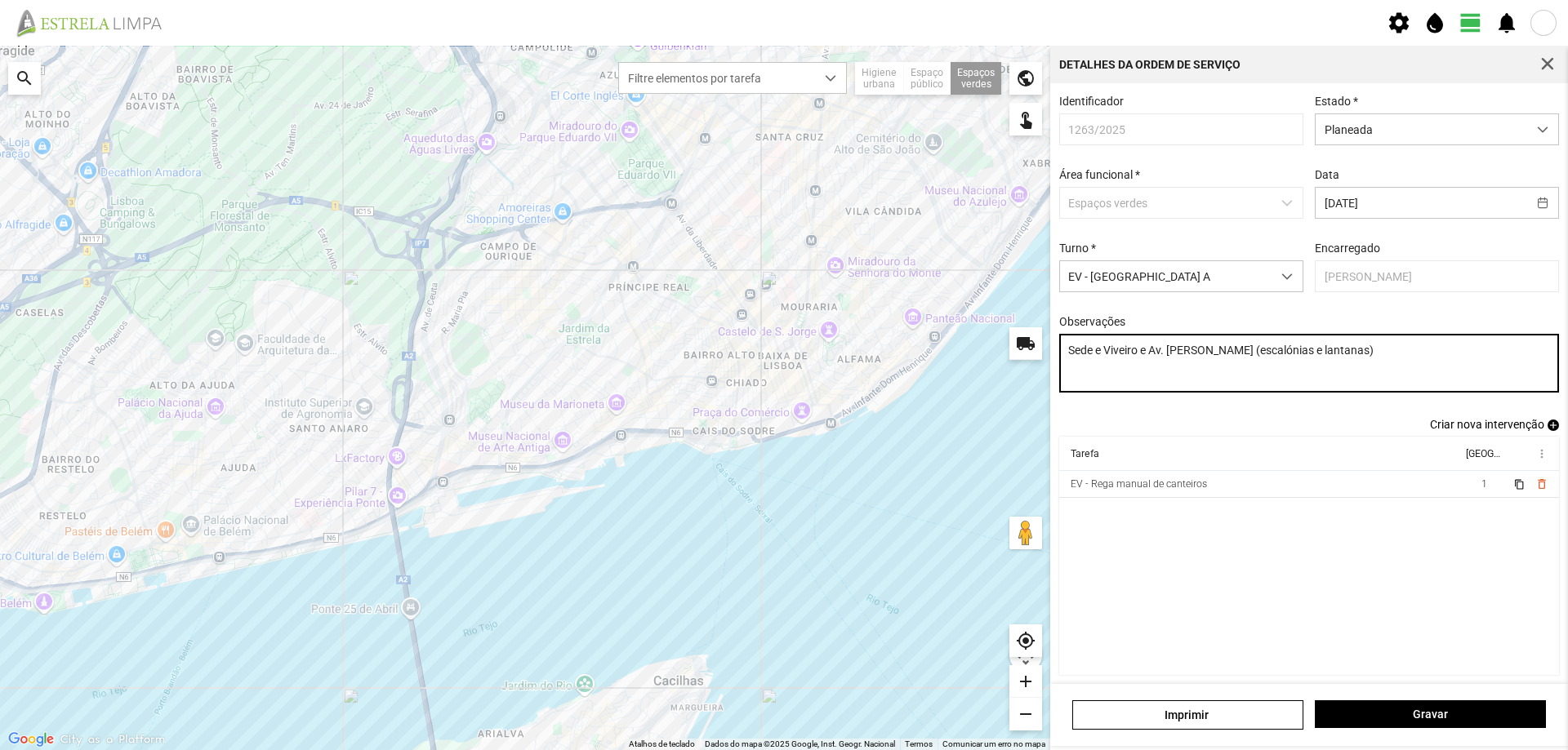
click at [1376, 356] on textarea "Sede e Viveiro e Av. [PERSON_NAME] (escalónias e lantanas)" at bounding box center [1309, 363] width 501 height 59
type textarea "Sede e Viveiro e Canteiros Quelhas"
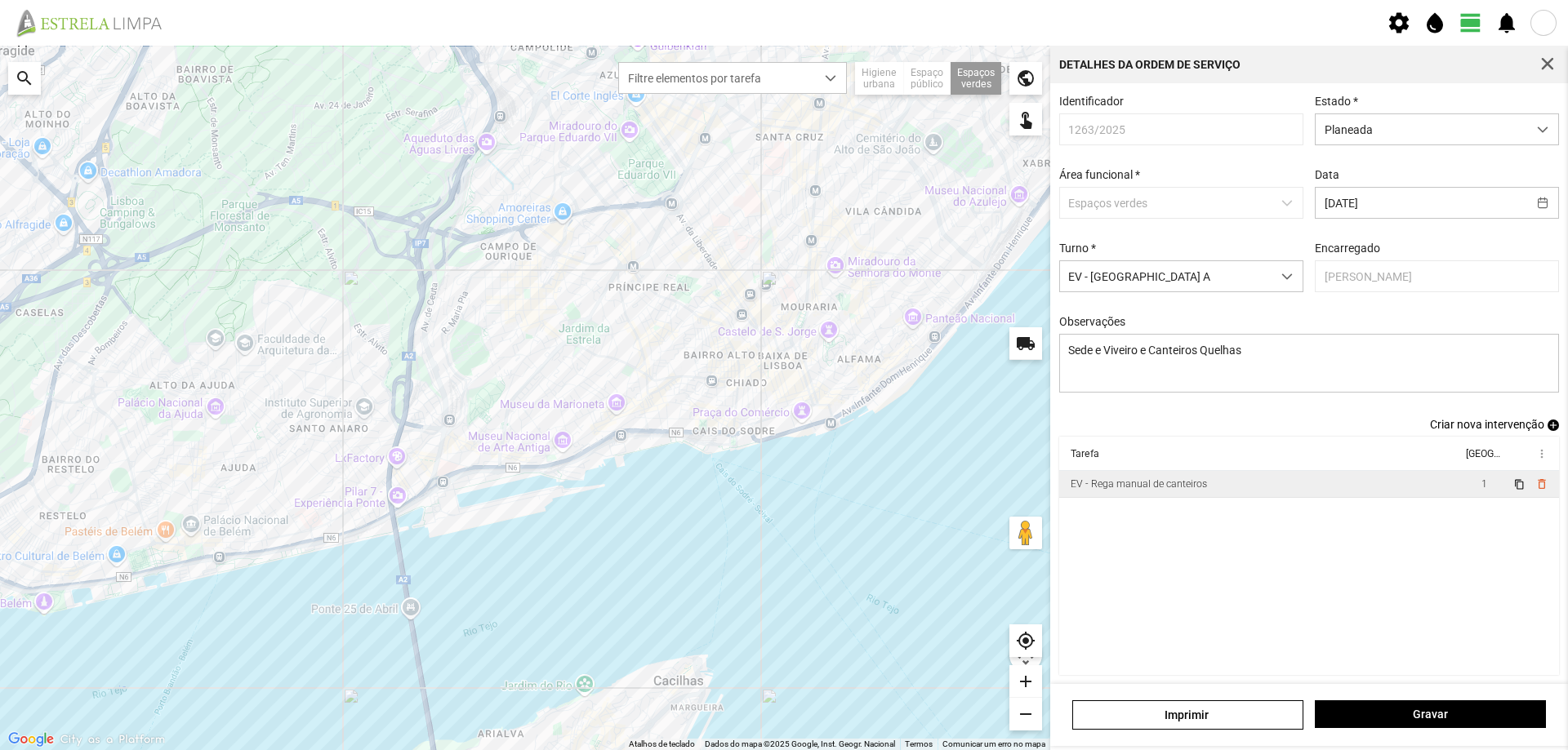
click at [1375, 493] on td "EV - Rega manual de canteiros" at bounding box center [1260, 485] width 403 height 27
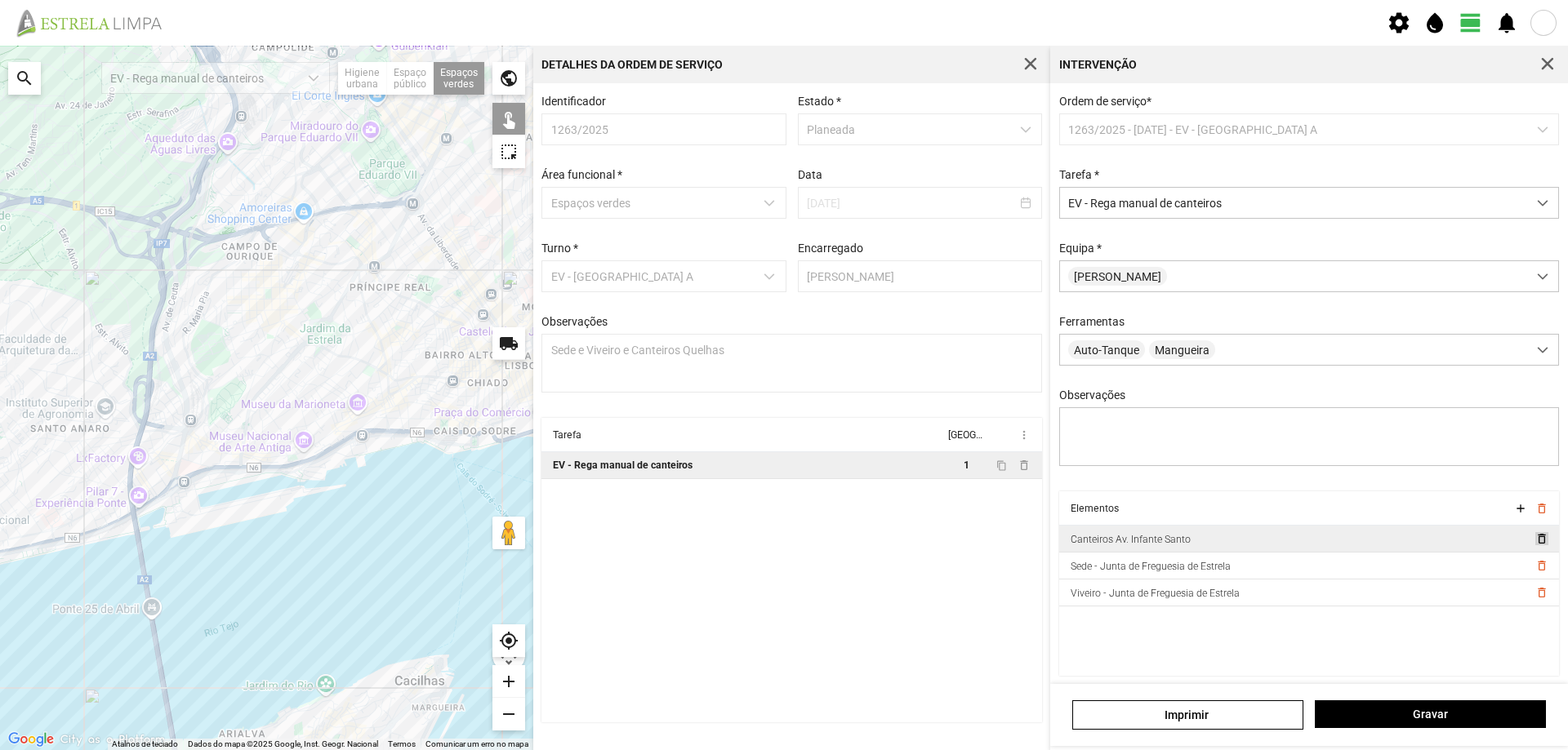
click at [1534, 545] on span "delete_outline" at bounding box center [1540, 538] width 13 height 13
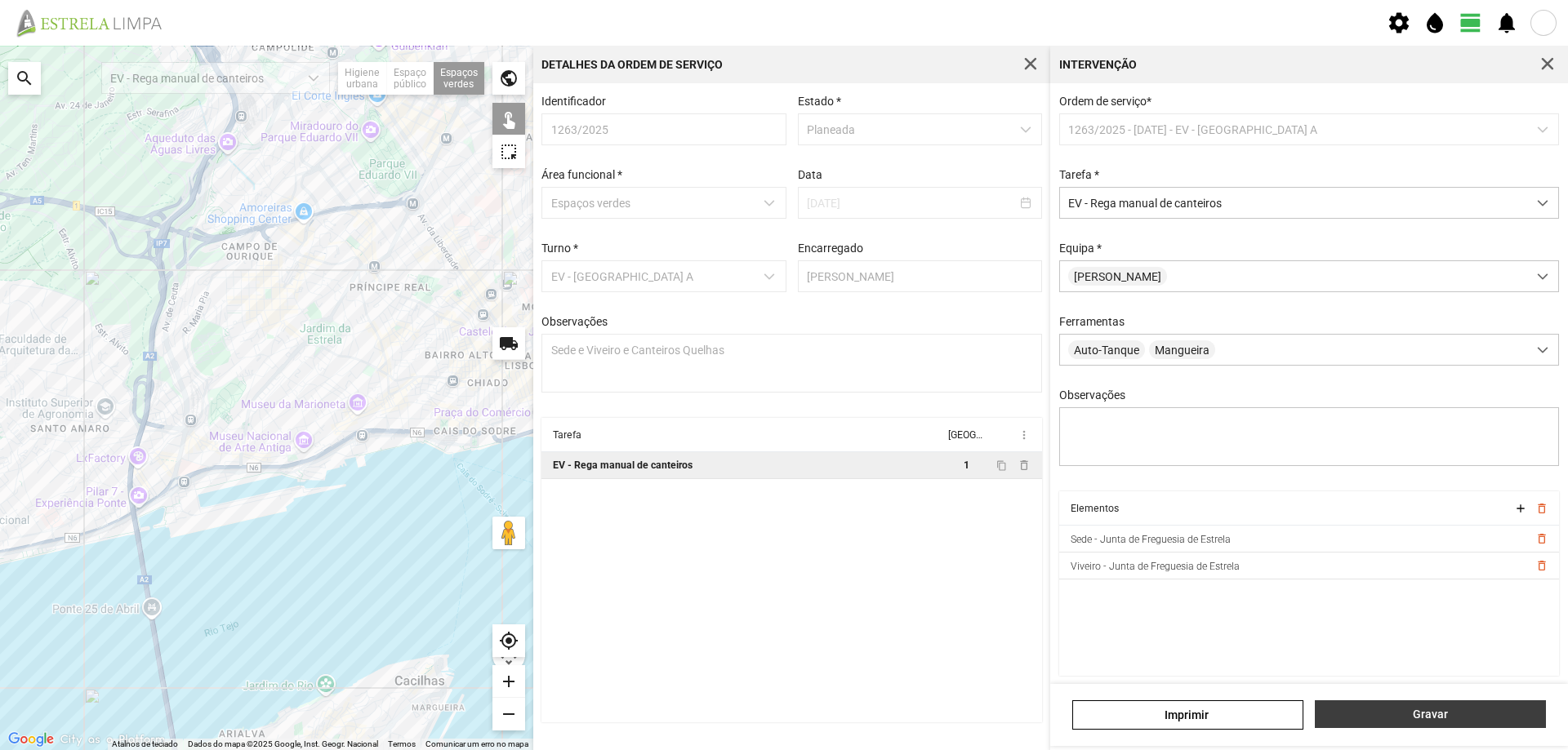
click at [1413, 710] on span "Gravar" at bounding box center [1431, 714] width 214 height 13
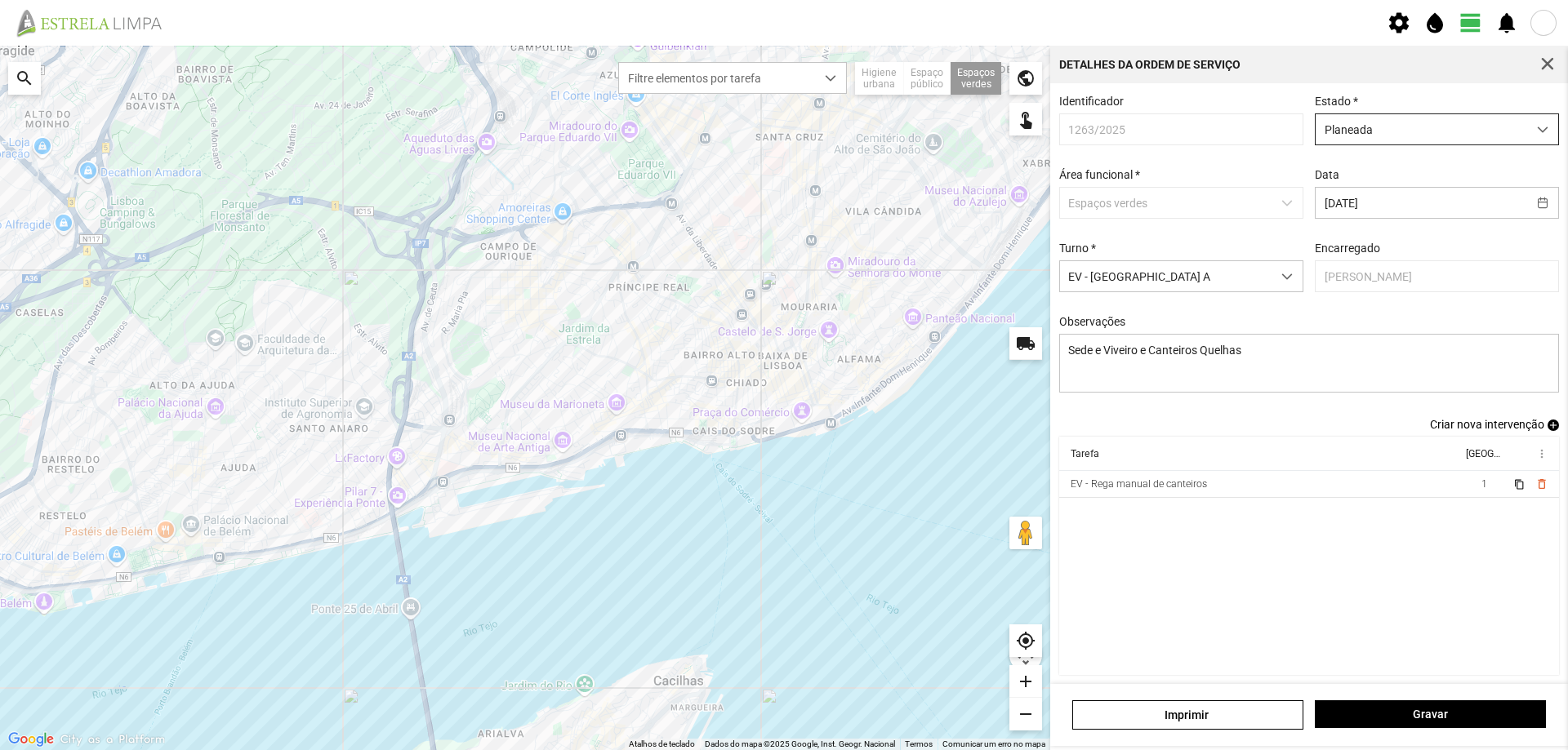
click at [1435, 139] on span "Planeada" at bounding box center [1421, 130] width 212 height 30
click at [1396, 191] on li "Atribuída" at bounding box center [1426, 192] width 236 height 30
click at [1436, 715] on span "Gravar" at bounding box center [1431, 714] width 214 height 13
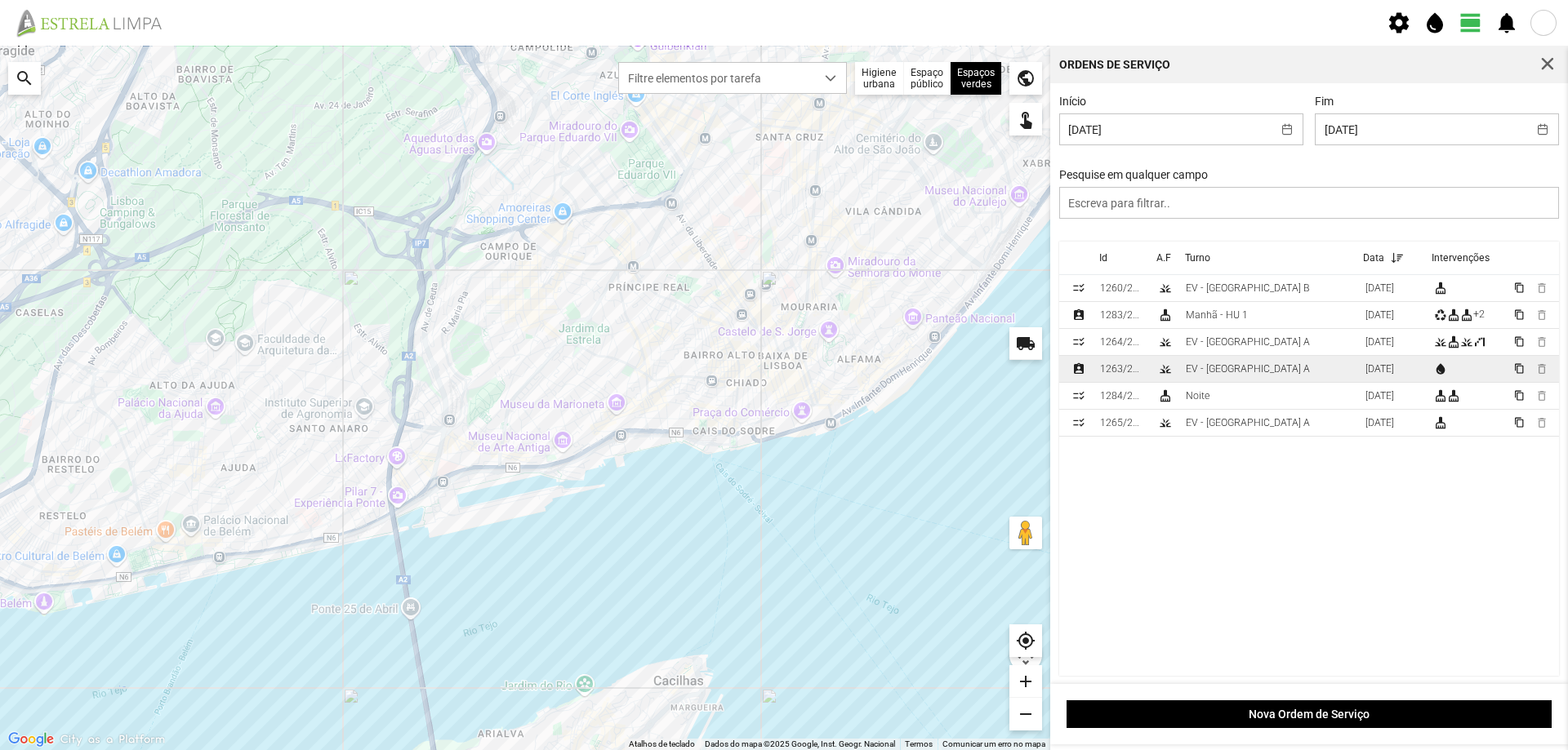
click at [1254, 373] on td "EV - [GEOGRAPHIC_DATA] A" at bounding box center [1269, 369] width 180 height 27
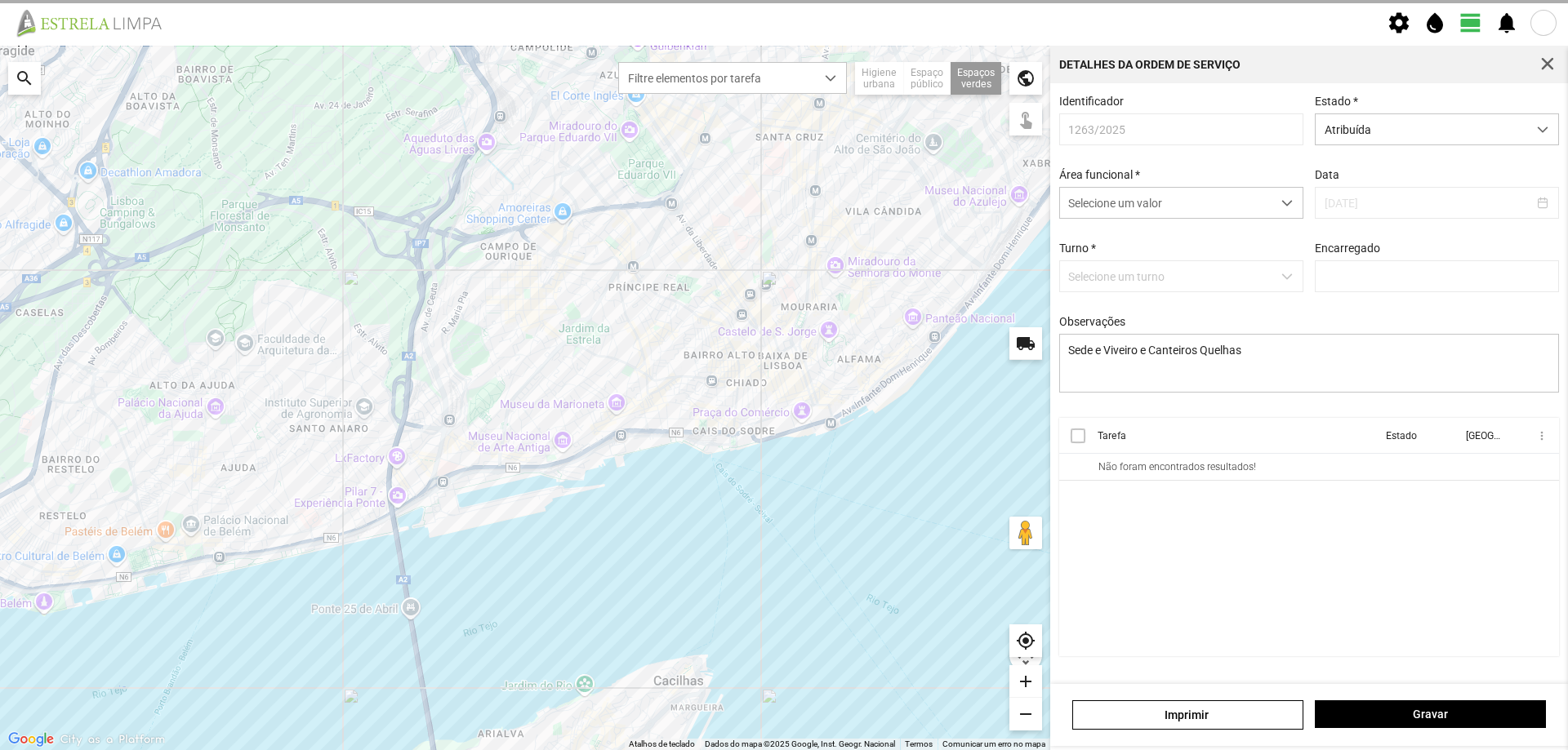
type input "[PERSON_NAME]"
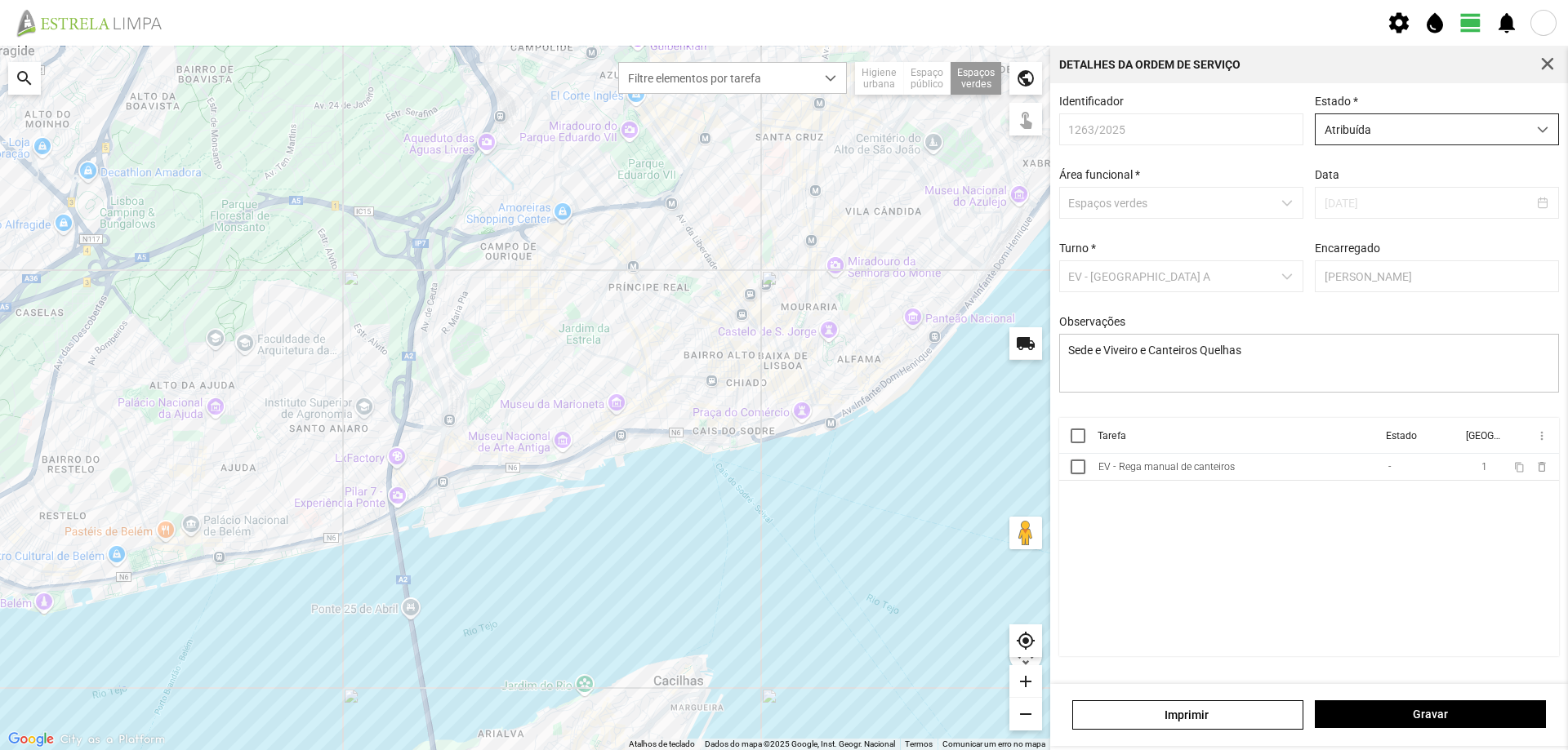
click at [1447, 134] on span "Atribuída" at bounding box center [1421, 130] width 212 height 30
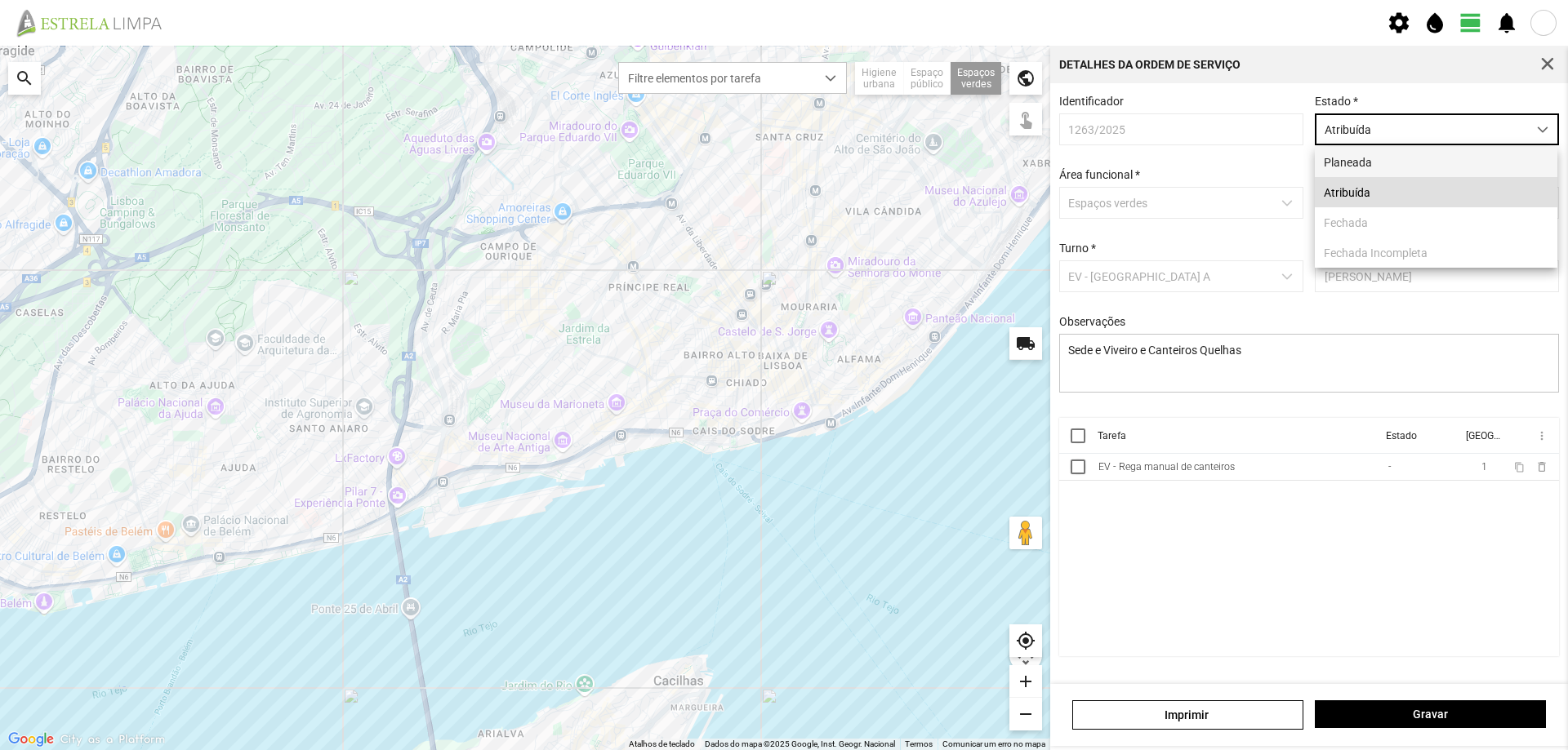
click at [1394, 156] on li "Planeada" at bounding box center [1436, 162] width 243 height 30
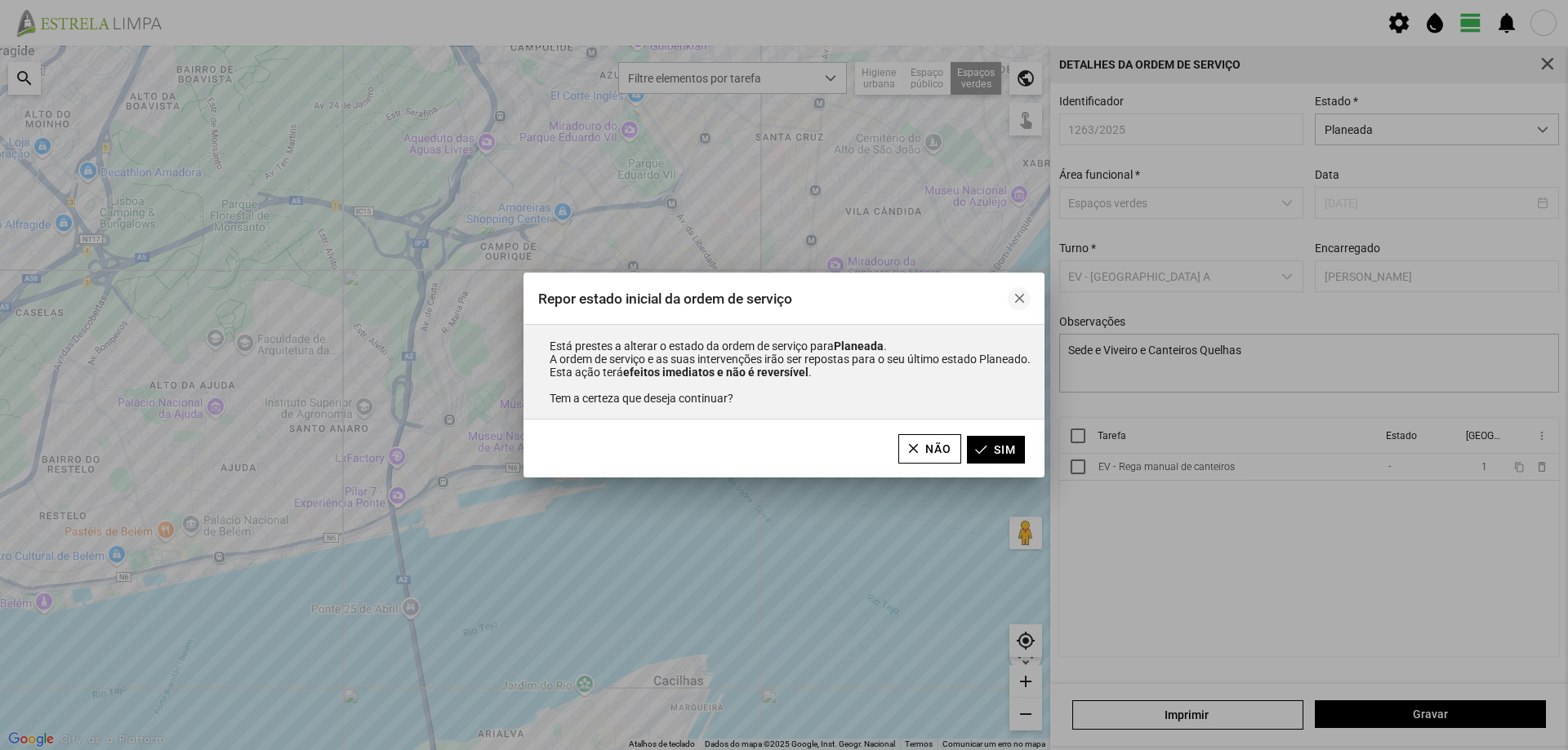
click at [1020, 296] on span "button" at bounding box center [1019, 299] width 12 height 12
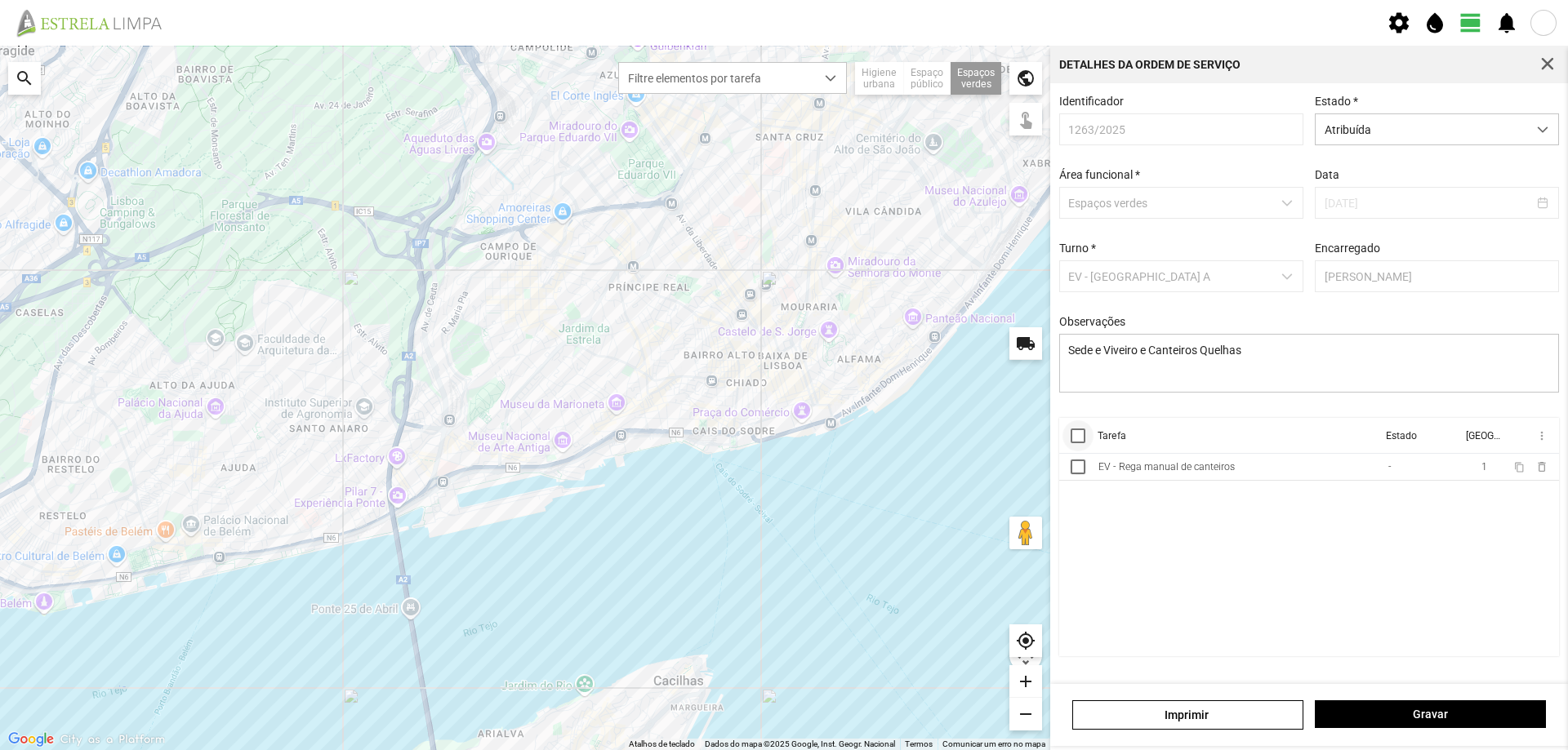
click at [1072, 442] on div at bounding box center [1077, 436] width 14 height 14
click at [1543, 440] on span "more_vert" at bounding box center [1540, 436] width 13 height 13
click at [1486, 471] on span "Marcar como Concluída" at bounding box center [1454, 469] width 121 height 12
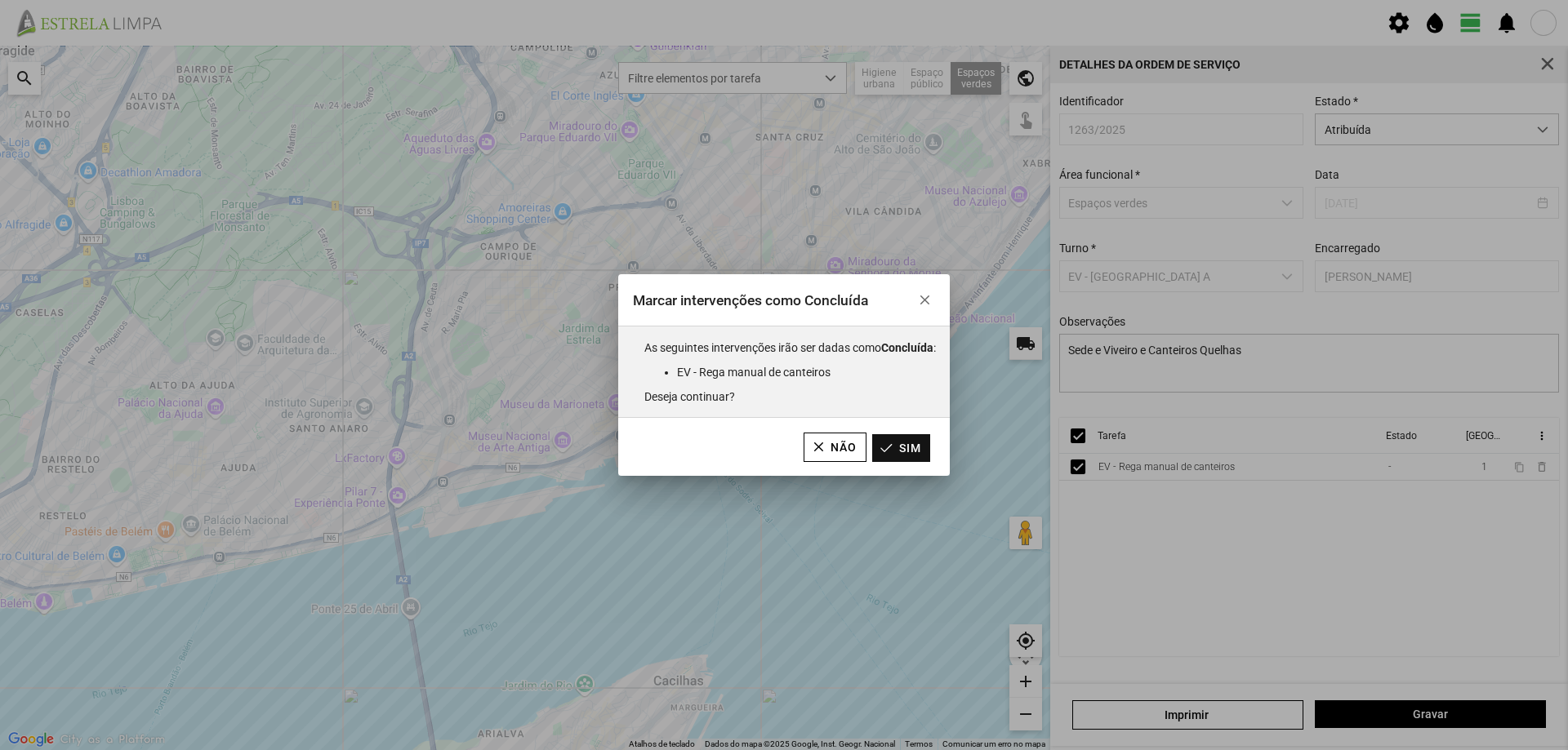
click at [918, 450] on button "Sim" at bounding box center [901, 447] width 58 height 28
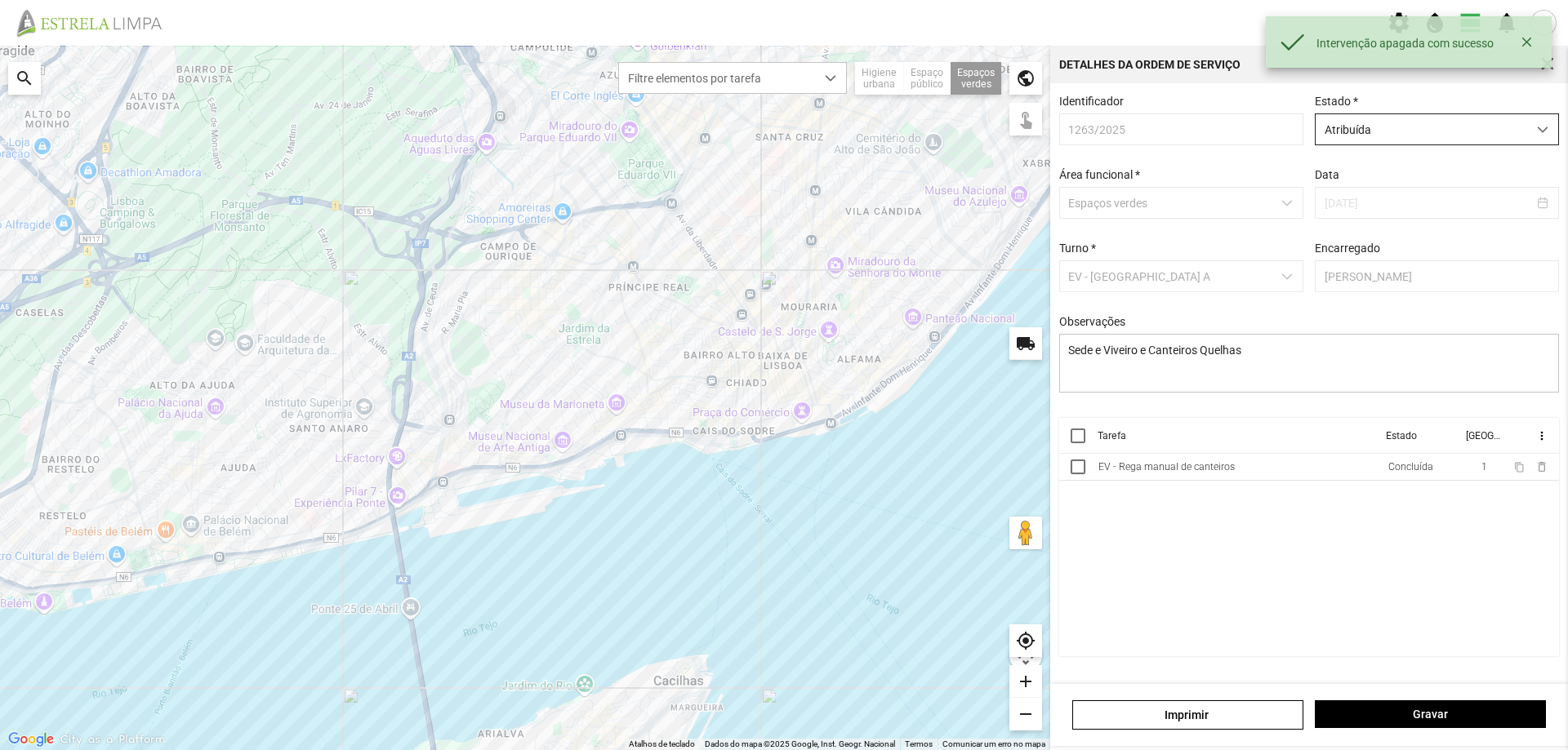
click at [1435, 126] on span "Atribuída" at bounding box center [1421, 130] width 212 height 30
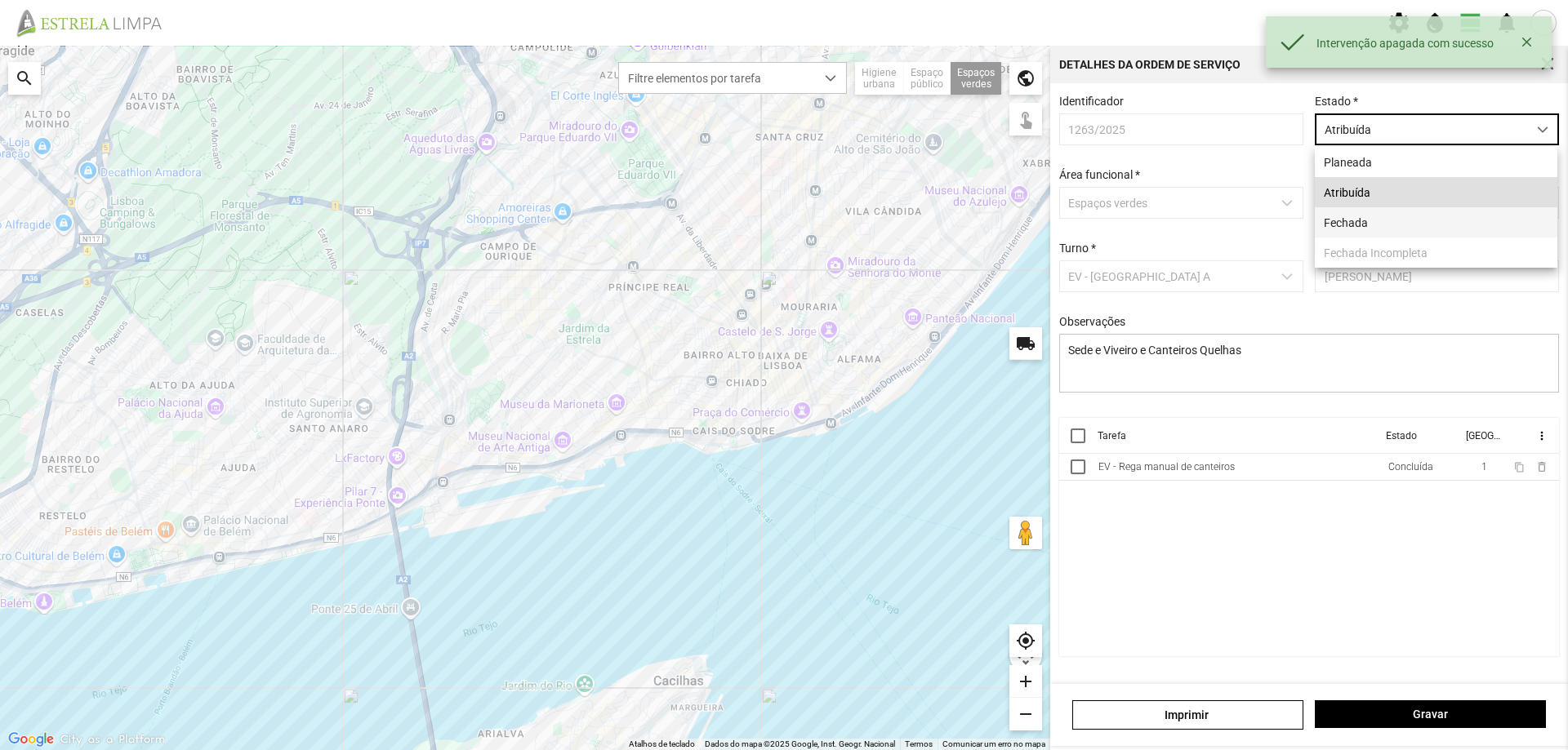
click at [1379, 219] on li "Fechada" at bounding box center [1436, 222] width 243 height 30
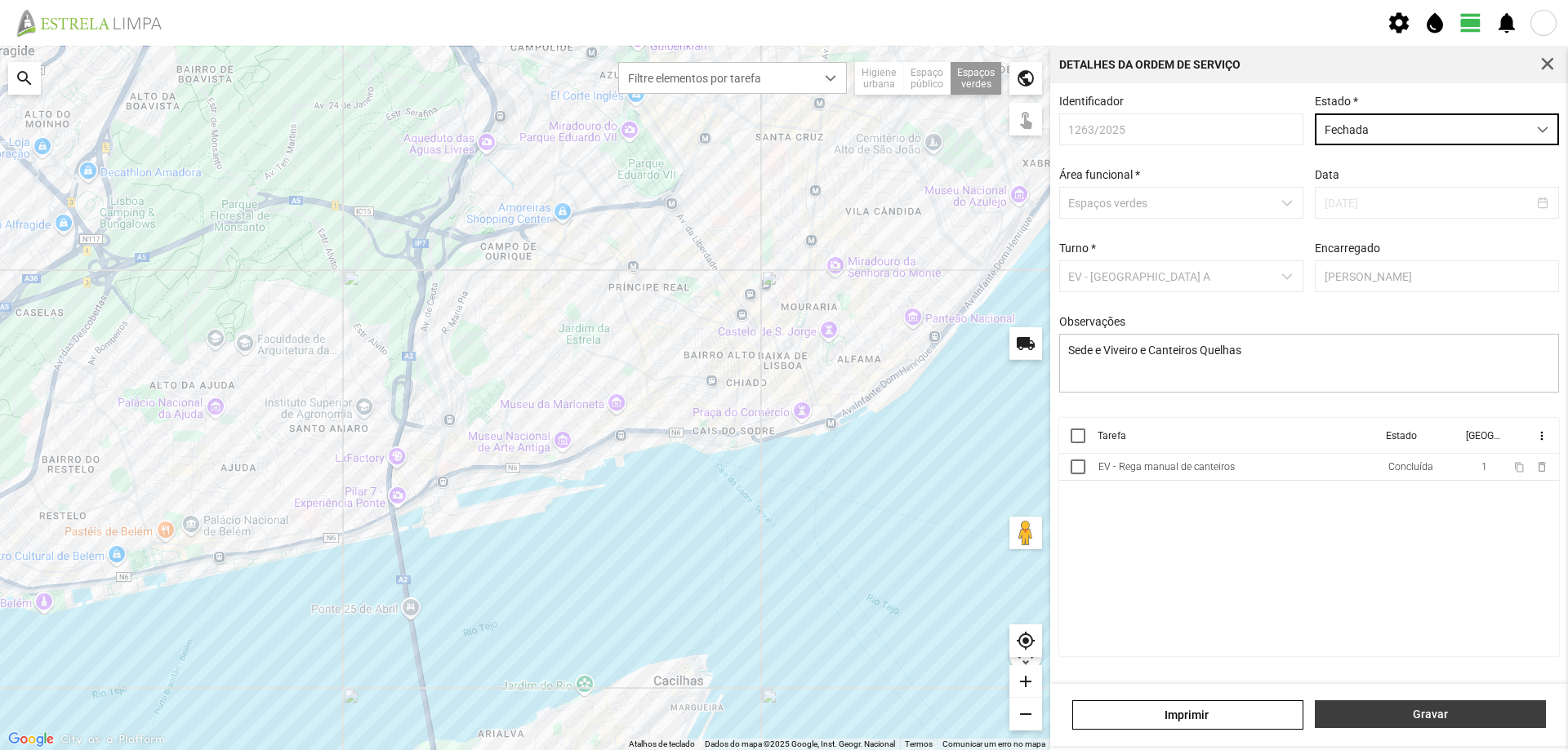
click at [1414, 713] on span "Gravar" at bounding box center [1431, 714] width 214 height 13
